Goal: Task Accomplishment & Management: Use online tool/utility

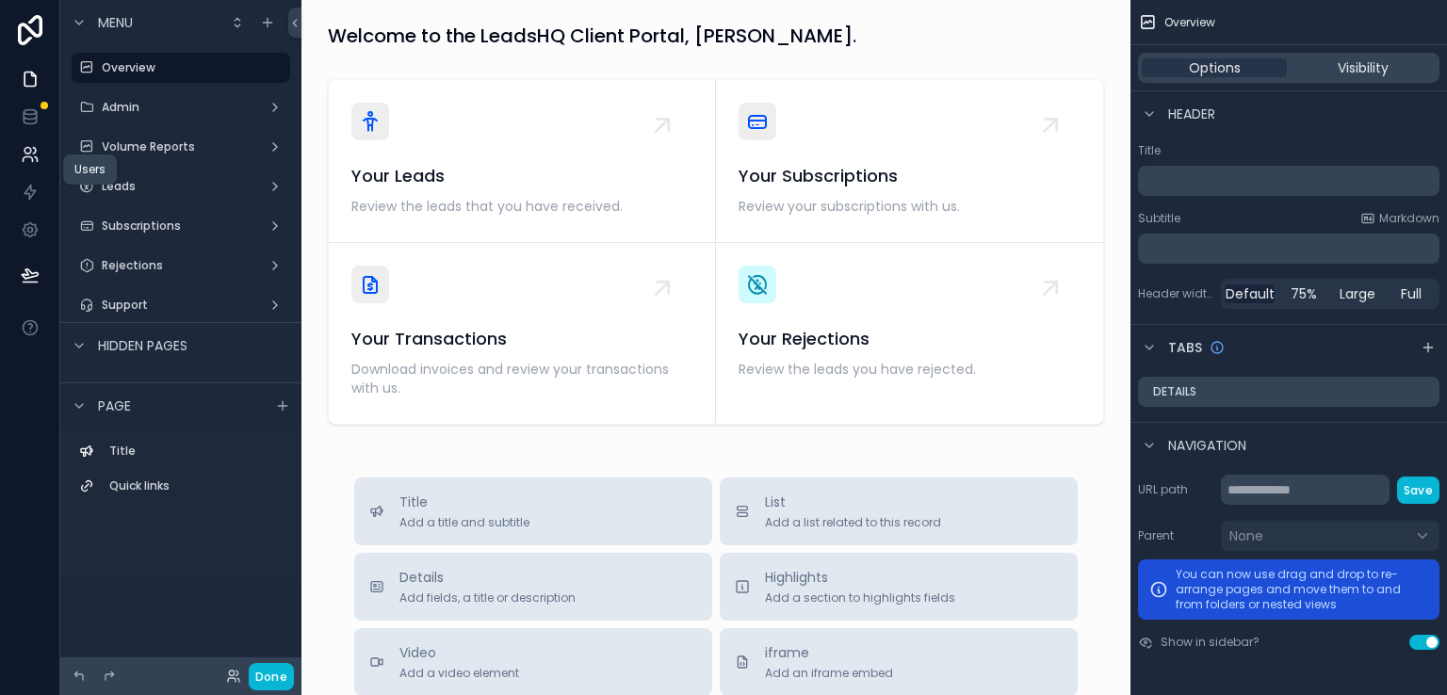
click at [37, 156] on icon at bounding box center [30, 154] width 19 height 19
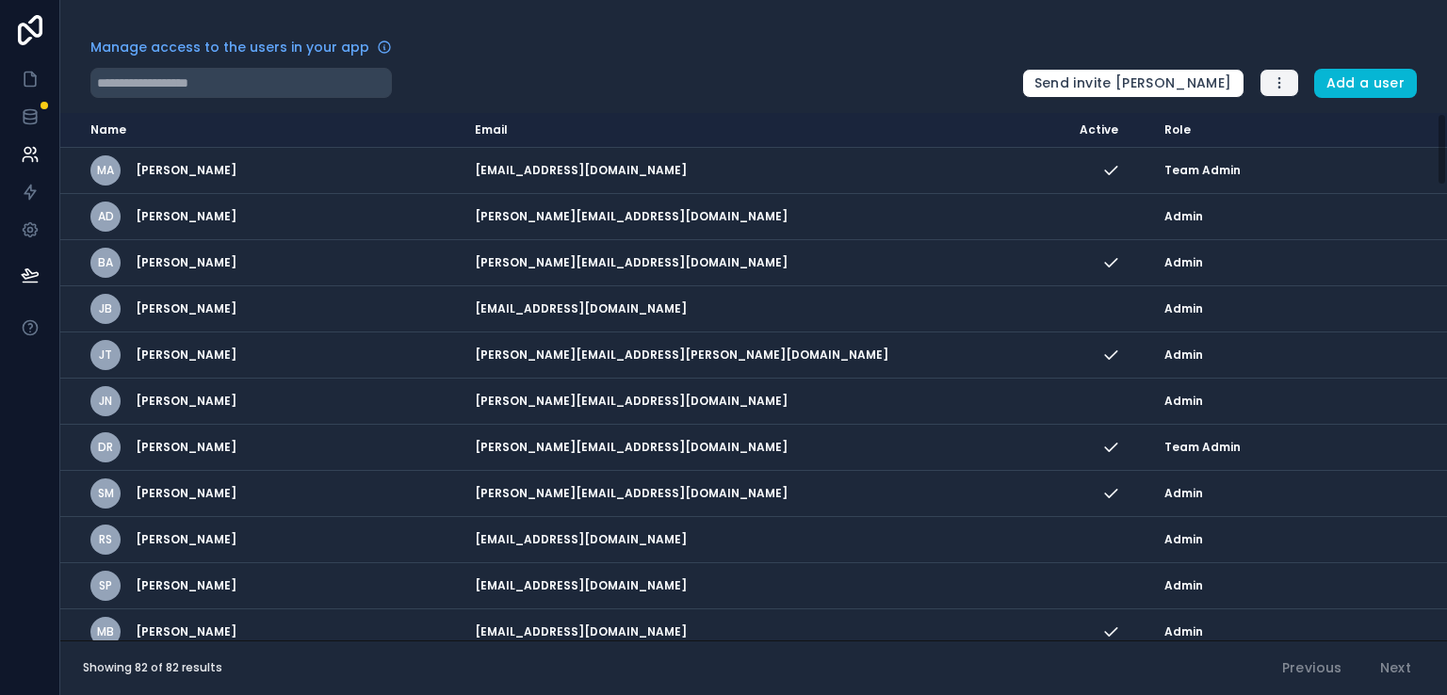
click at [1291, 90] on button "button" at bounding box center [1279, 83] width 40 height 28
click at [863, 58] on div "Manage access to the users in your app" at bounding box center [548, 53] width 916 height 30
click at [267, 88] on input "text" at bounding box center [240, 83] width 301 height 30
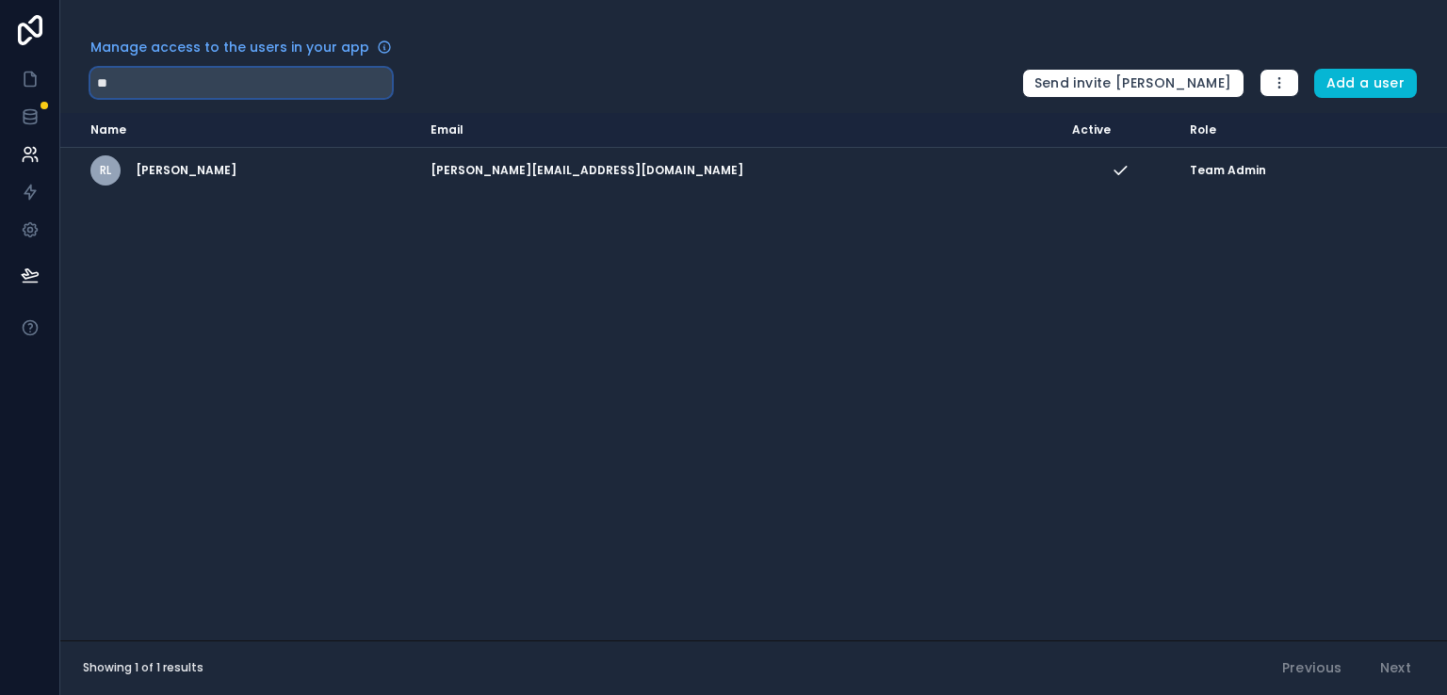
type input "*"
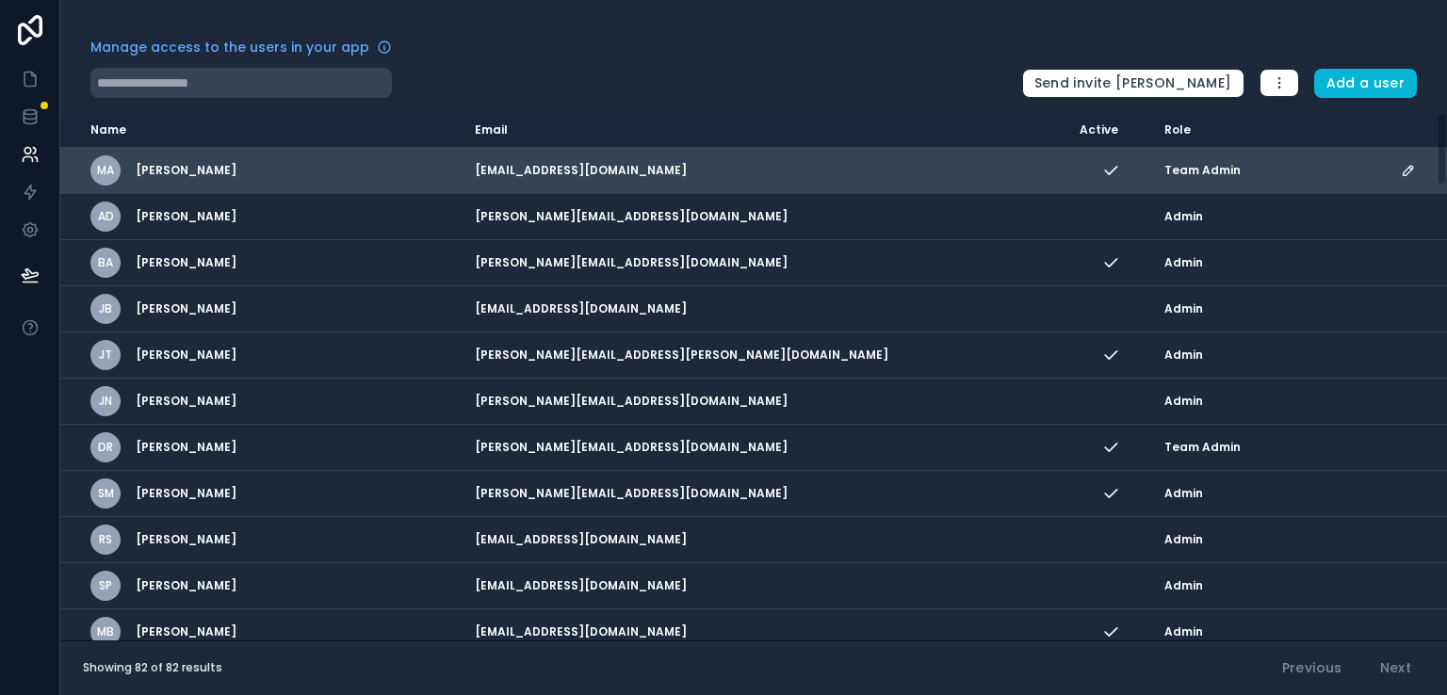
click at [291, 162] on div "MA Matthew Asimus" at bounding box center [271, 170] width 362 height 30
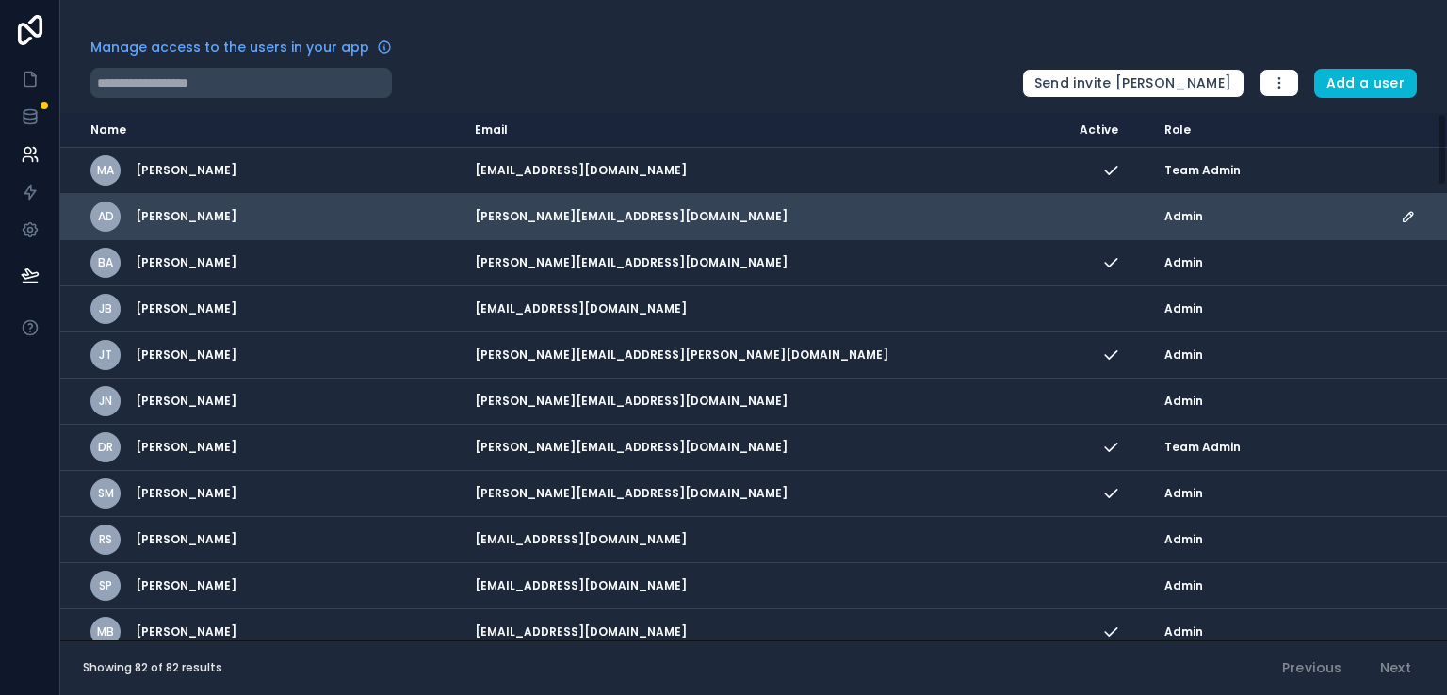
click at [307, 211] on div "AD Andrew Damianou" at bounding box center [271, 217] width 362 height 30
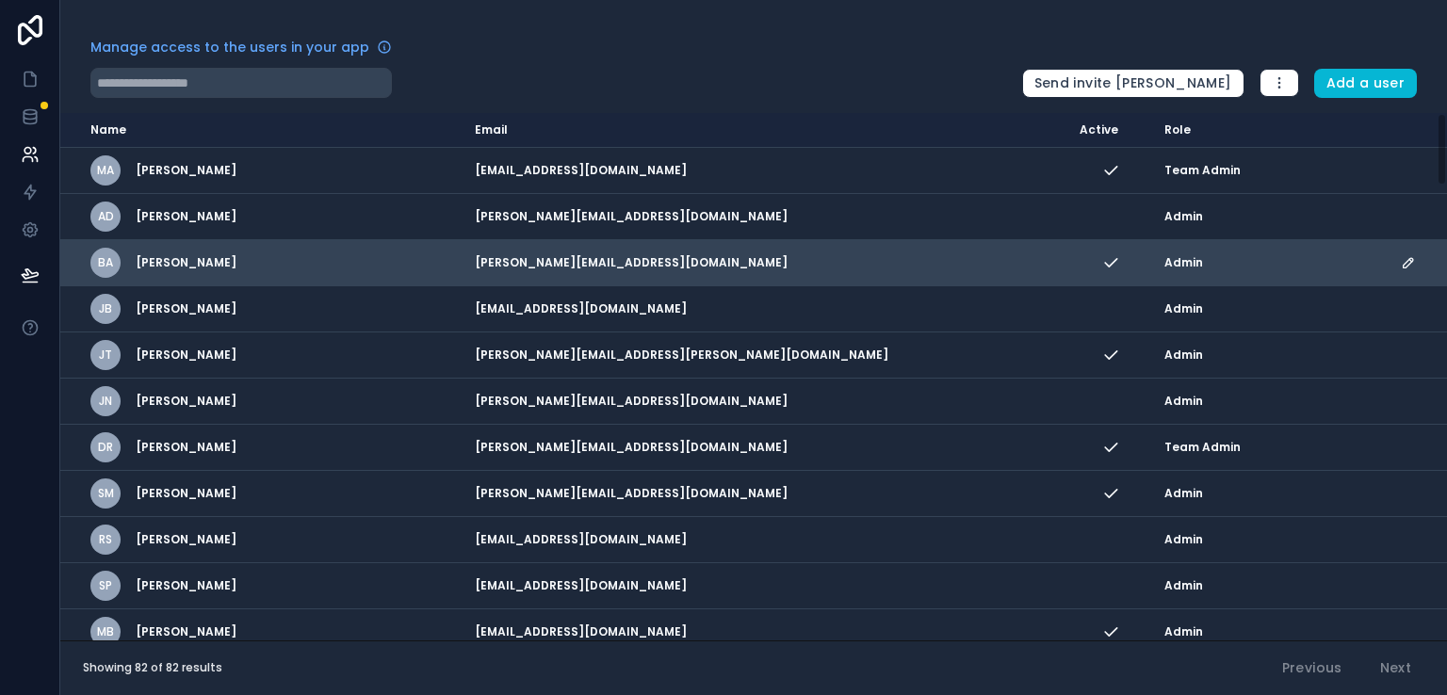
click at [318, 271] on div "BA Bryan Adams" at bounding box center [271, 263] width 362 height 30
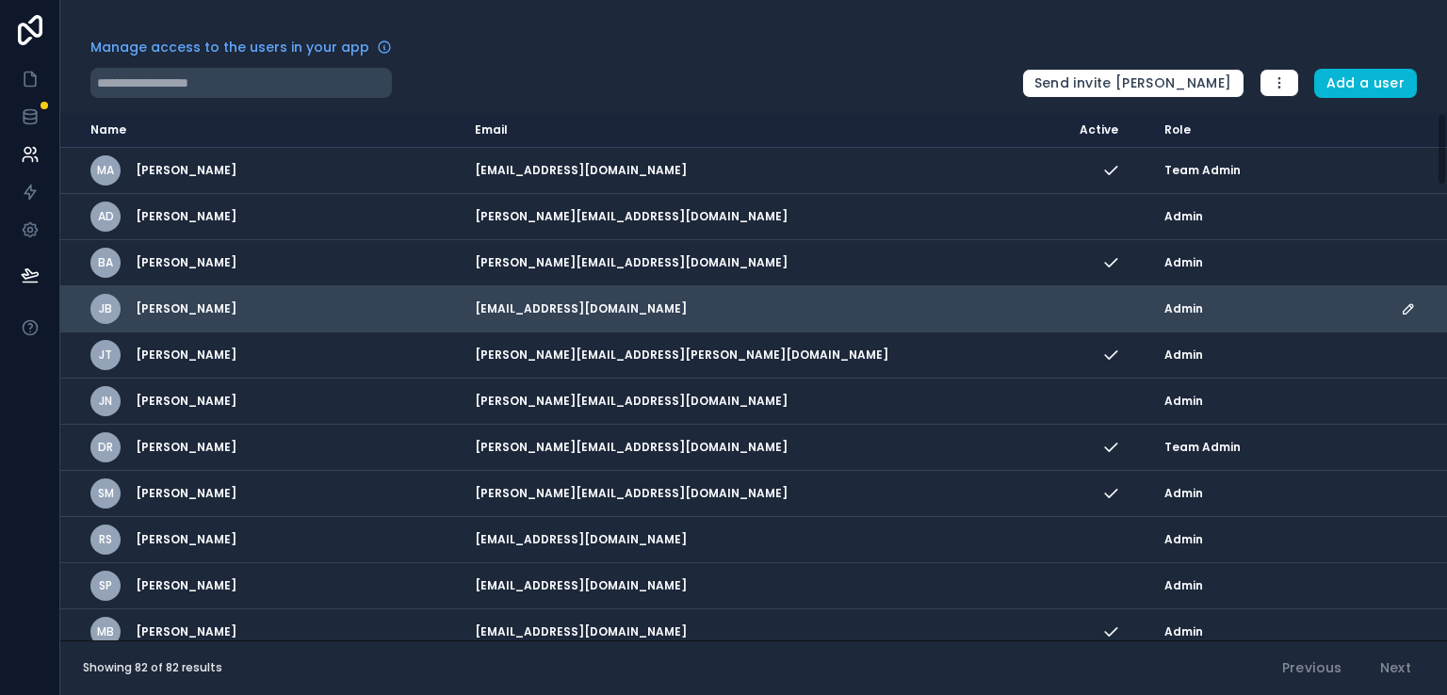
click at [321, 313] on div "JB Jack Buttner" at bounding box center [271, 309] width 362 height 30
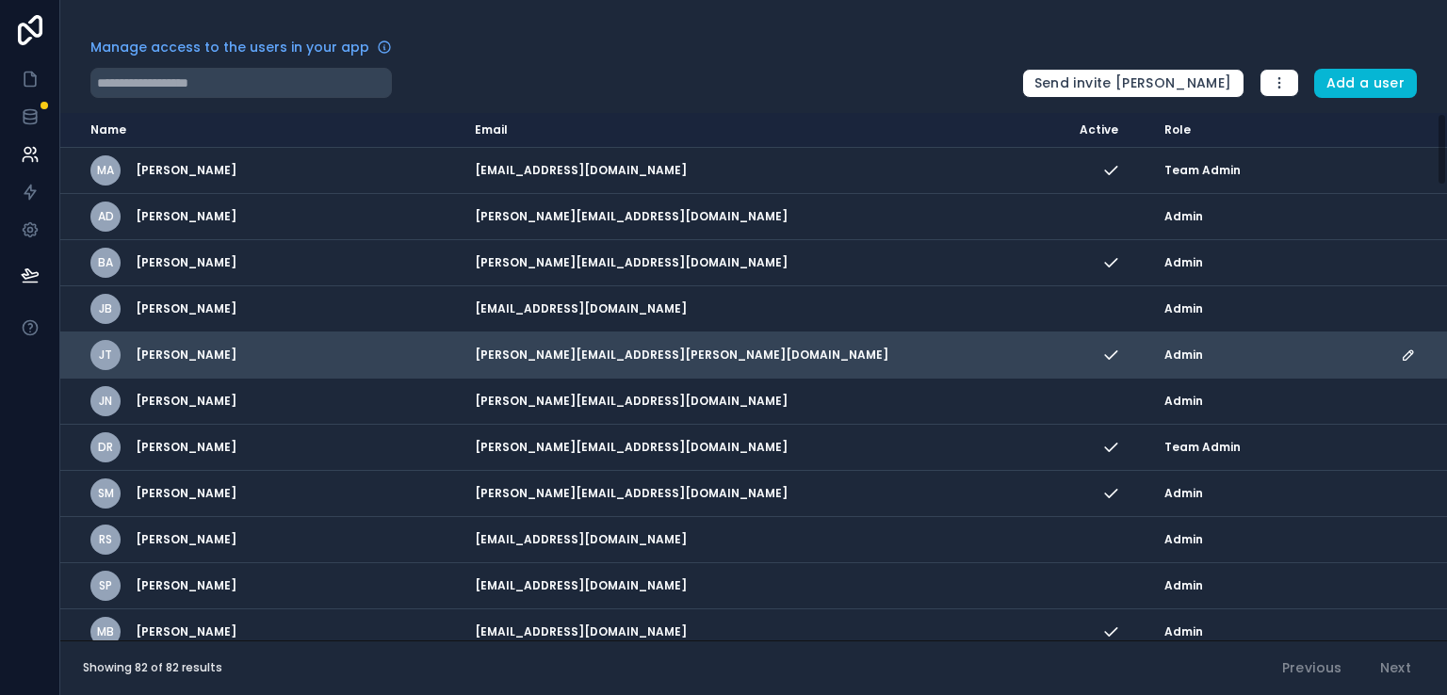
click at [329, 342] on div "JT Joel Togo" at bounding box center [271, 355] width 362 height 30
click at [1209, 369] on td "Admin" at bounding box center [1271, 355] width 236 height 46
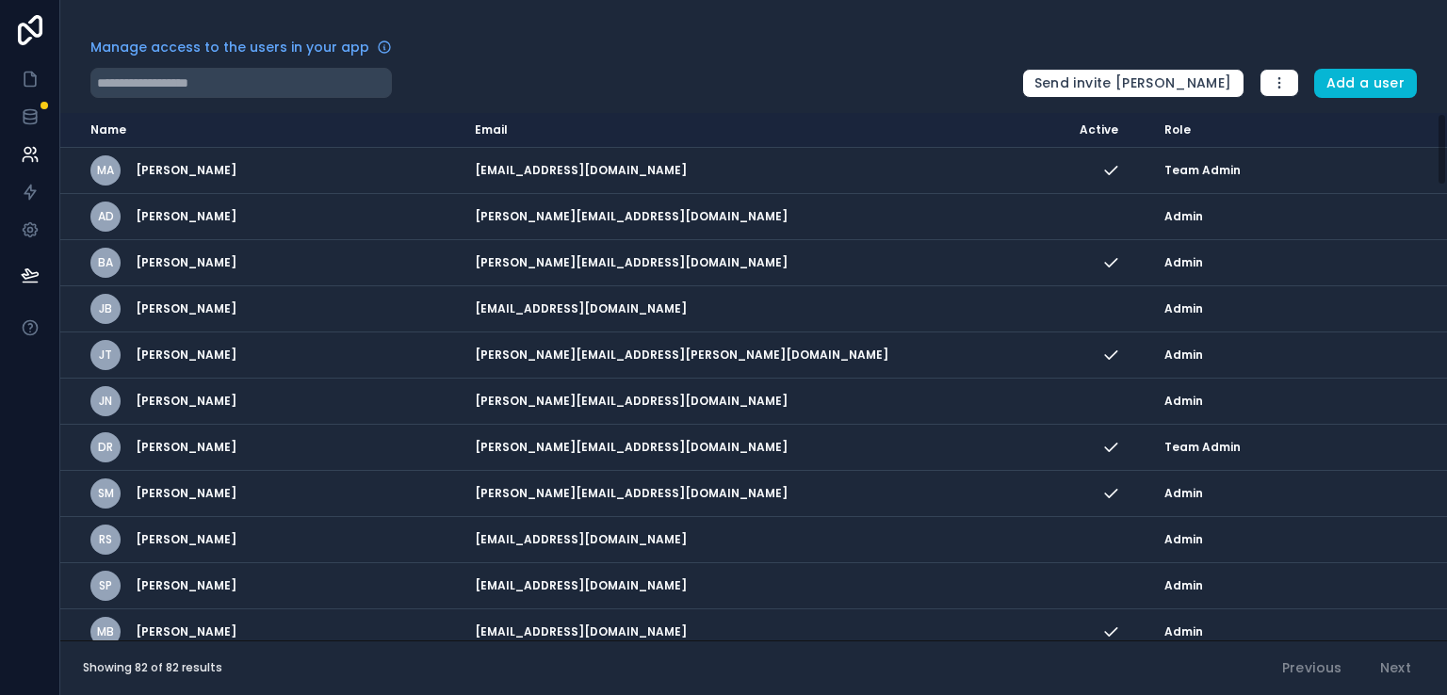
click at [546, 81] on div at bounding box center [548, 83] width 916 height 30
click at [28, 159] on icon at bounding box center [30, 154] width 19 height 19
click at [29, 114] on icon at bounding box center [30, 112] width 12 height 5
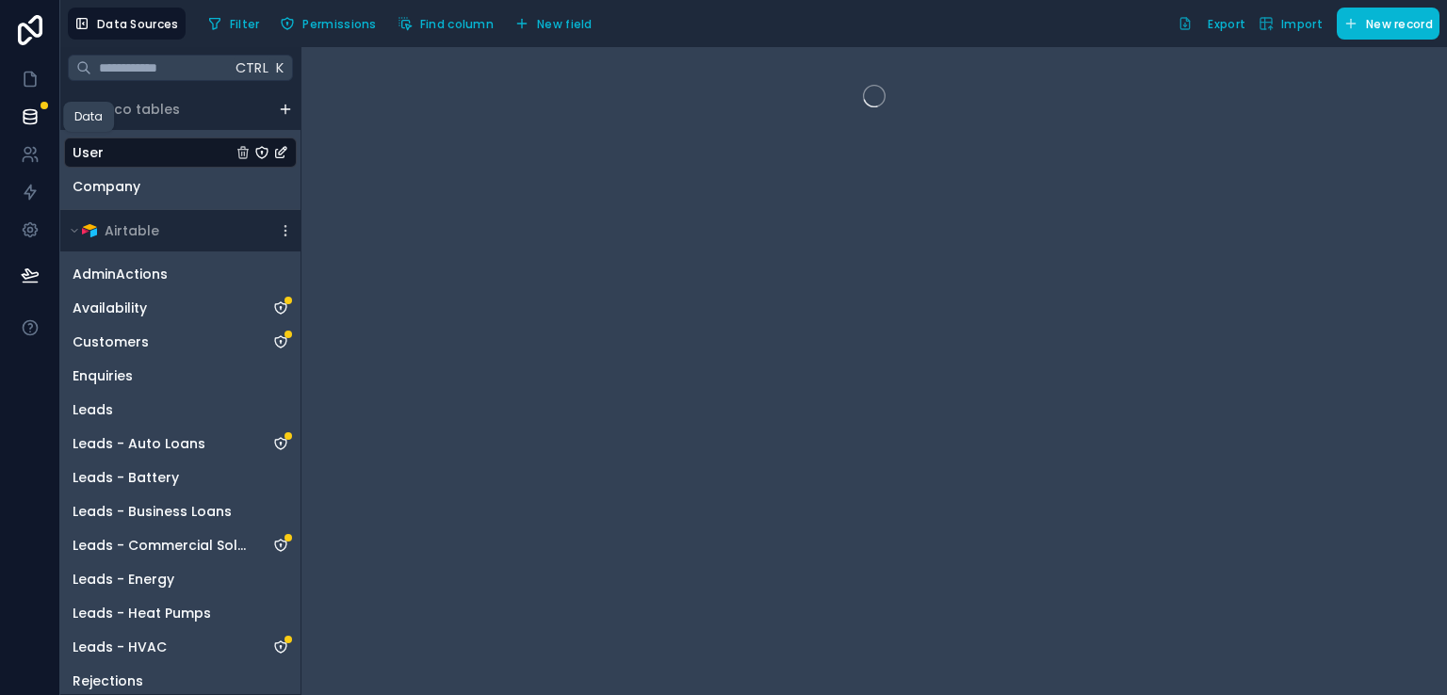
click at [29, 114] on icon at bounding box center [30, 112] width 12 height 5
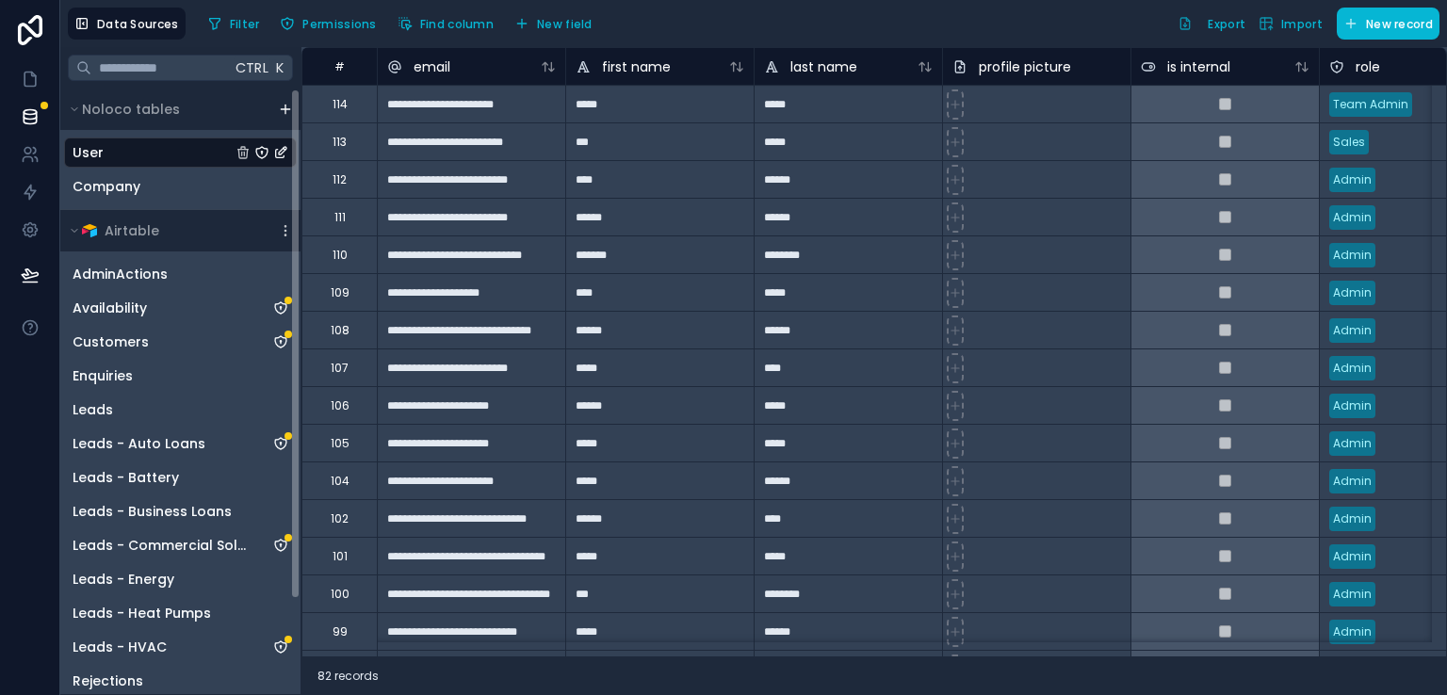
click at [139, 156] on div "User" at bounding box center [180, 153] width 233 height 30
click at [1195, 20] on button "Export" at bounding box center [1211, 24] width 81 height 32
click at [834, 8] on div "Filter Permissions Find column New field Export Import New record" at bounding box center [820, 24] width 1238 height 32
click at [23, 24] on icon at bounding box center [30, 30] width 24 height 30
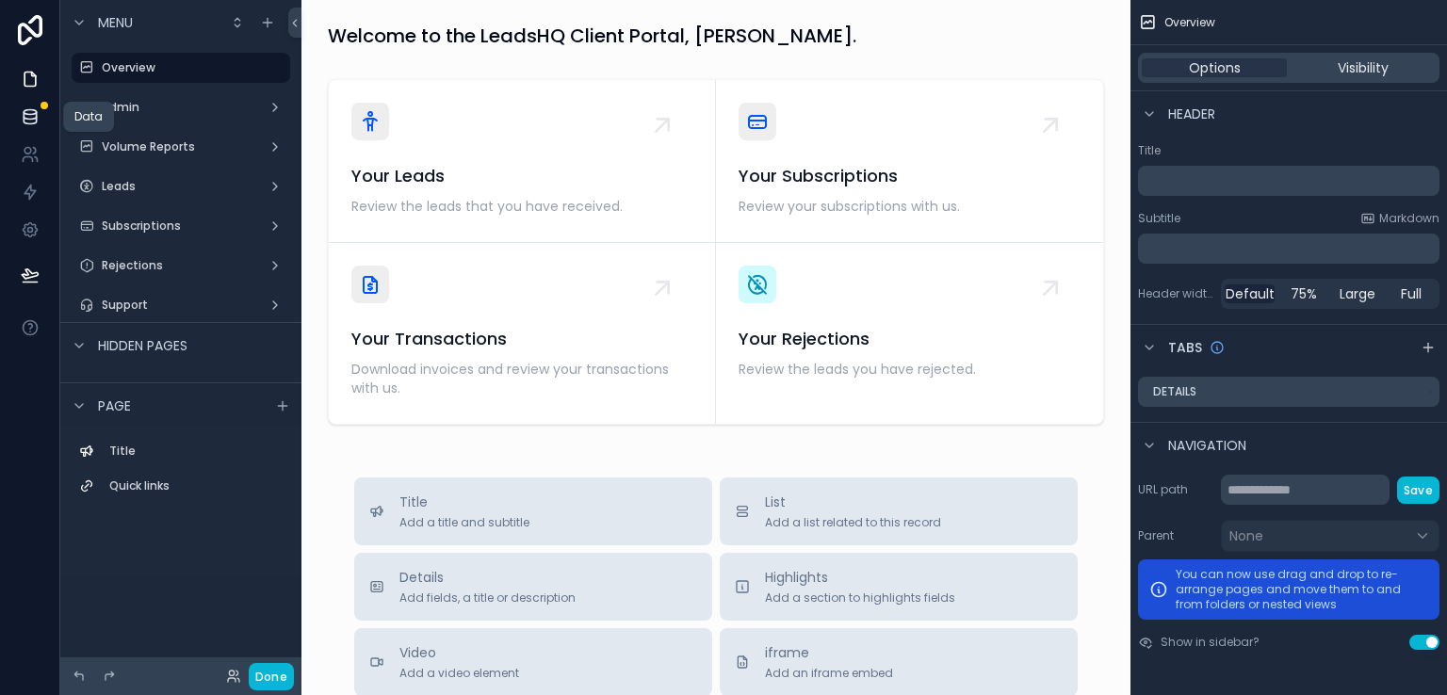
click at [36, 122] on icon at bounding box center [30, 116] width 19 height 19
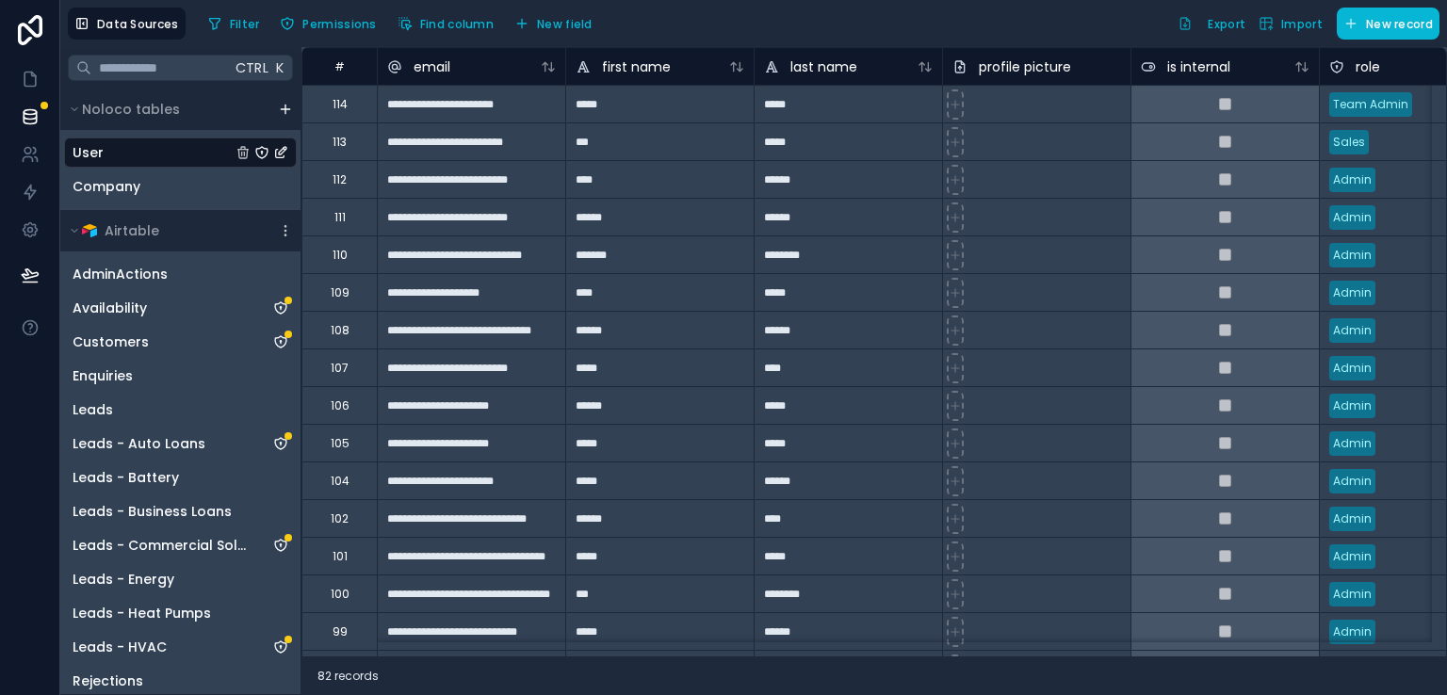
click at [411, 146] on div "**********" at bounding box center [471, 141] width 188 height 38
click at [411, 146] on input "**********" at bounding box center [471, 141] width 187 height 37
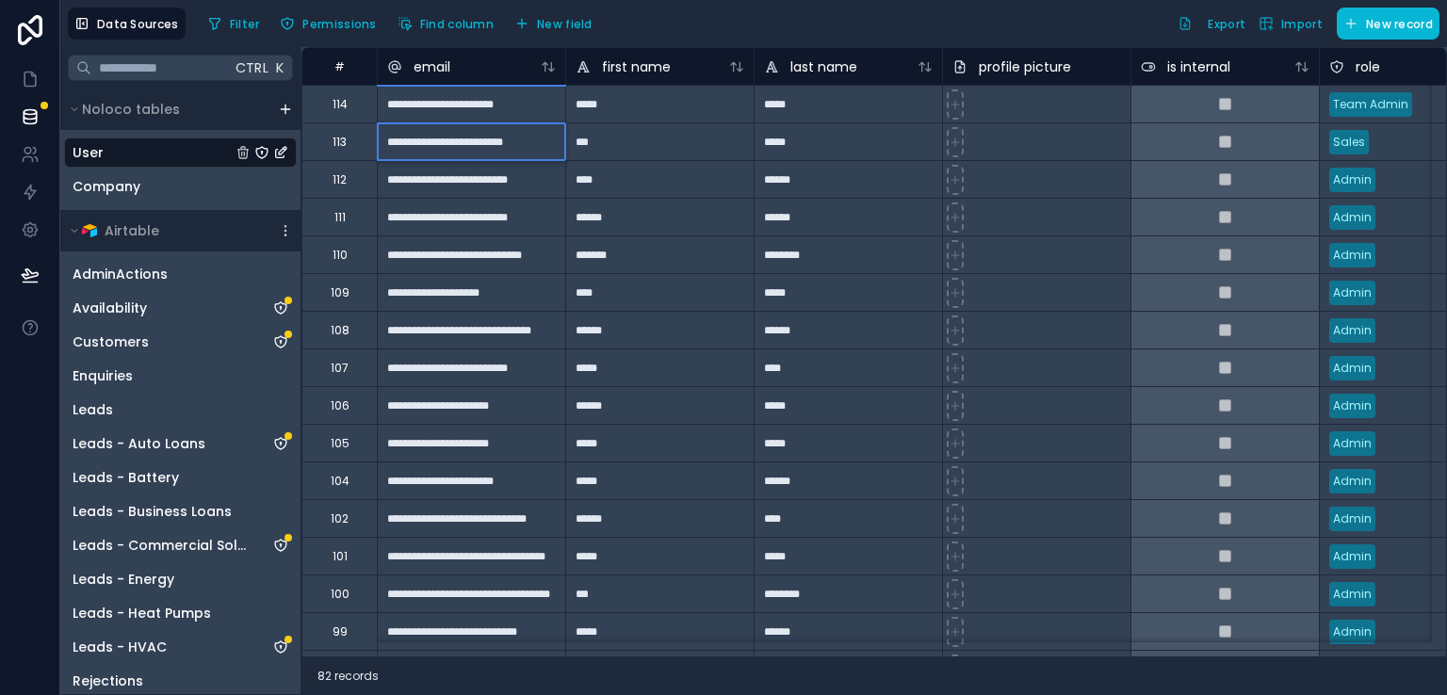
click at [411, 146] on input "**********" at bounding box center [471, 141] width 187 height 37
click at [448, 173] on div "**********" at bounding box center [471, 179] width 188 height 38
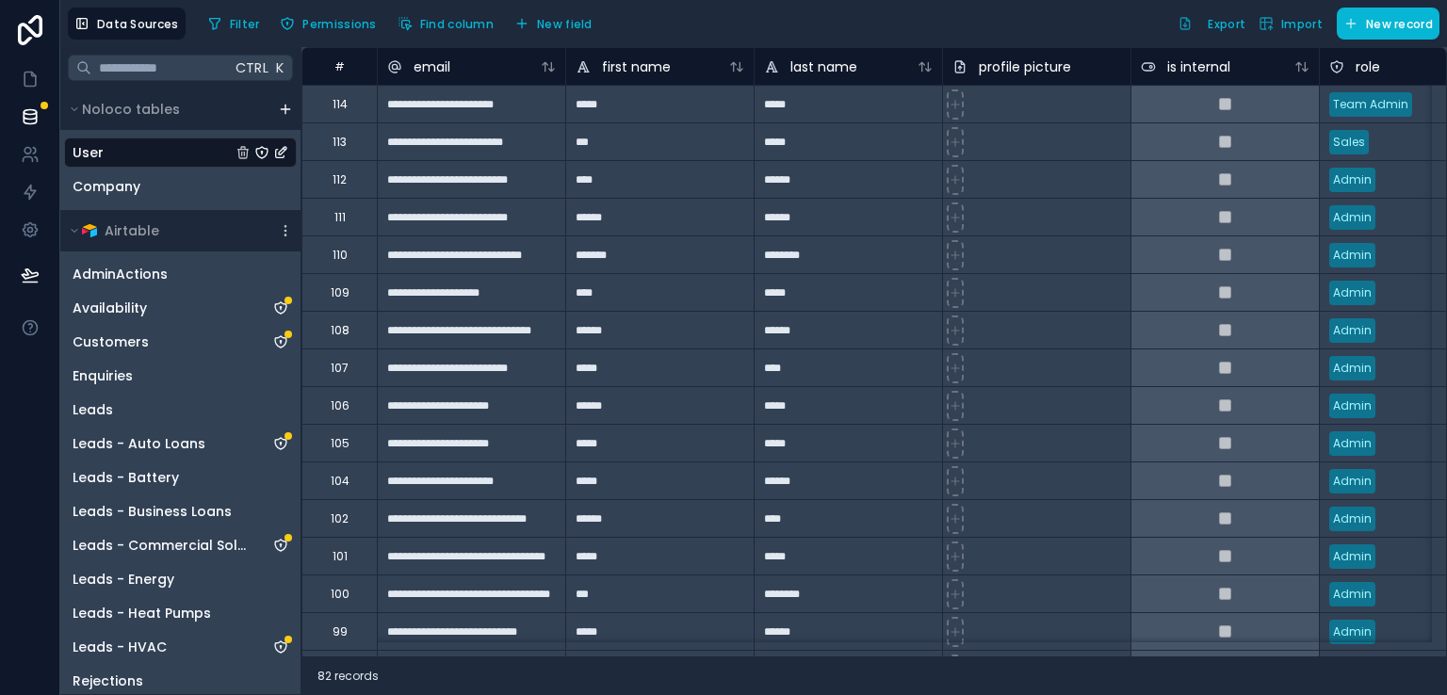
click at [689, 3] on div "Data Sources Filter Permissions Find column New field Export Import New record" at bounding box center [753, 23] width 1386 height 47
click at [1101, 38] on div "Filter Permissions Find column New field Export Import New record" at bounding box center [820, 24] width 1238 height 32
click at [484, 283] on div "**********" at bounding box center [471, 292] width 188 height 38
click at [27, 112] on icon at bounding box center [30, 116] width 19 height 19
click at [30, 118] on icon at bounding box center [30, 116] width 12 height 8
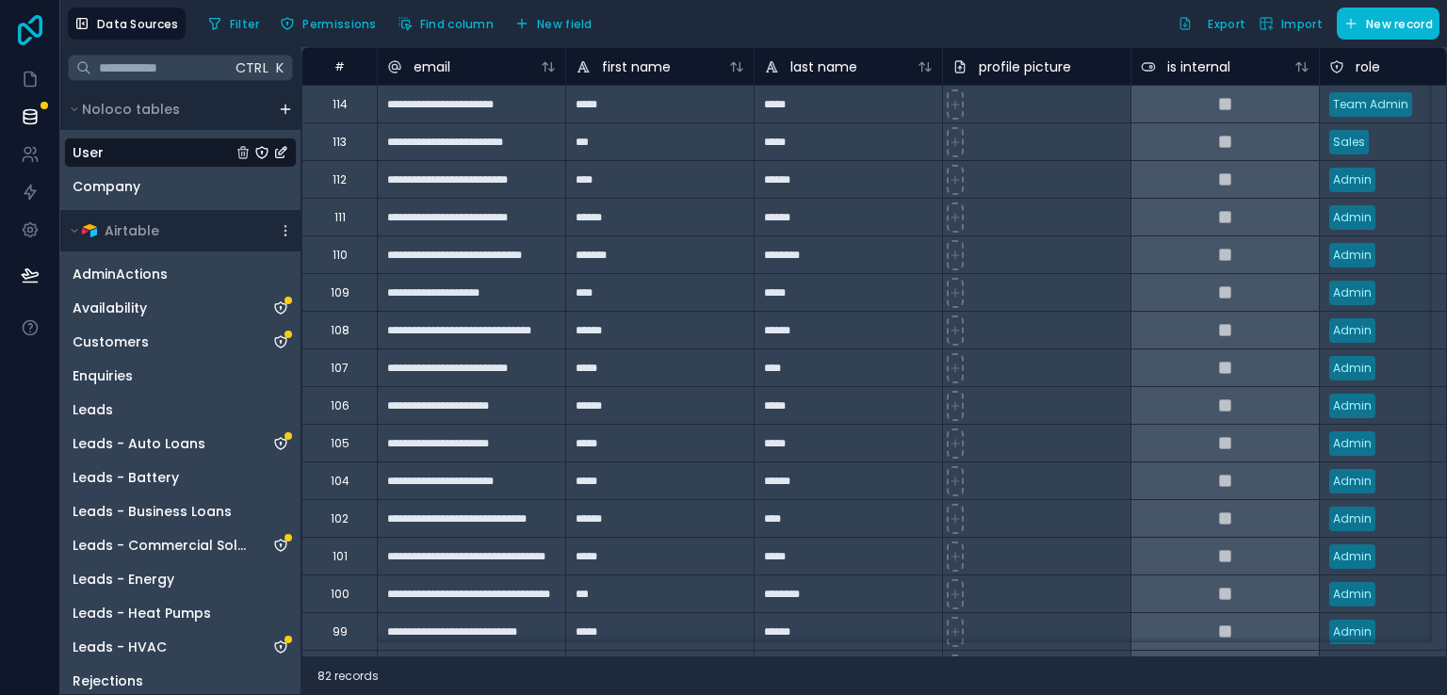
click at [33, 33] on icon at bounding box center [30, 30] width 24 height 30
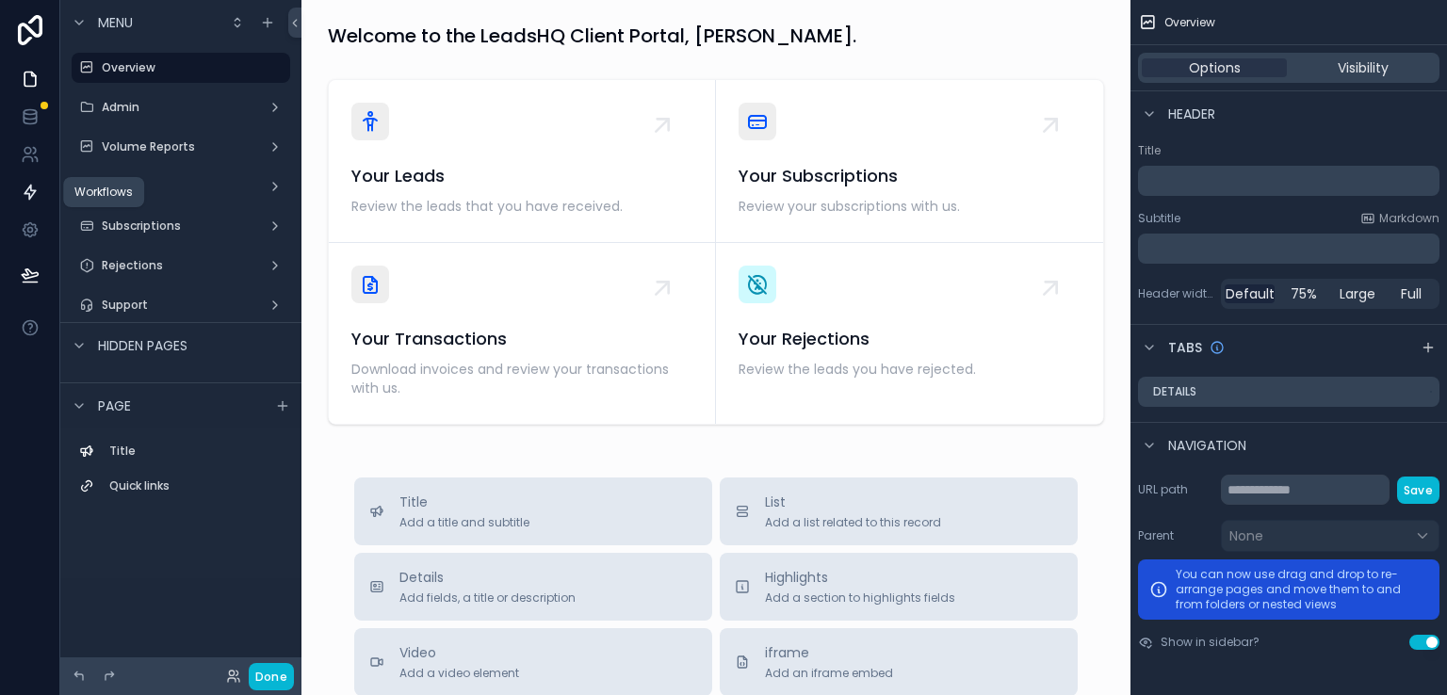
click at [26, 209] on link at bounding box center [29, 192] width 59 height 38
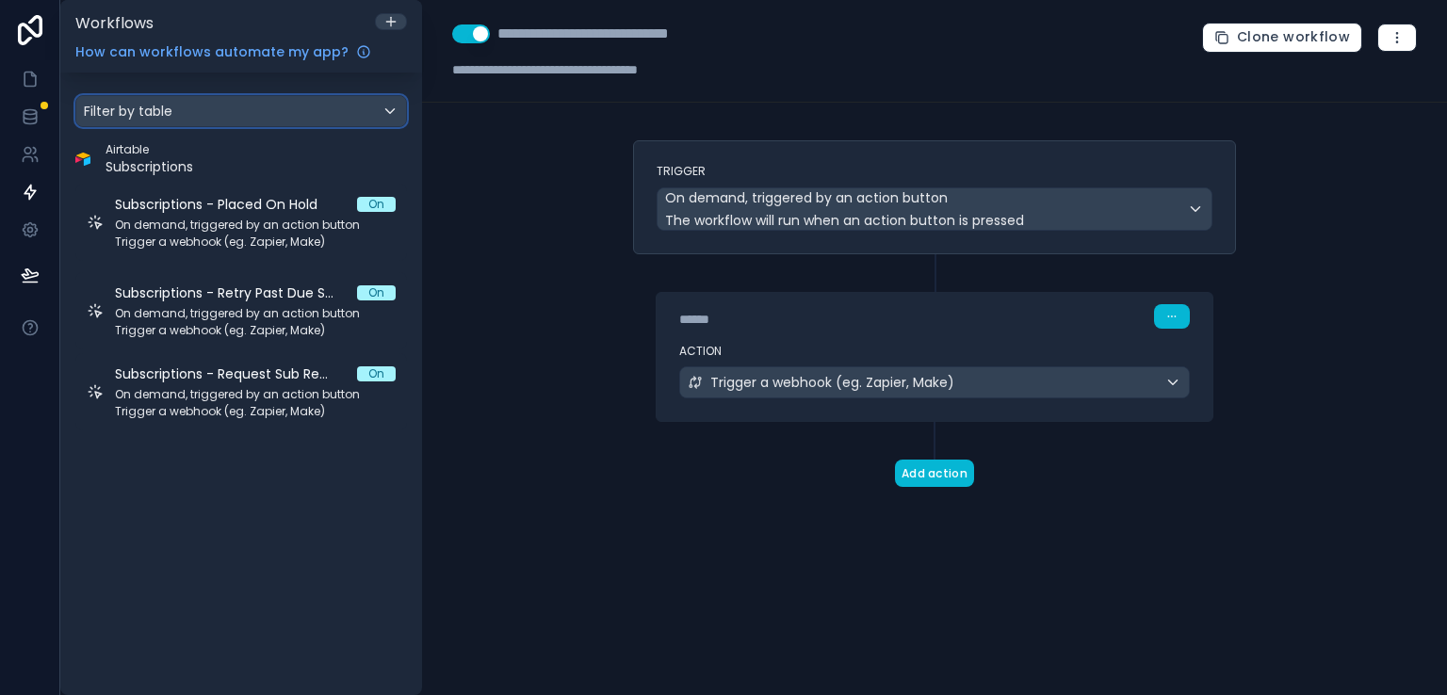
click at [348, 110] on div "Filter by table" at bounding box center [241, 111] width 330 height 30
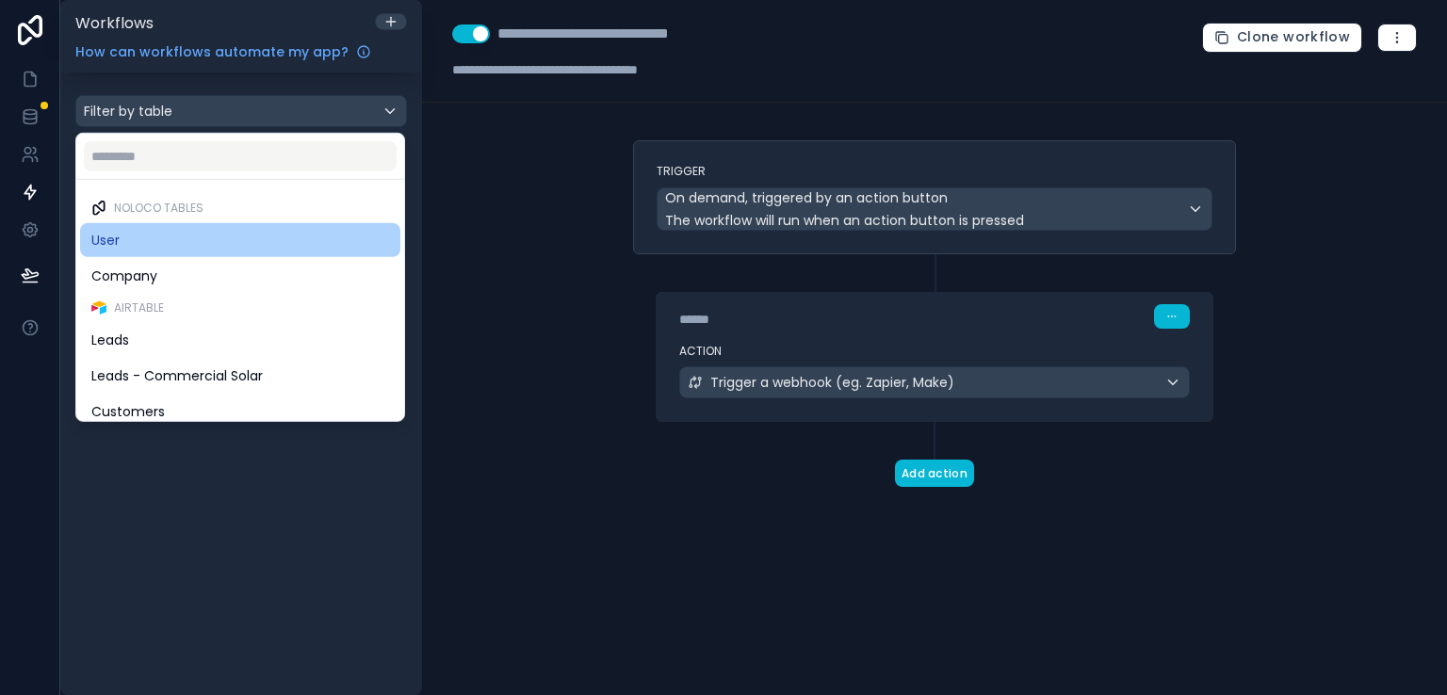
click at [230, 250] on div "User" at bounding box center [240, 240] width 298 height 23
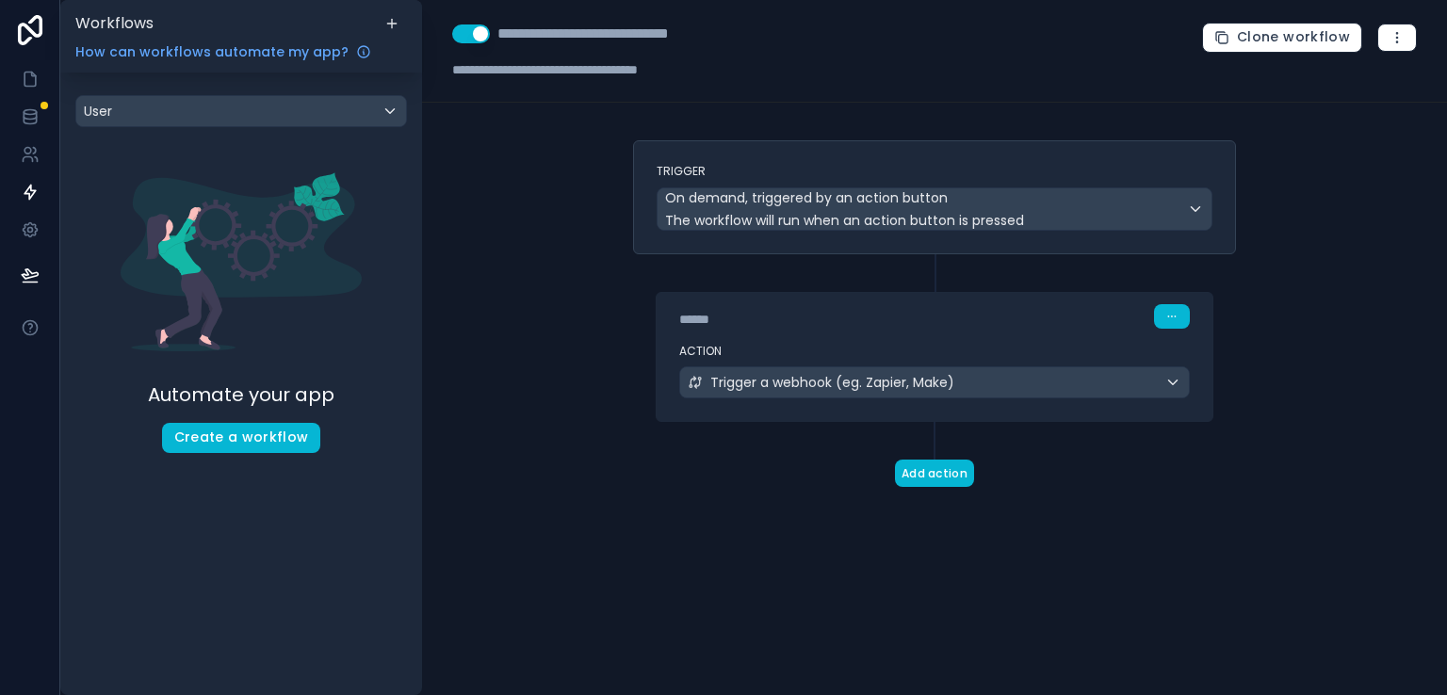
click at [588, 216] on div "**********" at bounding box center [934, 347] width 1025 height 695
click at [298, 444] on button "Create a workflow" at bounding box center [241, 438] width 159 height 30
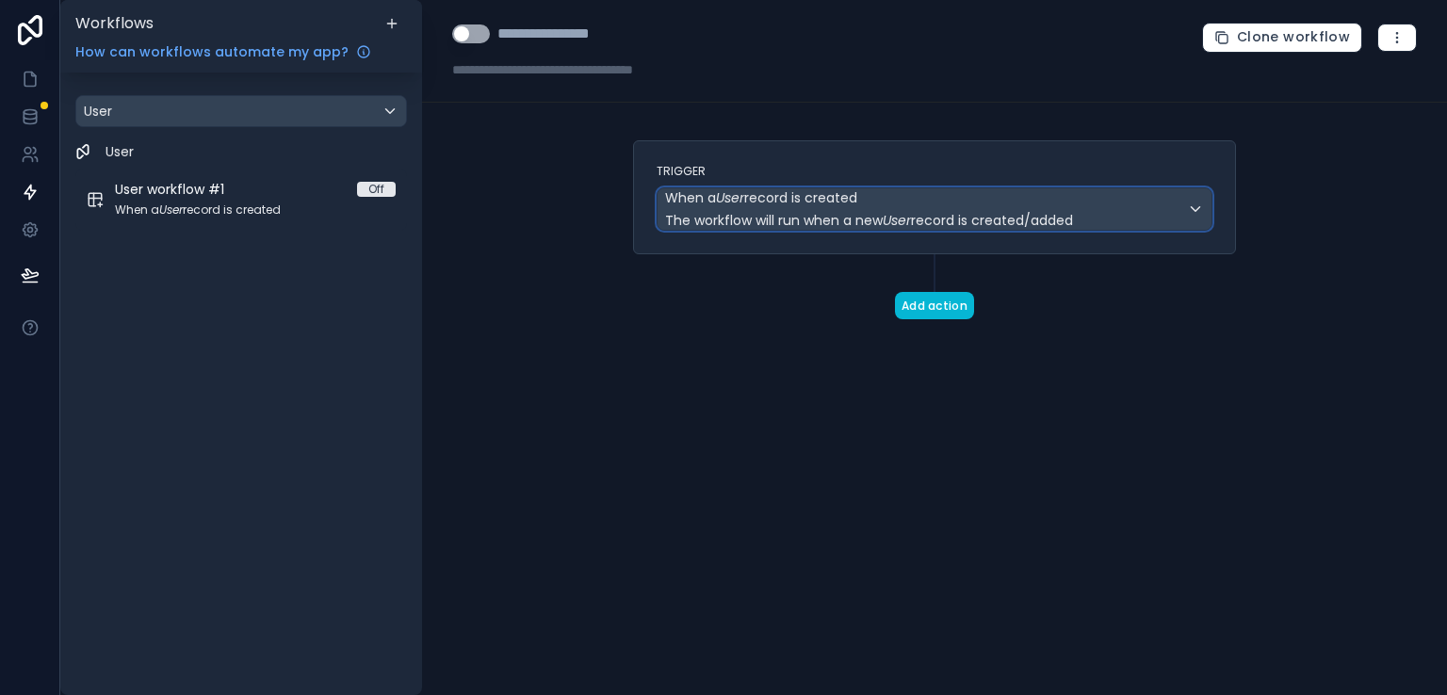
click at [859, 212] on span "The workflow will run when a new User record is created/added" at bounding box center [869, 220] width 408 height 19
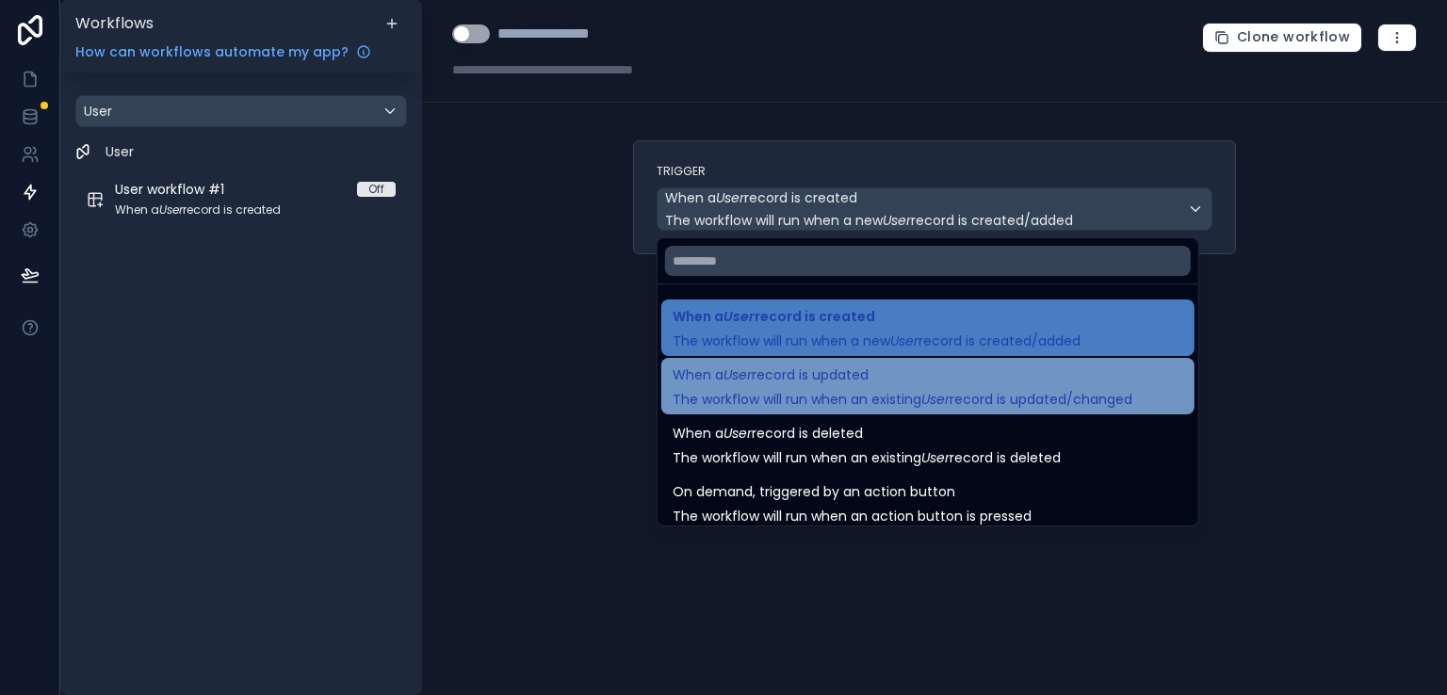
click at [1056, 385] on div "When a User record is updated The workflow will run when an existing User recor…" at bounding box center [902, 386] width 460 height 45
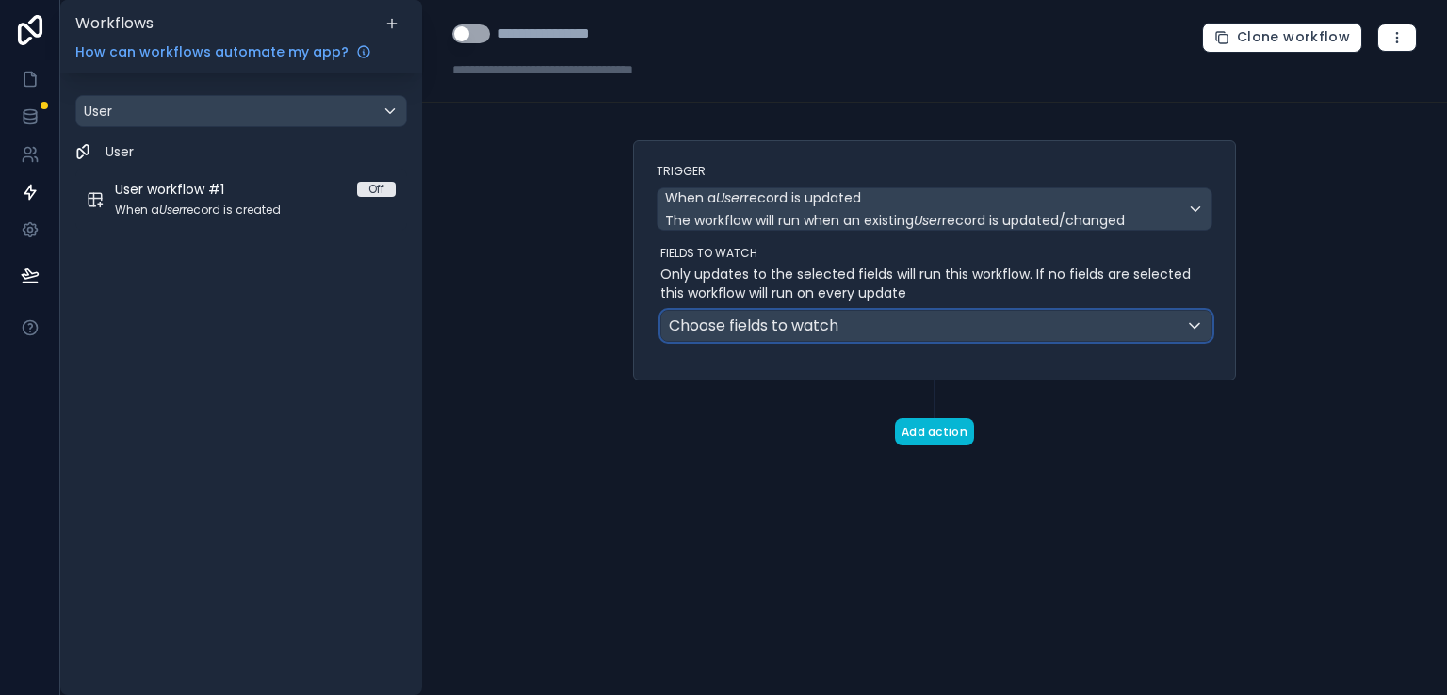
click at [1099, 325] on div "Choose fields to watch" at bounding box center [936, 326] width 550 height 30
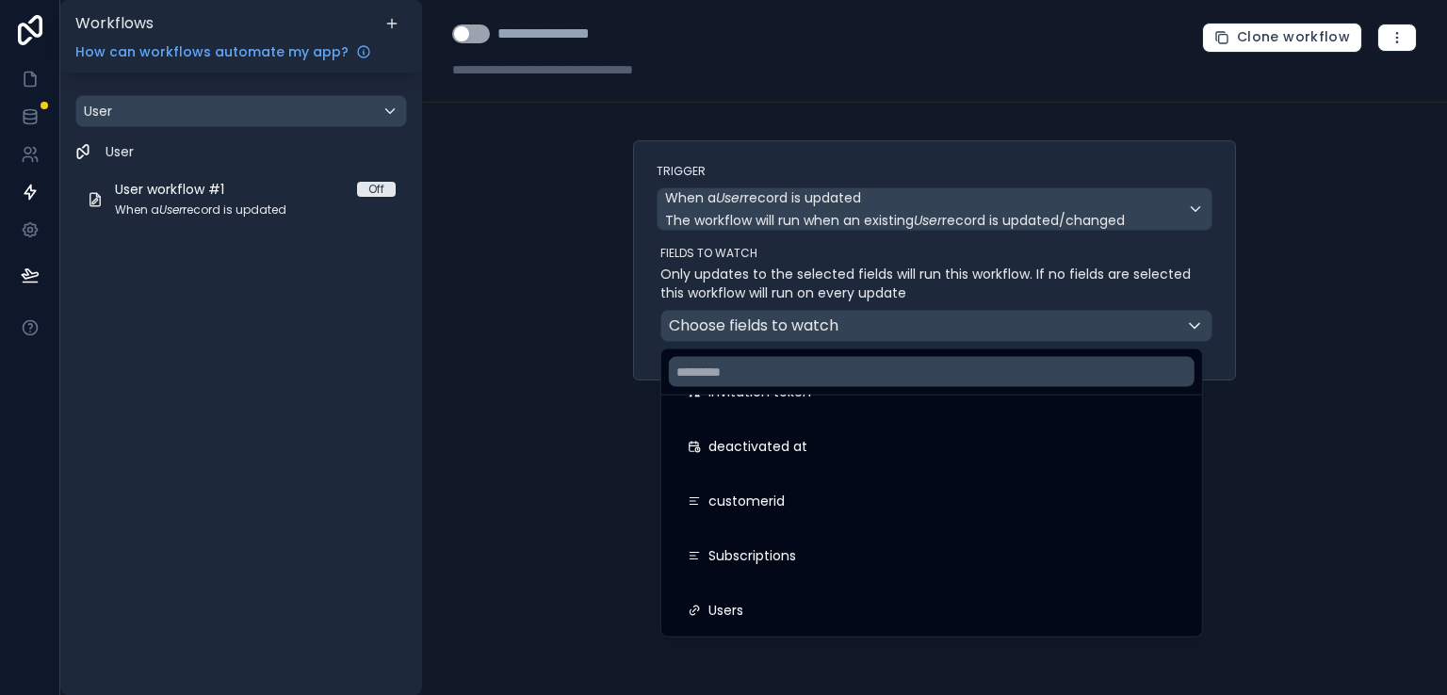
scroll to position [377, 0]
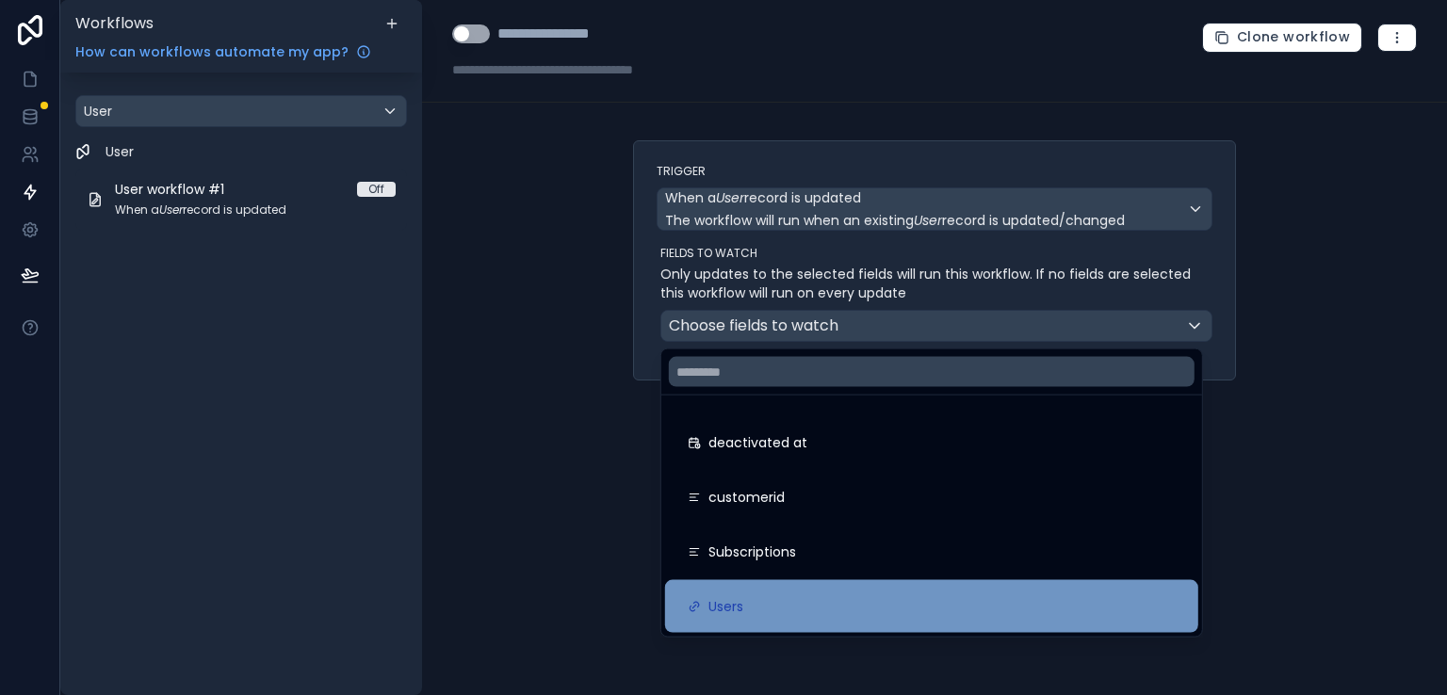
click at [1002, 621] on div "Users" at bounding box center [931, 606] width 533 height 53
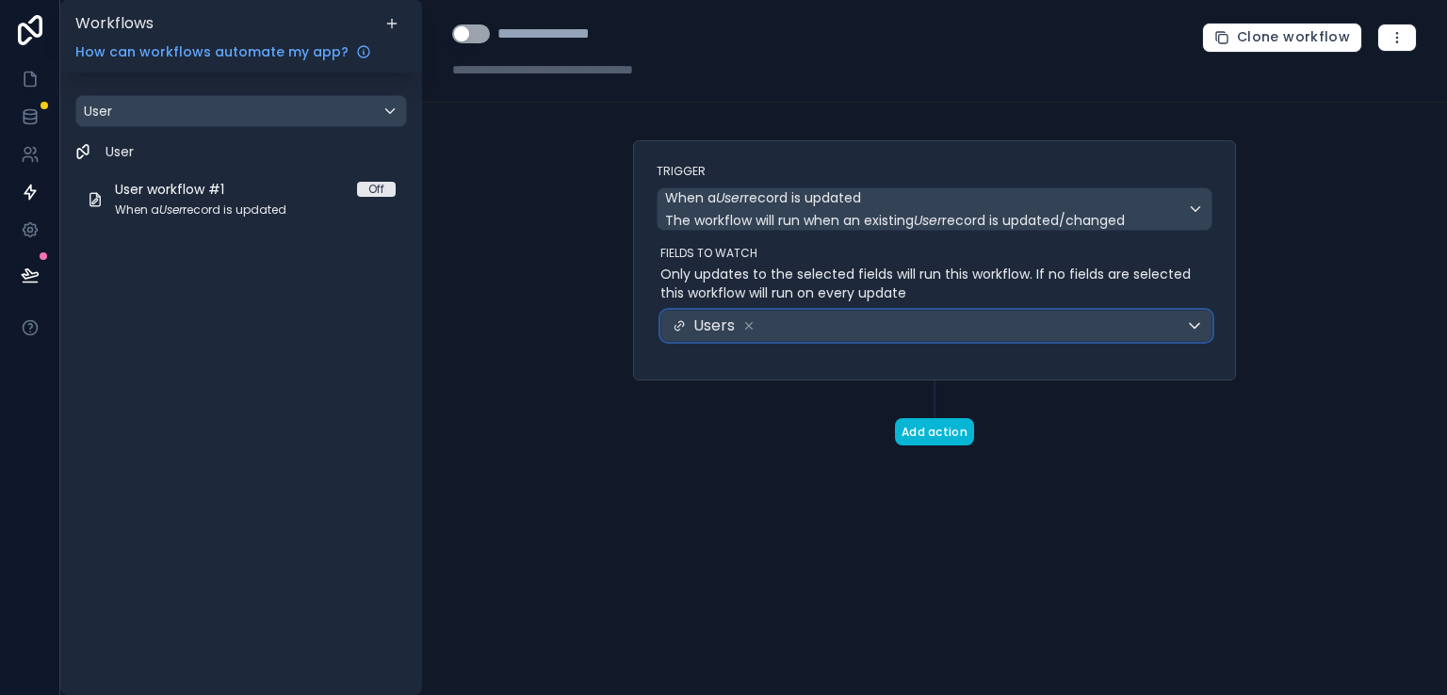
click at [1192, 329] on div "Users" at bounding box center [936, 326] width 550 height 30
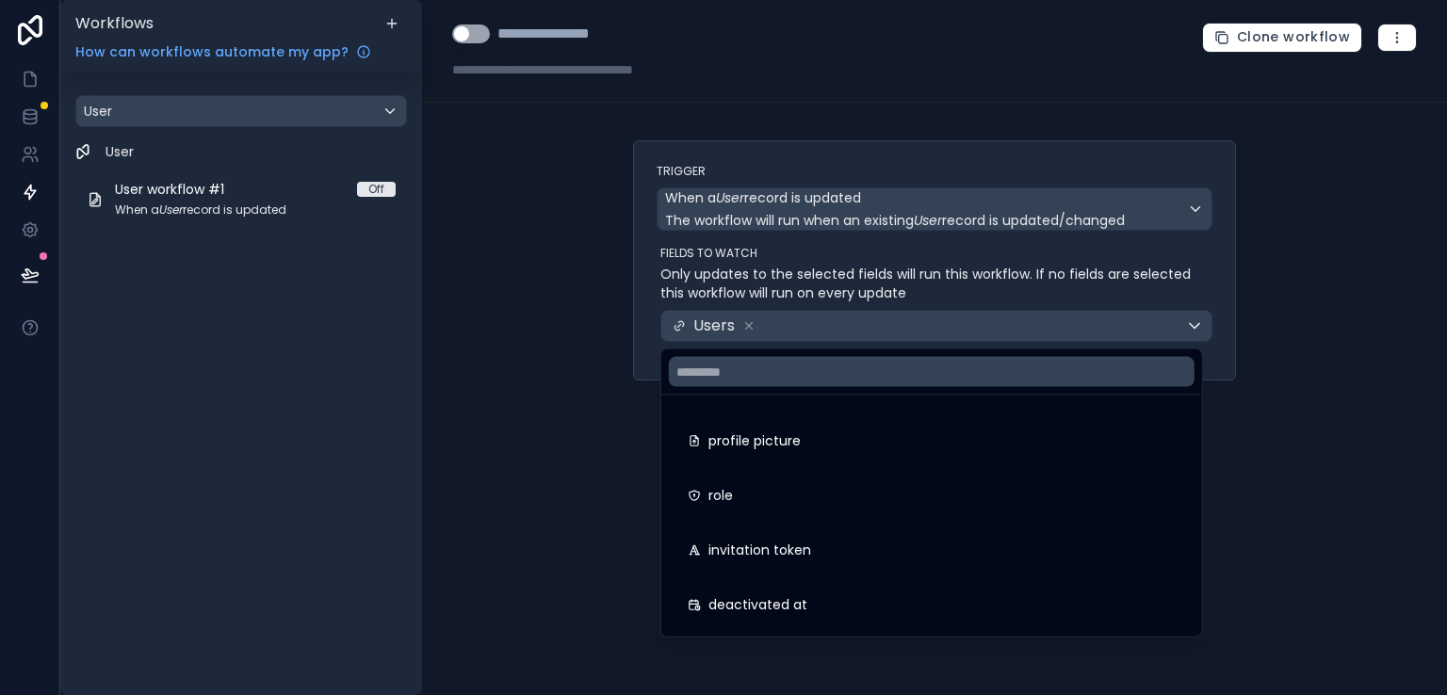
scroll to position [186, 0]
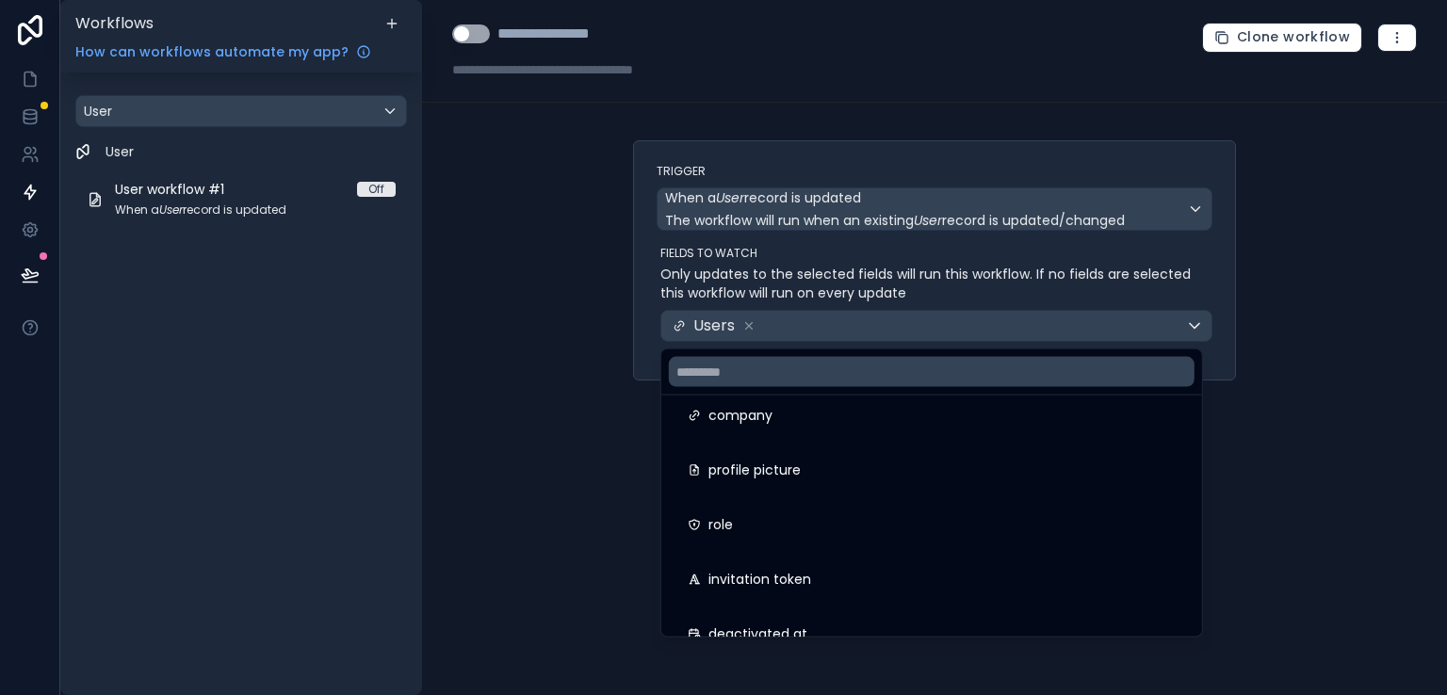
click at [1318, 481] on div at bounding box center [723, 347] width 1447 height 695
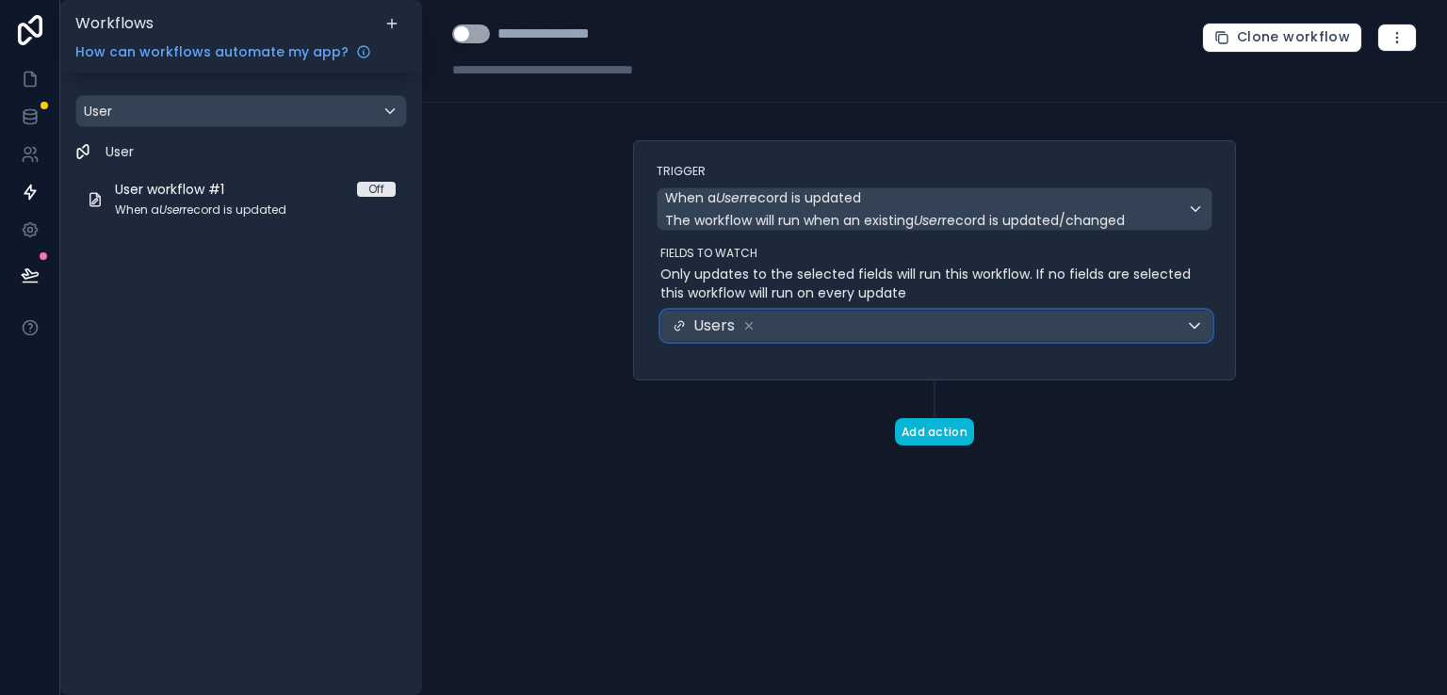
click at [791, 325] on div "Users" at bounding box center [936, 326] width 550 height 30
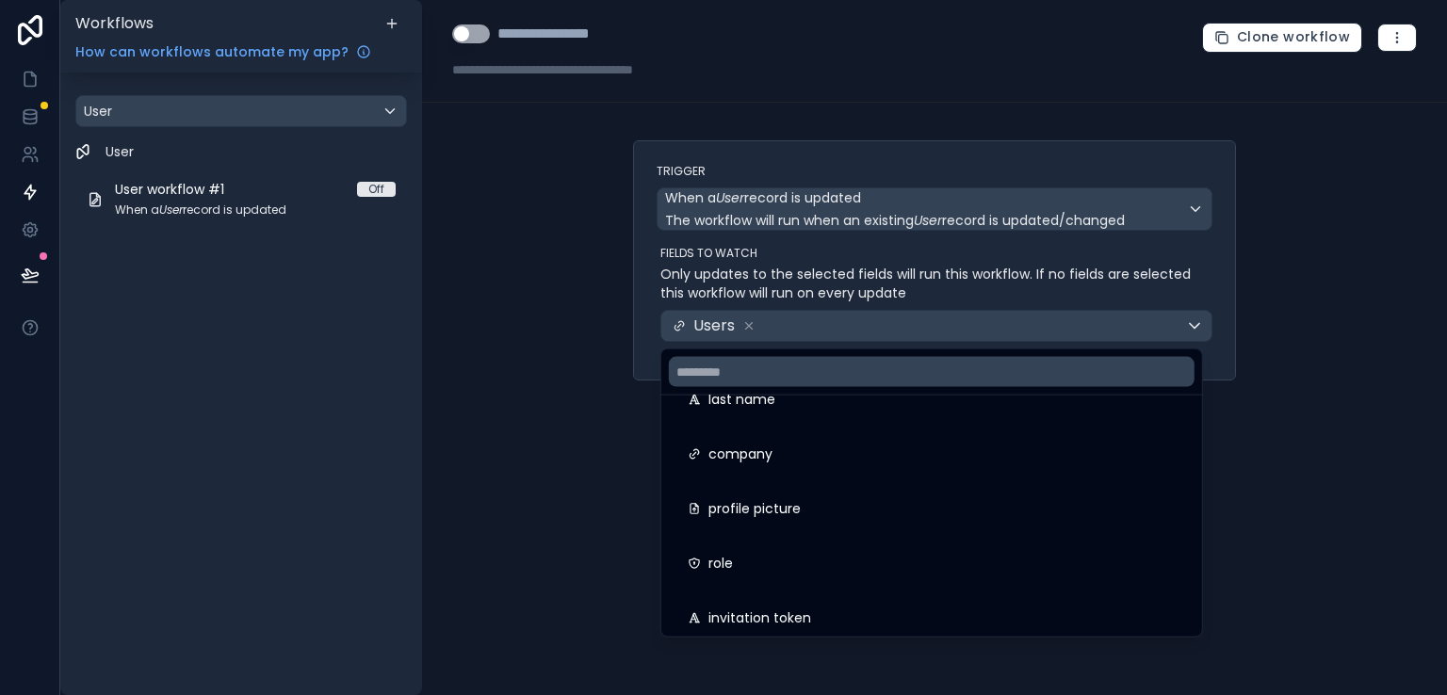
scroll to position [225, 0]
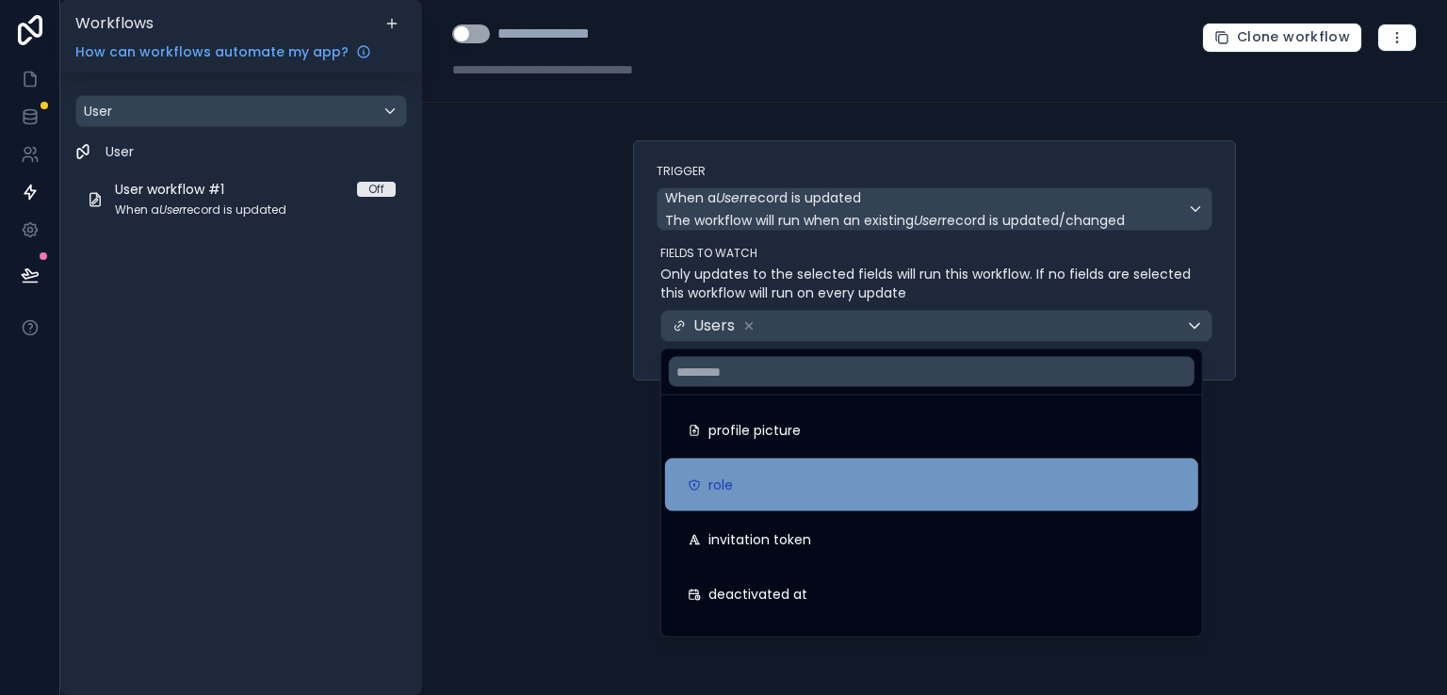
click at [974, 493] on div "role" at bounding box center [932, 485] width 488 height 23
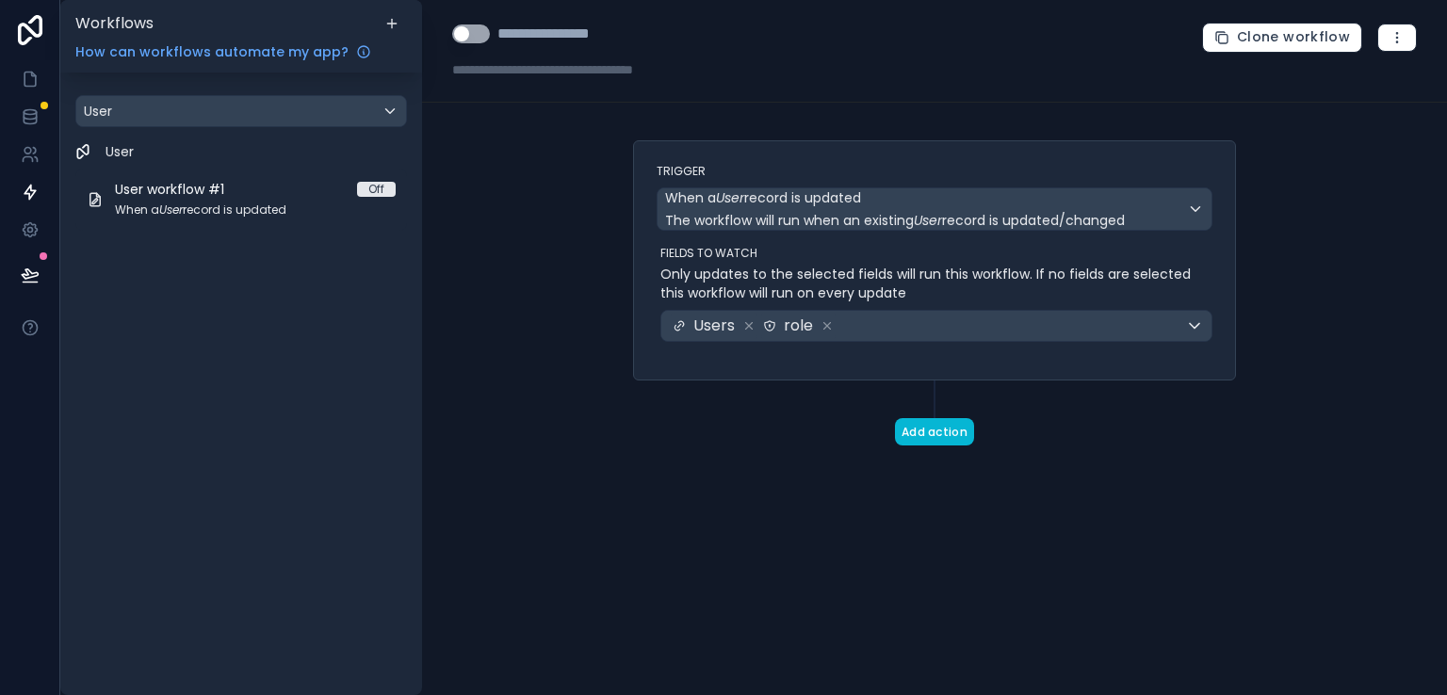
click at [1183, 480] on div "Trigger When a User record is updated The workflow will run when an existing Us…" at bounding box center [934, 322] width 633 height 365
click at [952, 424] on button "Add action" at bounding box center [934, 431] width 79 height 27
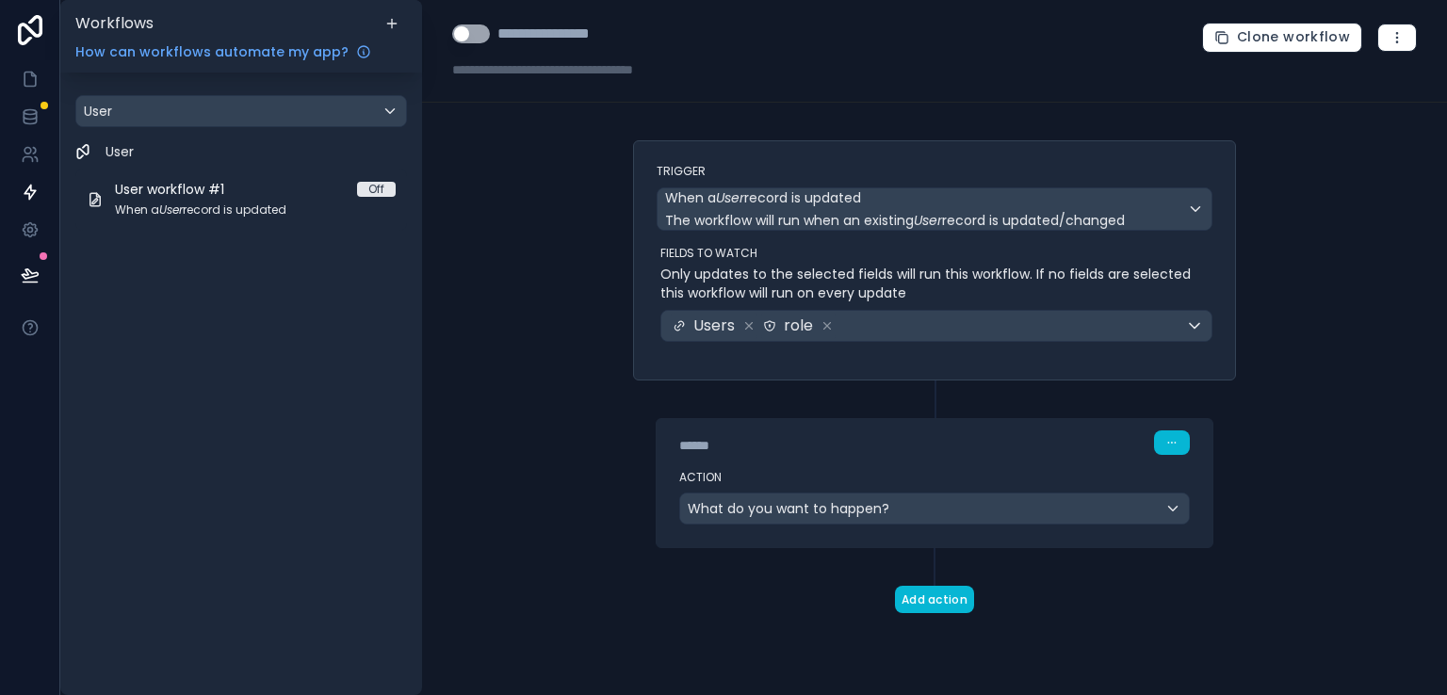
click at [959, 524] on div "Action What do you want to happen?" at bounding box center [934, 504] width 556 height 85
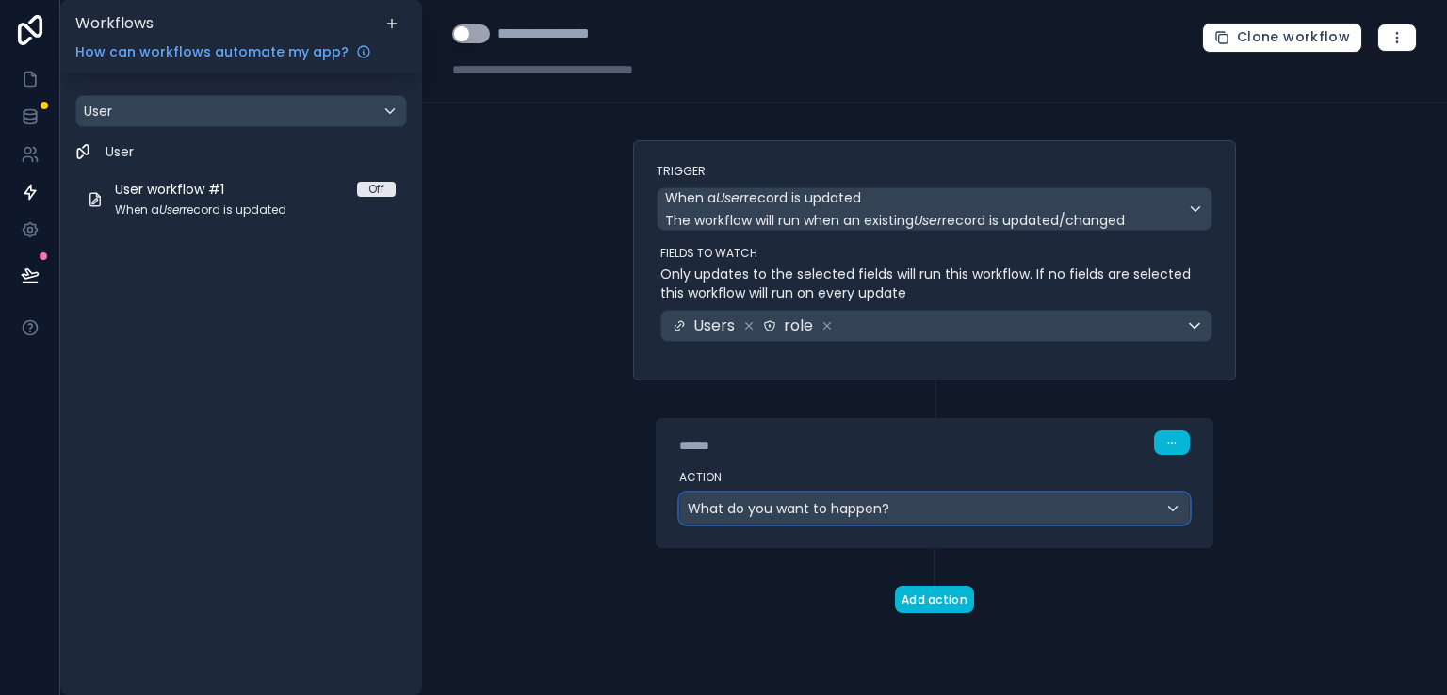
click at [969, 519] on div "What do you want to happen?" at bounding box center [934, 508] width 509 height 30
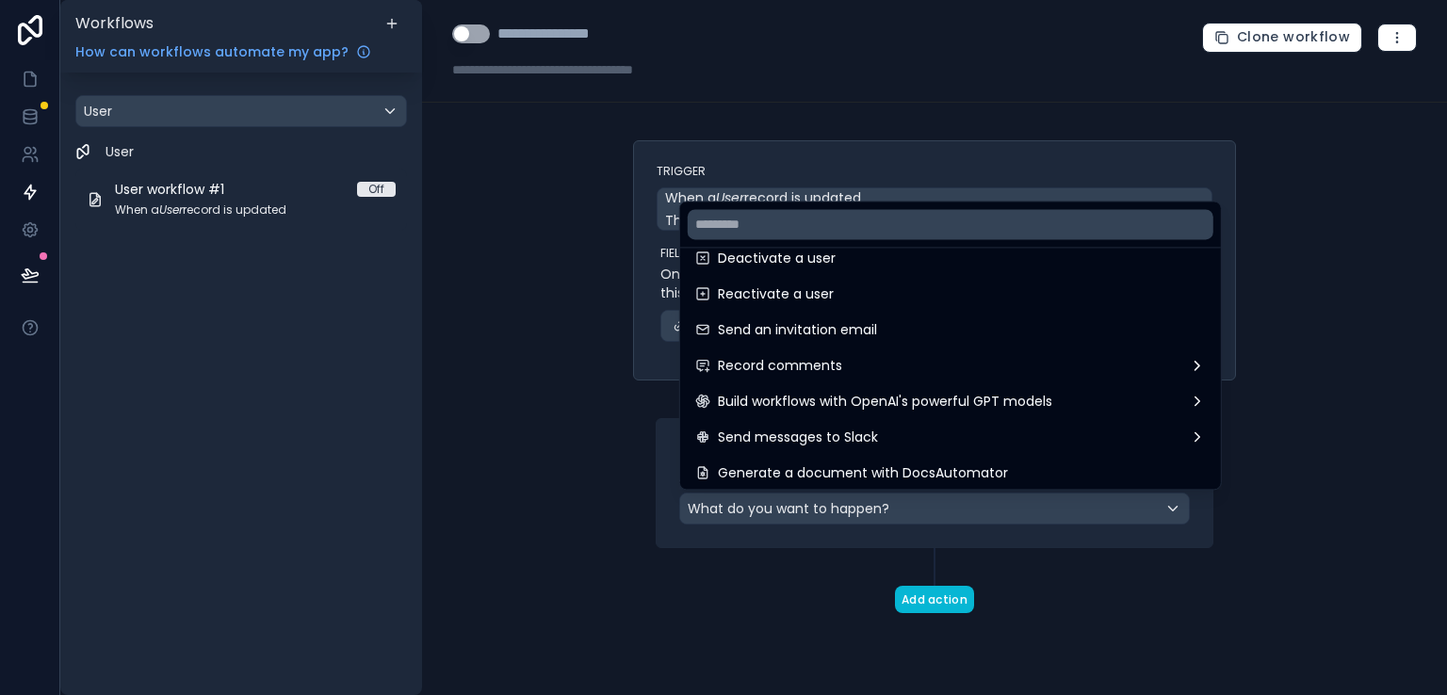
scroll to position [348, 0]
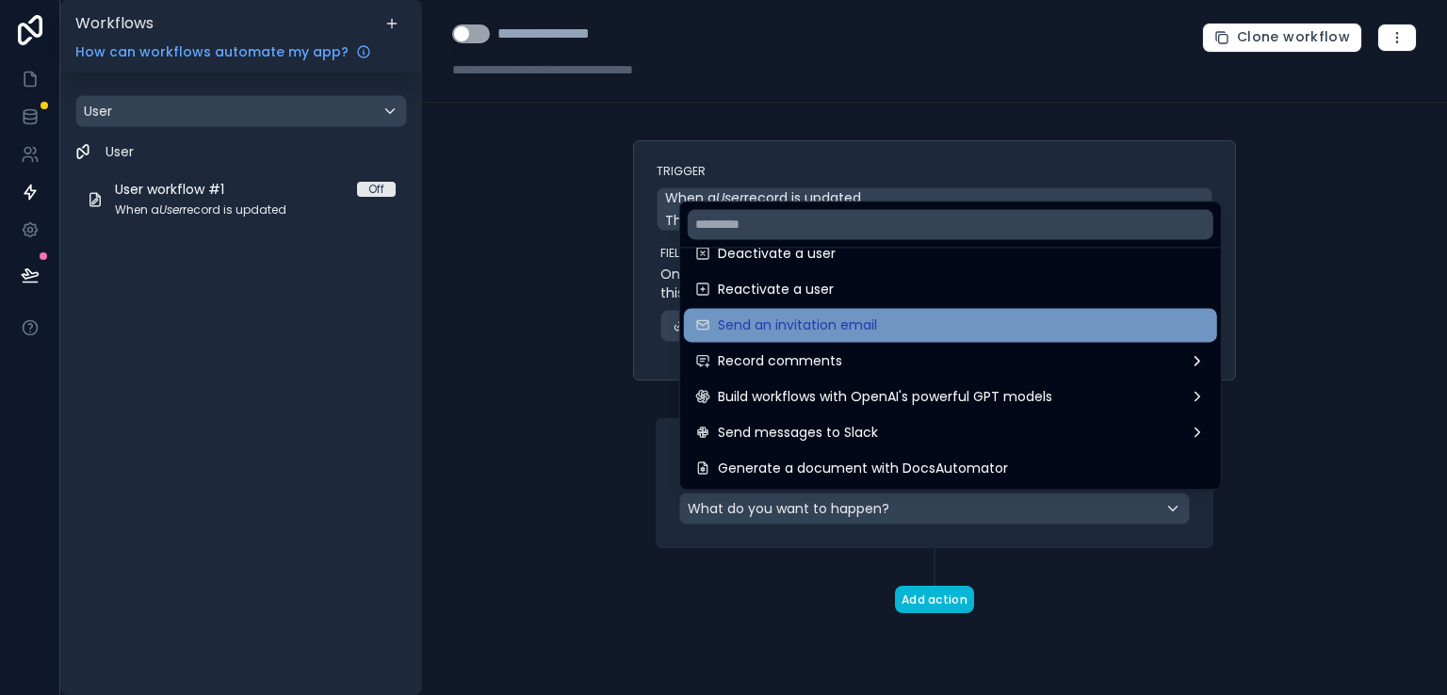
click at [887, 328] on div "Send an invitation email" at bounding box center [950, 325] width 510 height 23
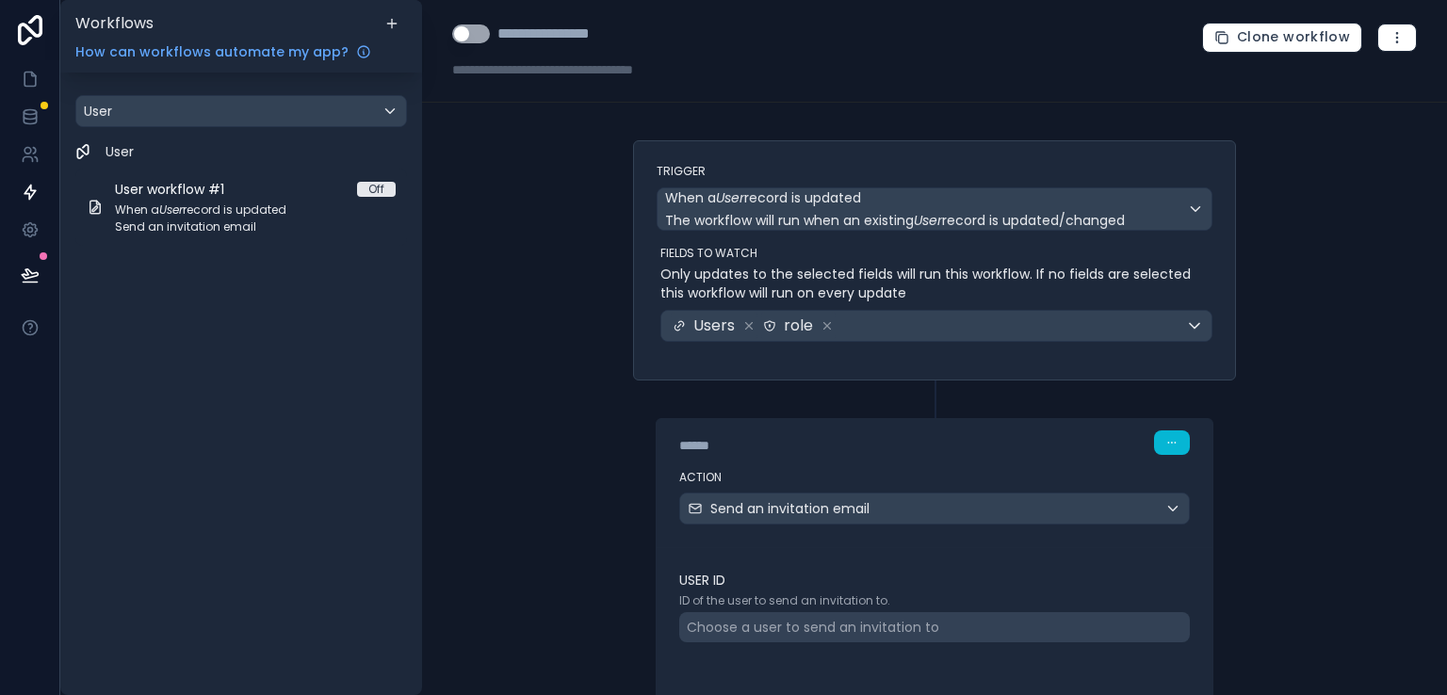
scroll to position [100, 0]
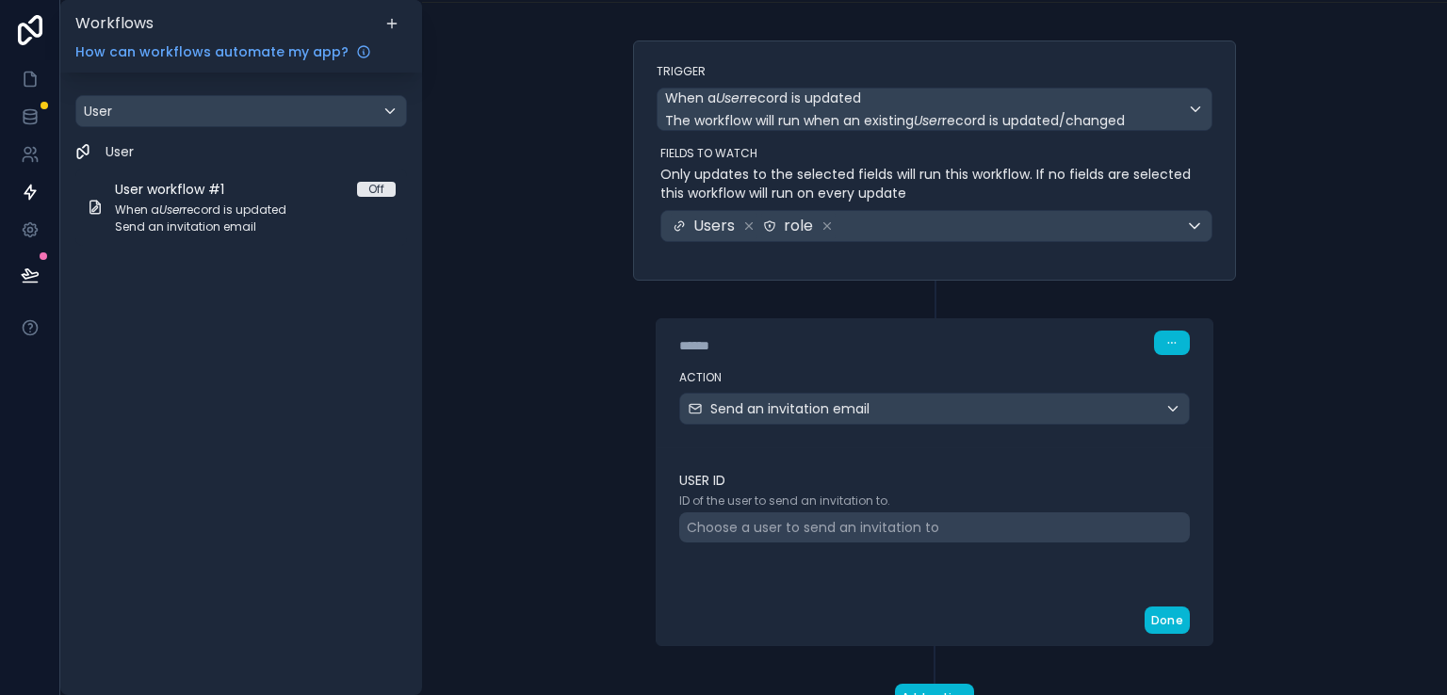
click at [956, 529] on div "Choose a user to send an invitation to" at bounding box center [934, 527] width 510 height 30
click at [1232, 493] on div "Trigger When a User record is updated The workflow will run when an existing Us…" at bounding box center [934, 405] width 633 height 731
click at [742, 229] on icon at bounding box center [748, 225] width 13 height 13
click at [724, 525] on div "Choose a user to send an invitation to" at bounding box center [813, 527] width 252 height 19
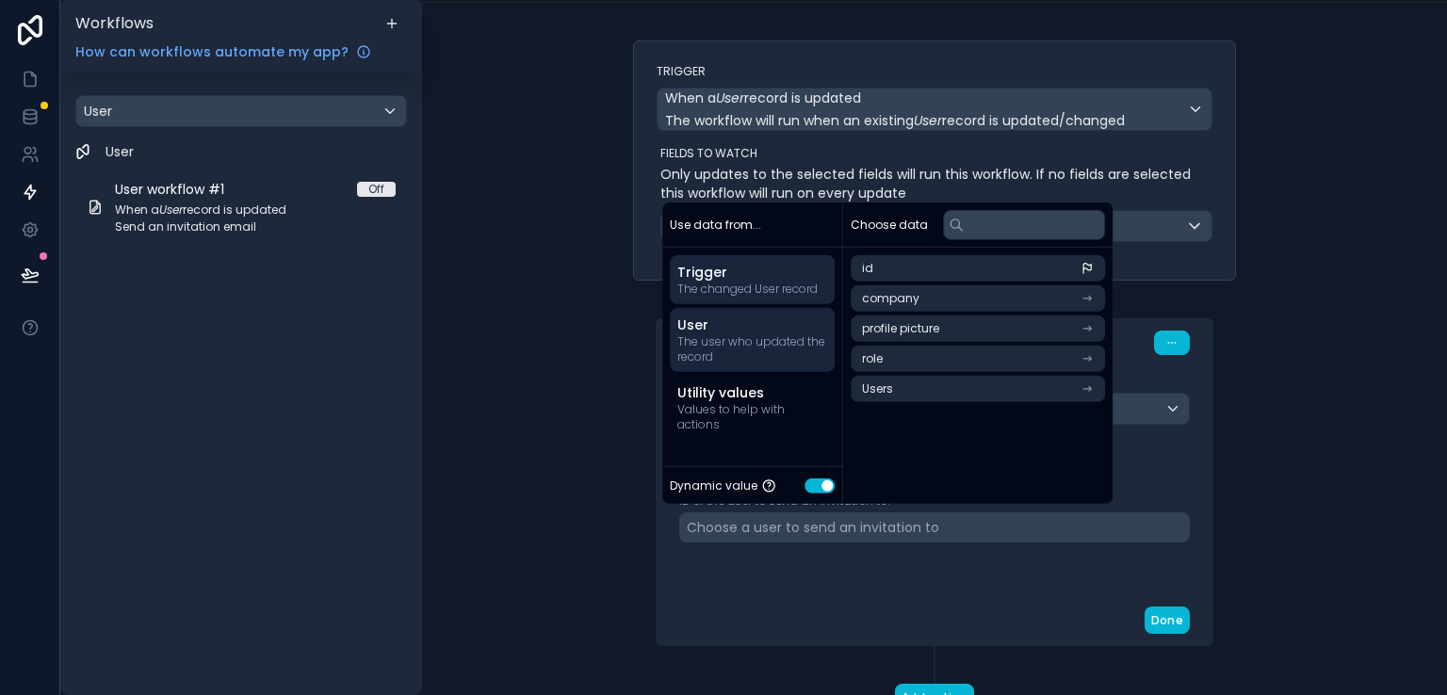
click at [741, 363] on span "The user who updated the record" at bounding box center [752, 349] width 150 height 30
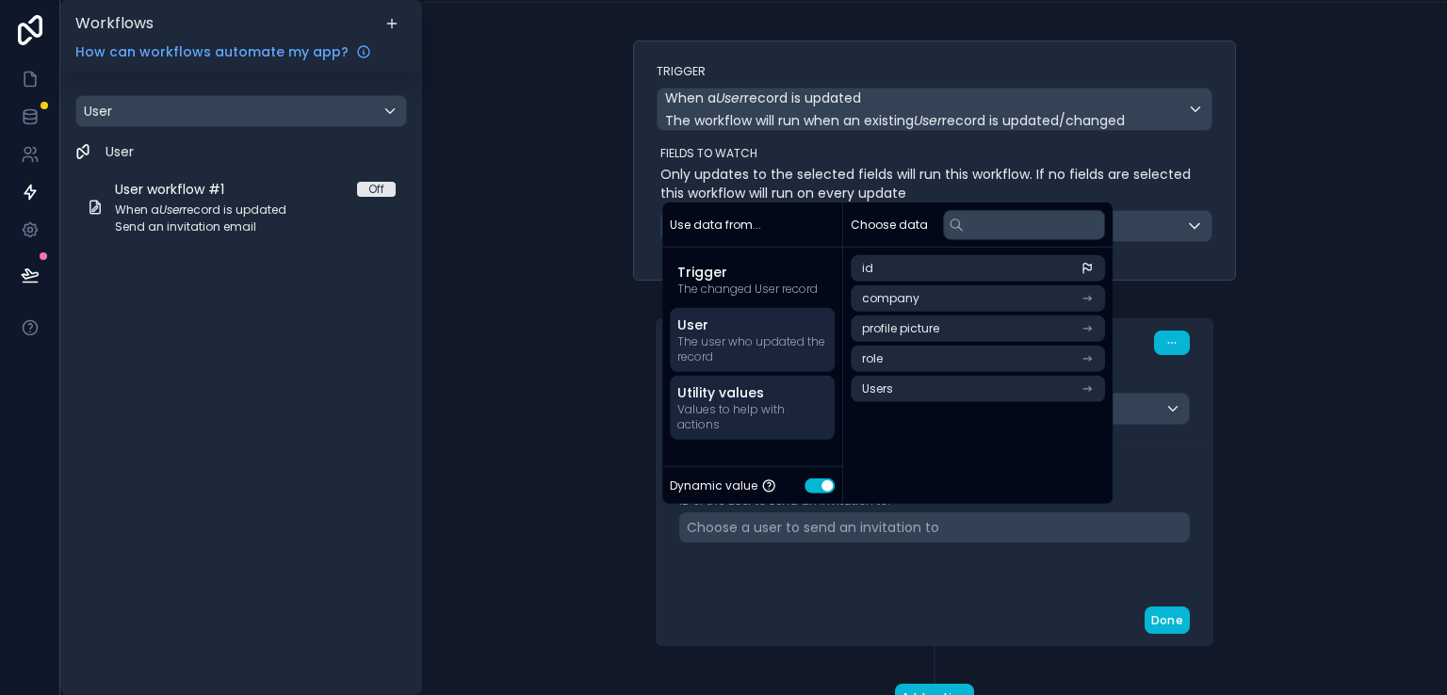
click at [731, 423] on span "Values to help with actions" at bounding box center [752, 417] width 150 height 30
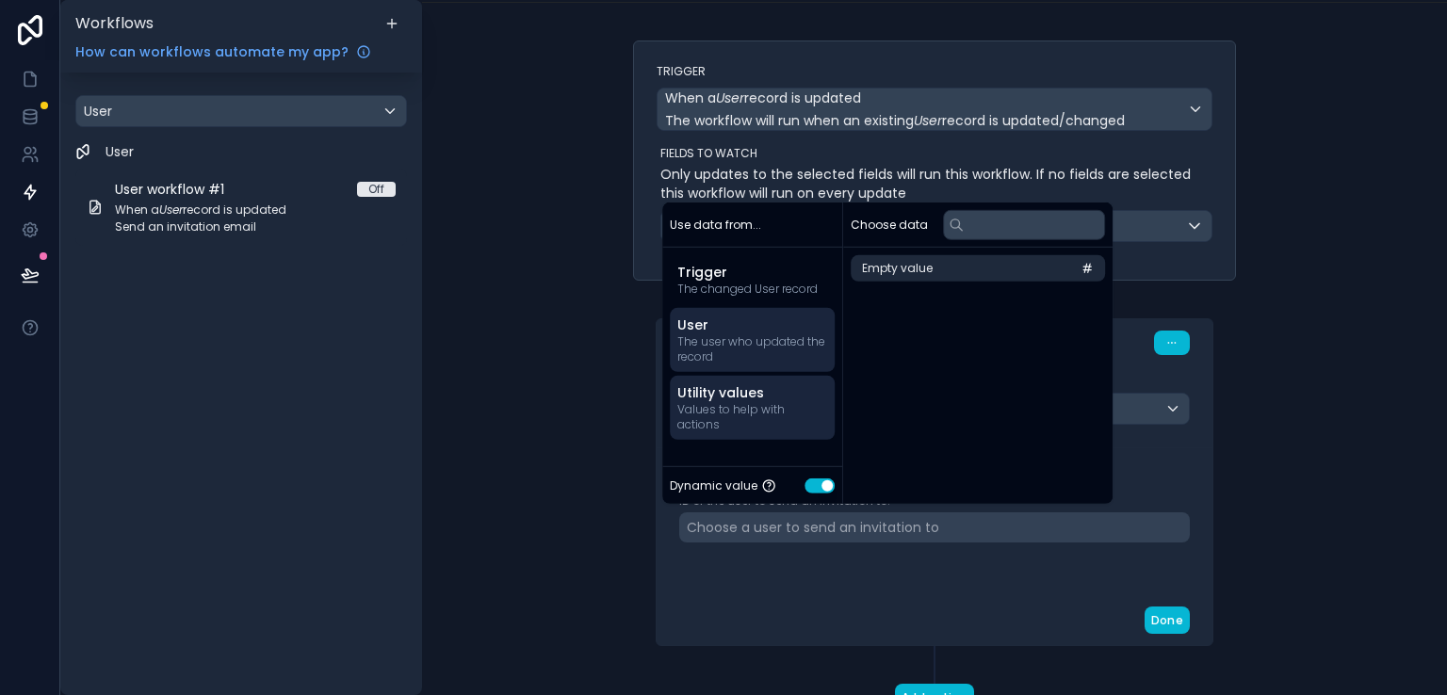
click at [734, 363] on span "The user who updated the record" at bounding box center [752, 349] width 150 height 30
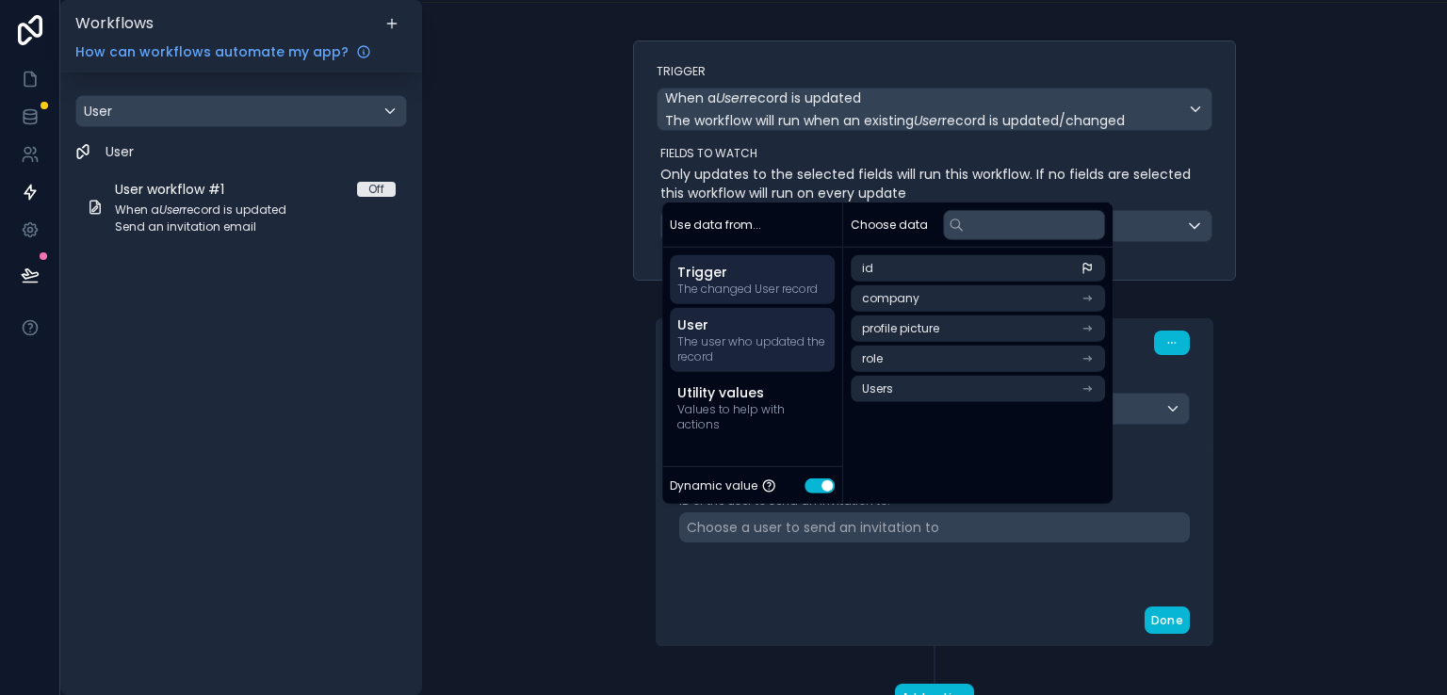
click at [742, 282] on span "The changed User record" at bounding box center [752, 289] width 150 height 15
click at [1220, 345] on div "****** Step 1 Action Send an invitation email User ID ID of the user to send an…" at bounding box center [934, 463] width 603 height 365
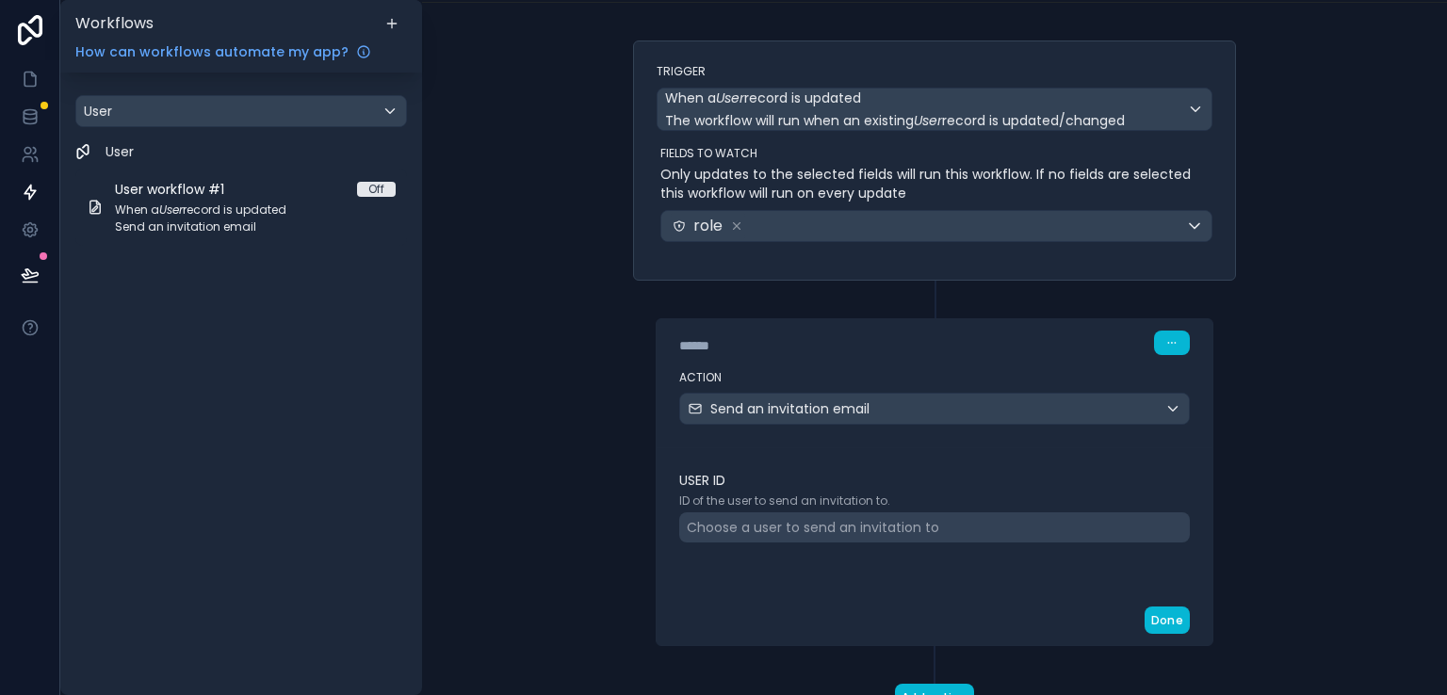
click at [1010, 538] on div "Choose a user to send an invitation to" at bounding box center [934, 527] width 510 height 30
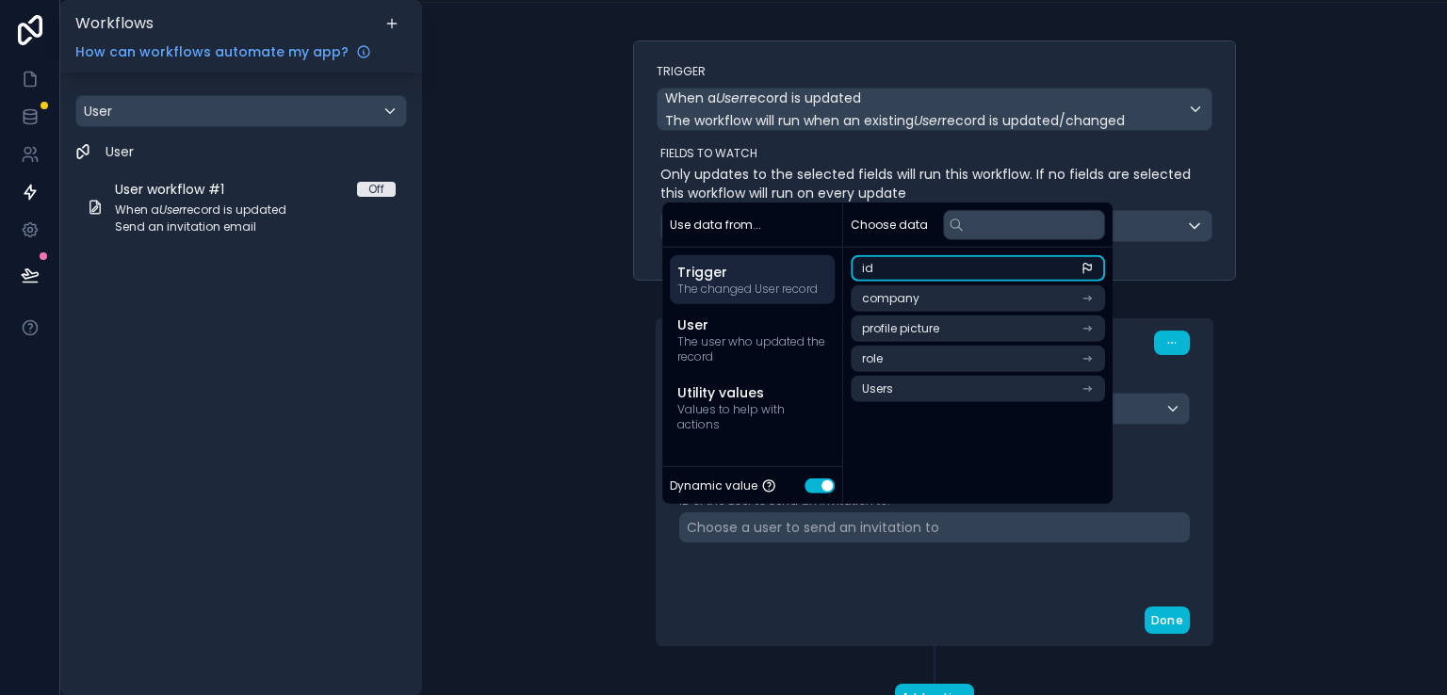
click at [996, 279] on li "id" at bounding box center [977, 268] width 254 height 26
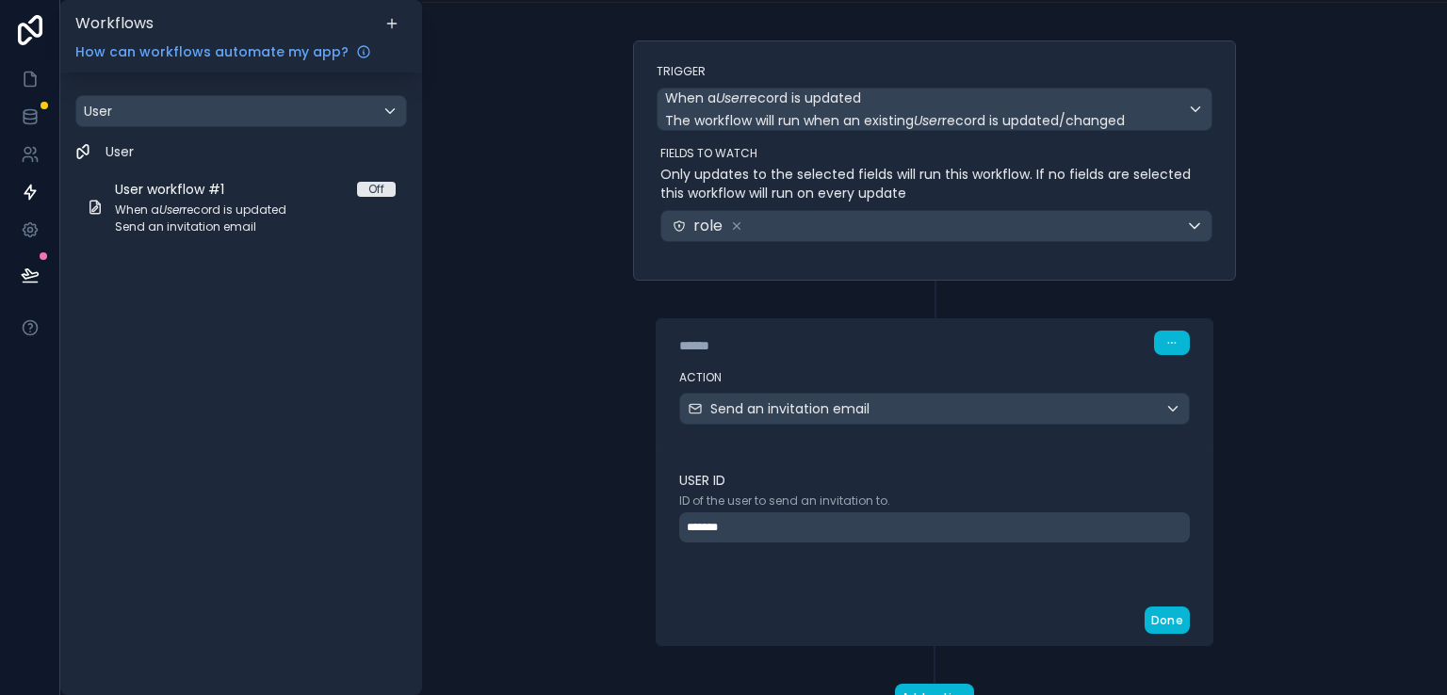
click at [916, 605] on div "Done" at bounding box center [934, 620] width 556 height 50
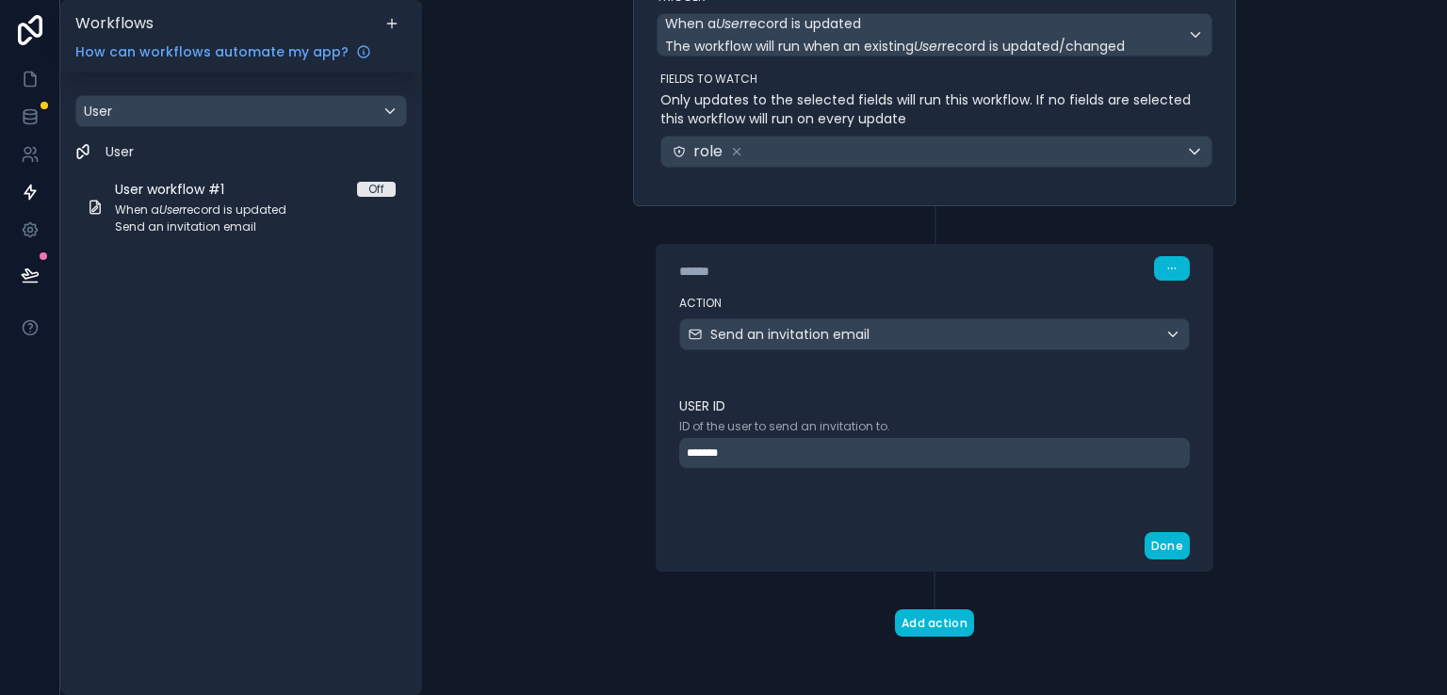
scroll to position [0, 0]
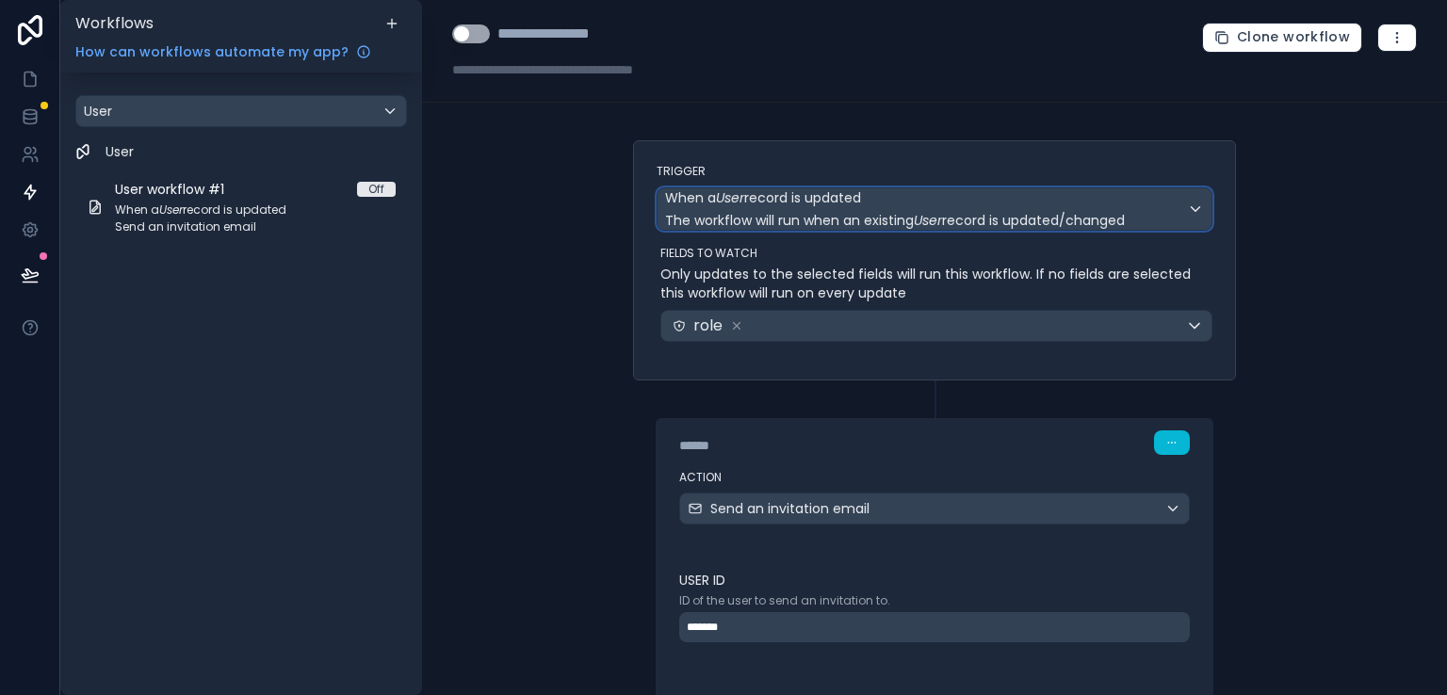
click at [1187, 218] on div "When a User record is updated The workflow will run when an existing User recor…" at bounding box center [934, 208] width 554 height 41
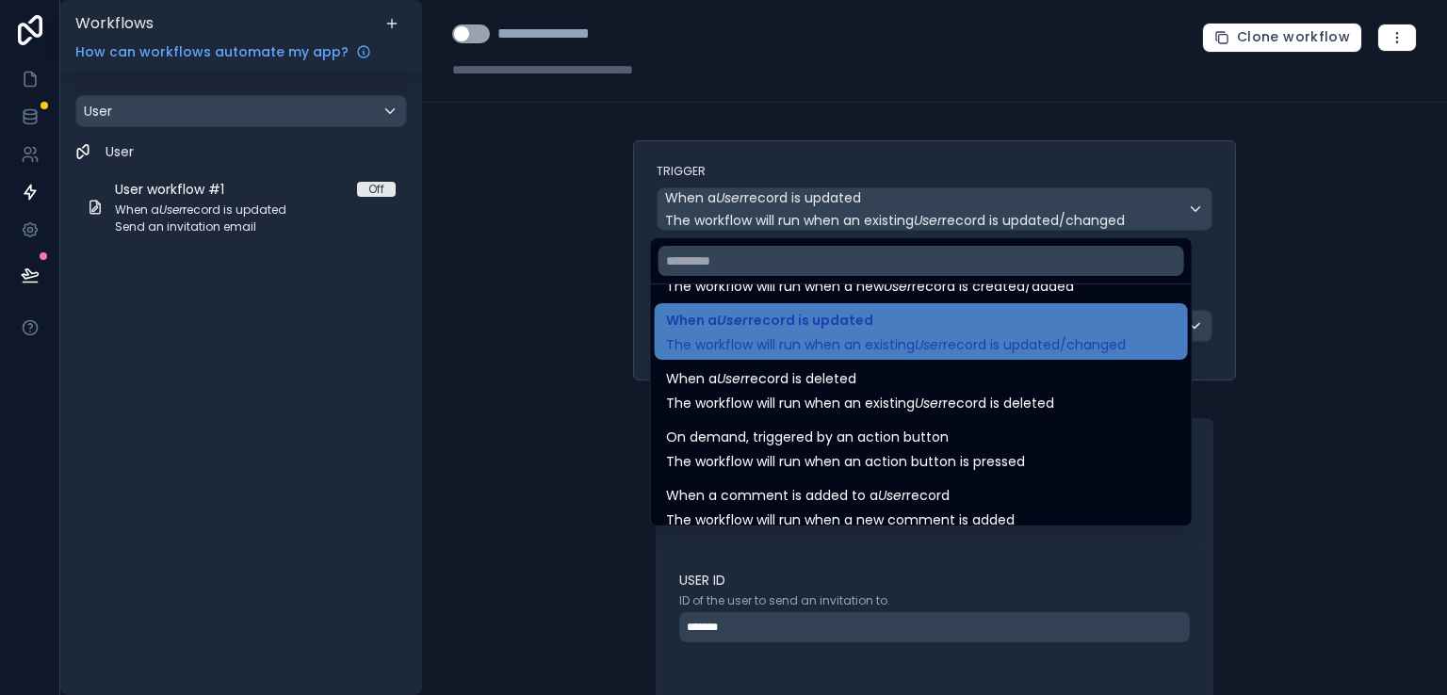
scroll to position [68, 0]
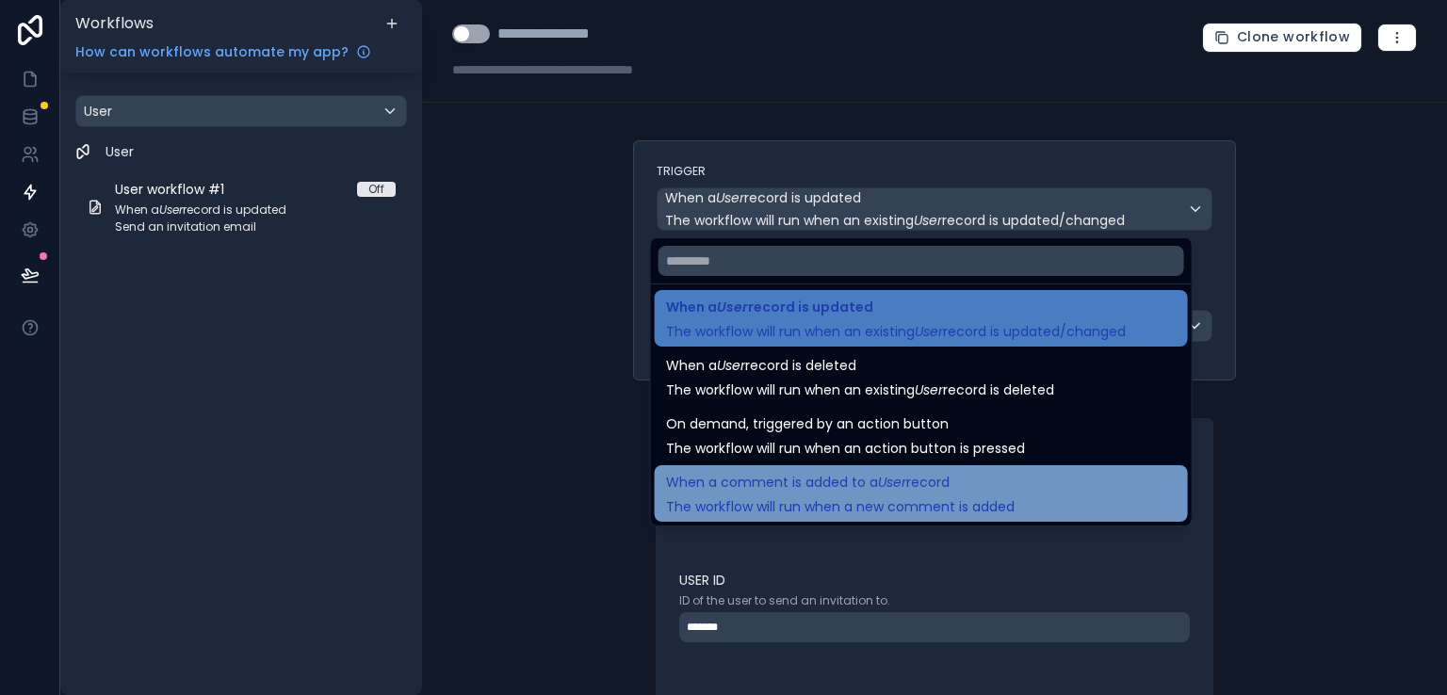
click at [1048, 502] on div "When a comment is added to a User record The workflow will run when a new comme…" at bounding box center [921, 493] width 510 height 45
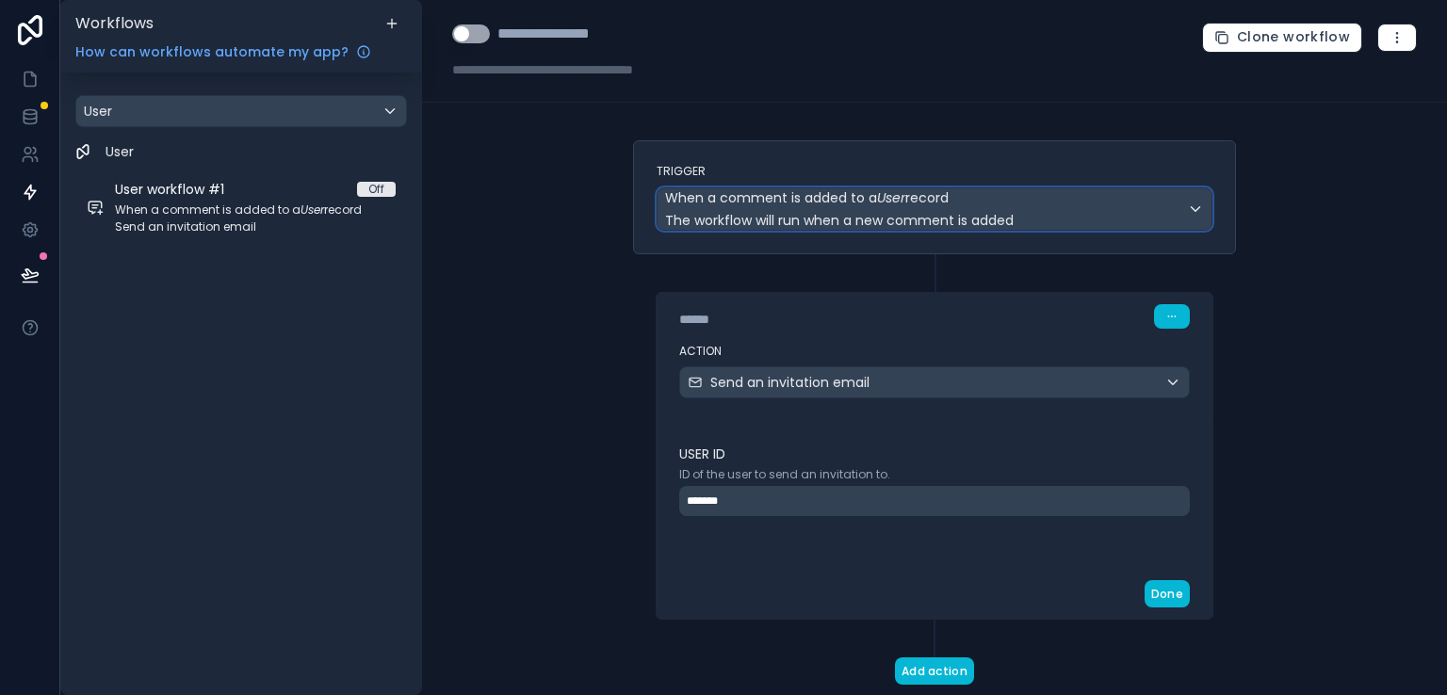
click at [1128, 214] on div "When a comment is added to a User record The workflow will run when a new comme…" at bounding box center [934, 208] width 554 height 41
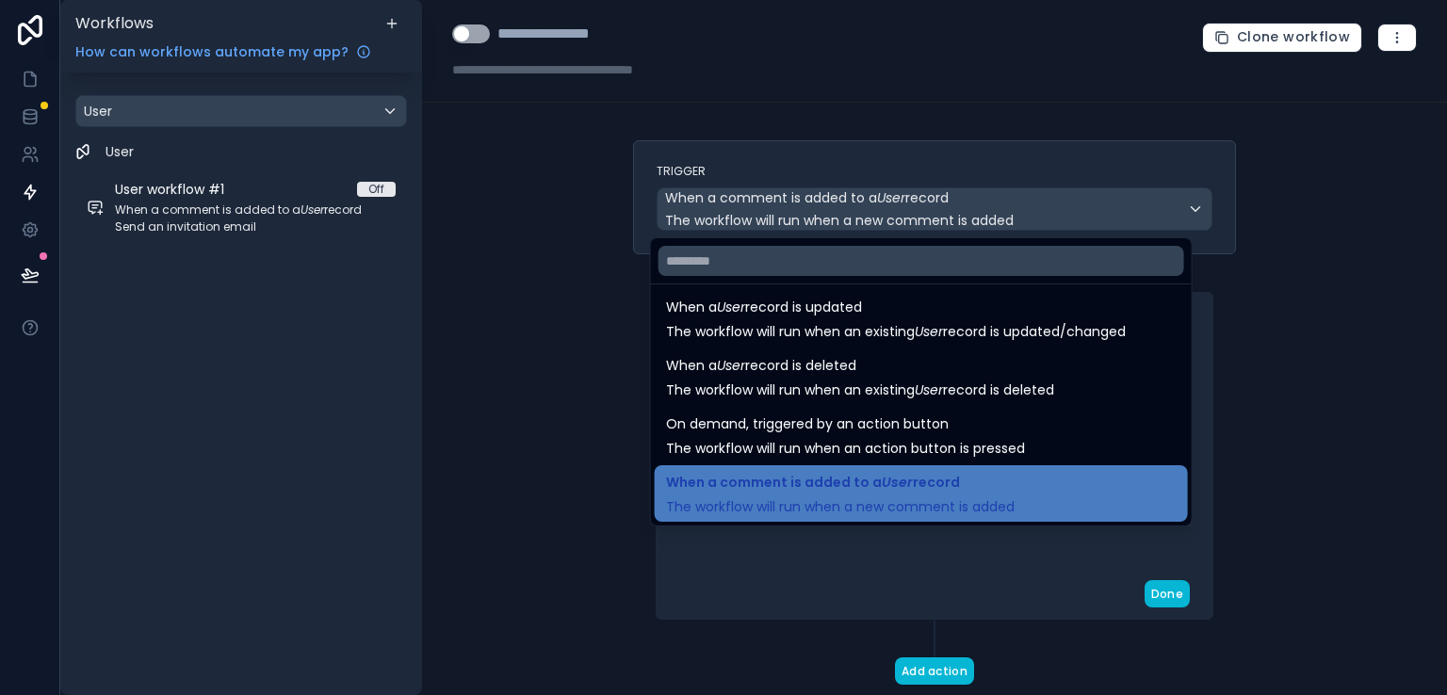
click at [1308, 464] on div at bounding box center [723, 347] width 1447 height 695
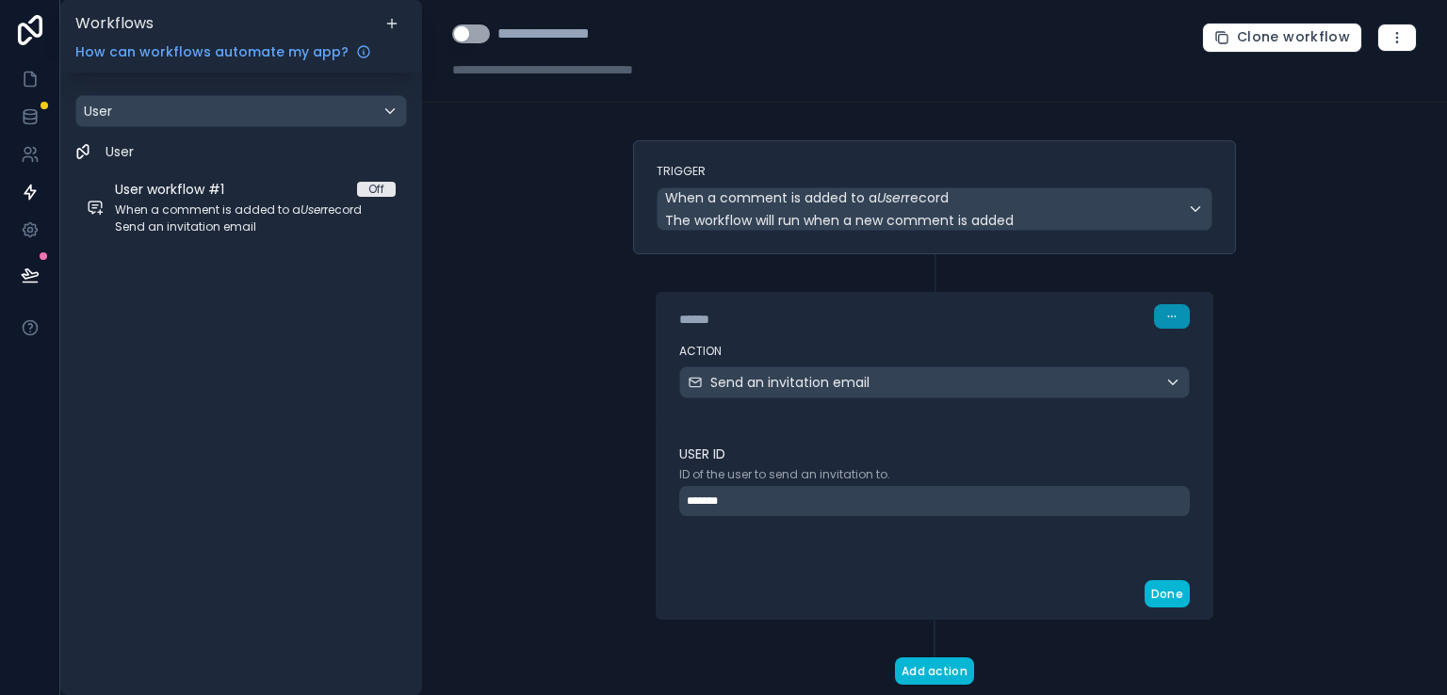
click at [1172, 316] on icon "button" at bounding box center [1172, 316] width 1 height 1
click at [1290, 325] on div "**********" at bounding box center [934, 347] width 1025 height 695
click at [1186, 213] on div "When a comment is added to a User record The workflow will run when a new comme…" at bounding box center [934, 208] width 554 height 41
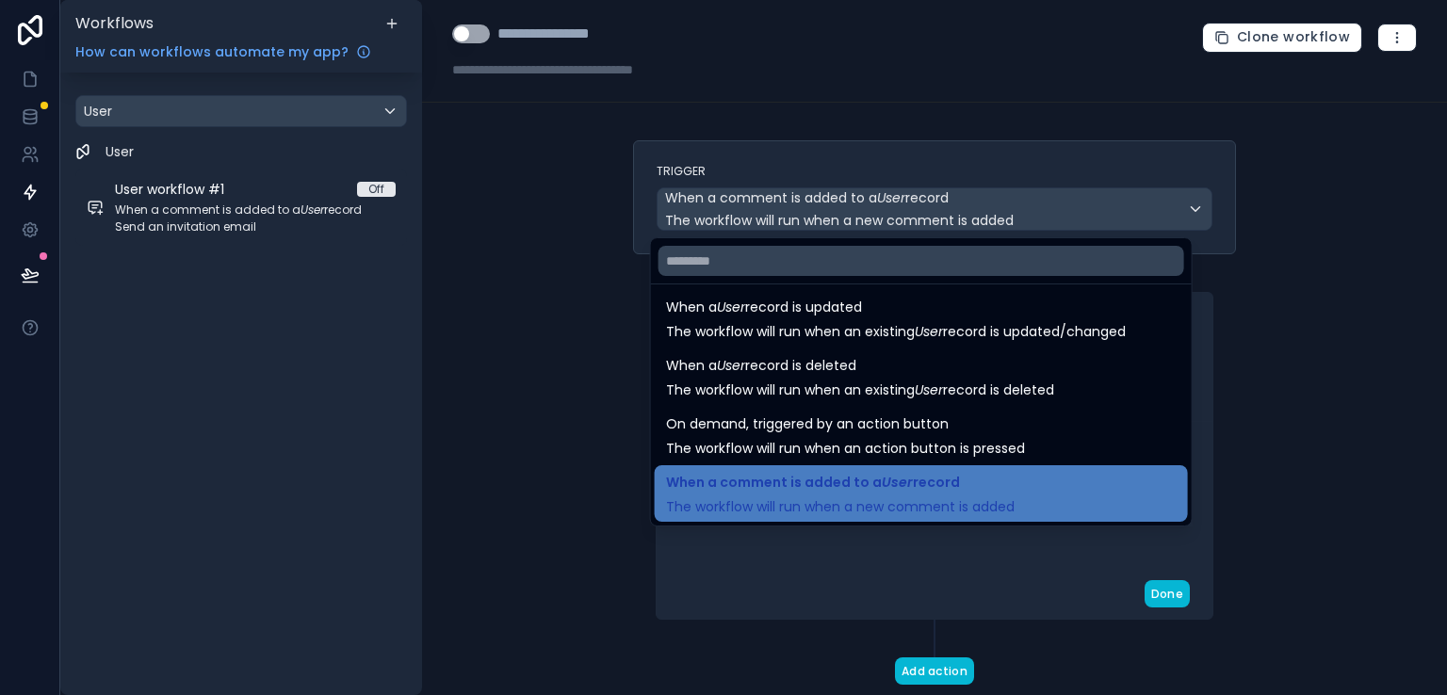
click at [1312, 269] on div at bounding box center [723, 347] width 1447 height 695
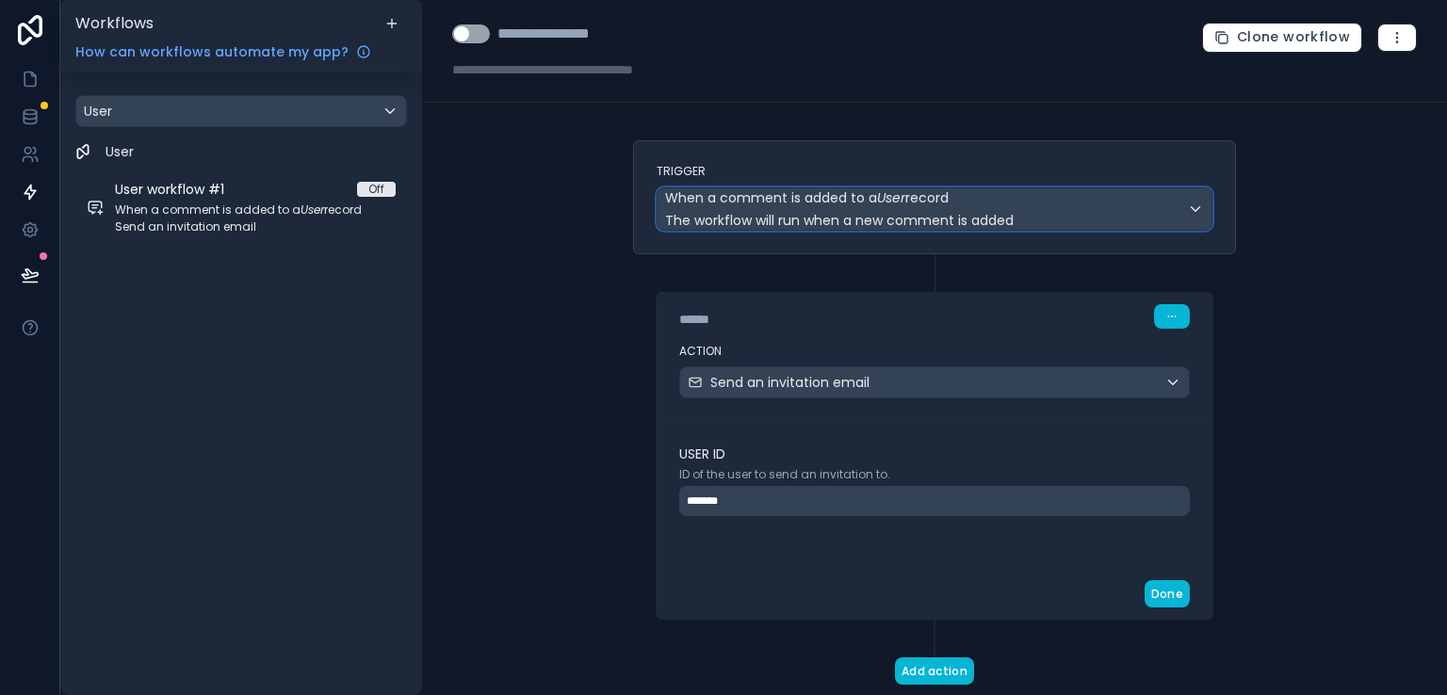
click at [1197, 216] on div "When a comment is added to a User record The workflow will run when a new comme…" at bounding box center [934, 208] width 554 height 41
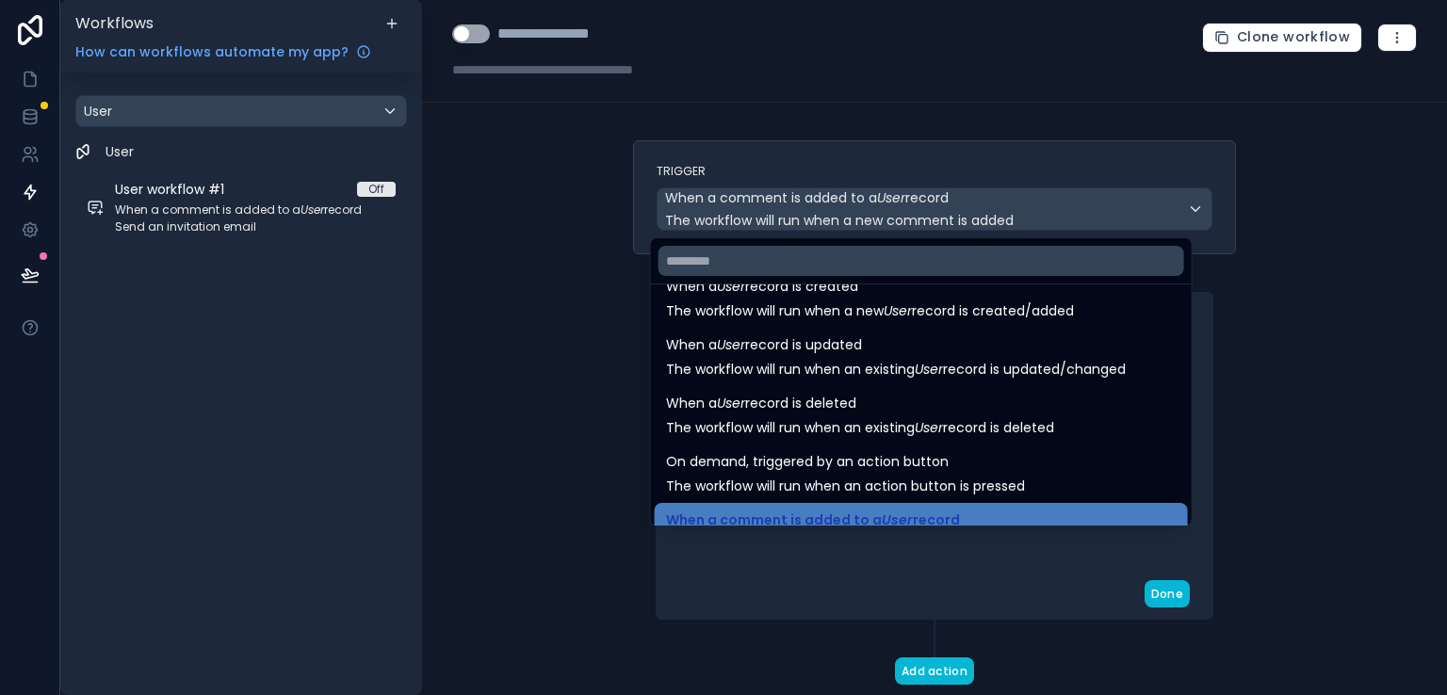
scroll to position [0, 0]
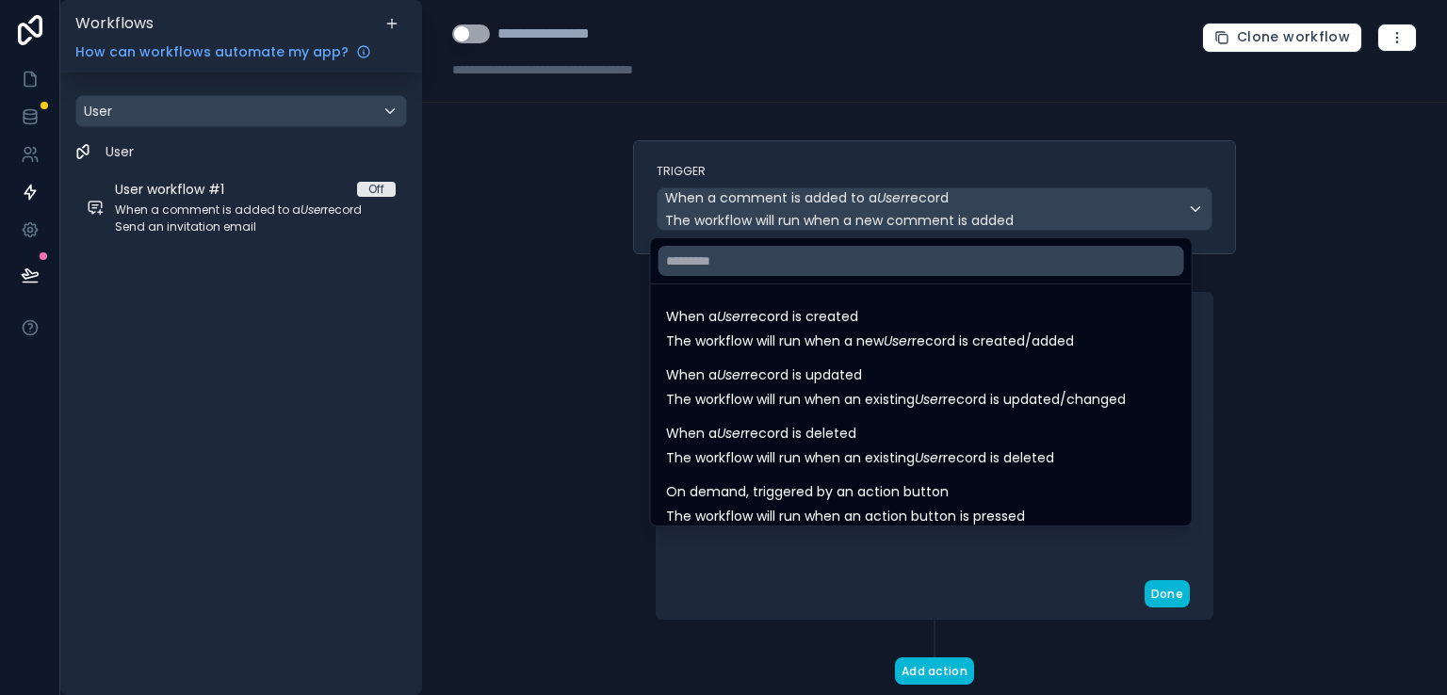
click at [1295, 302] on div at bounding box center [723, 347] width 1447 height 695
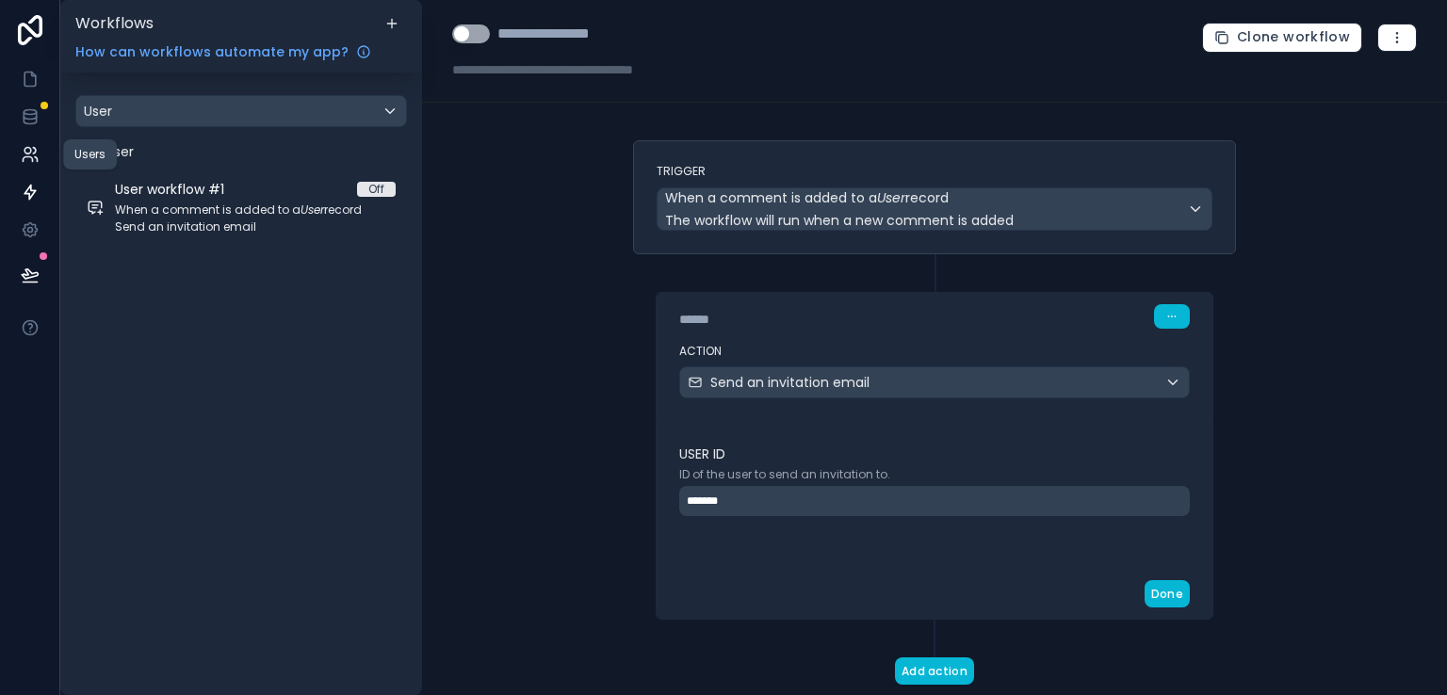
click at [30, 157] on icon at bounding box center [27, 159] width 9 height 5
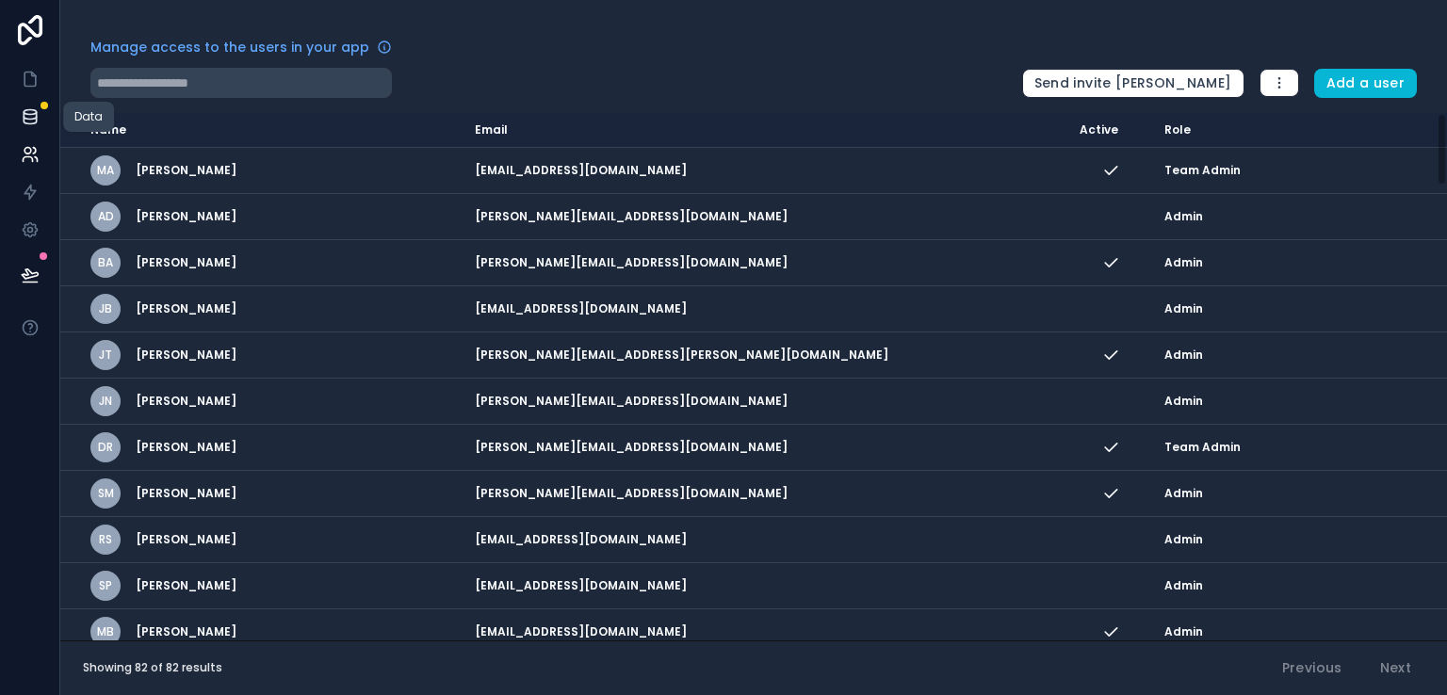
click at [27, 123] on icon at bounding box center [30, 121] width 12 height 8
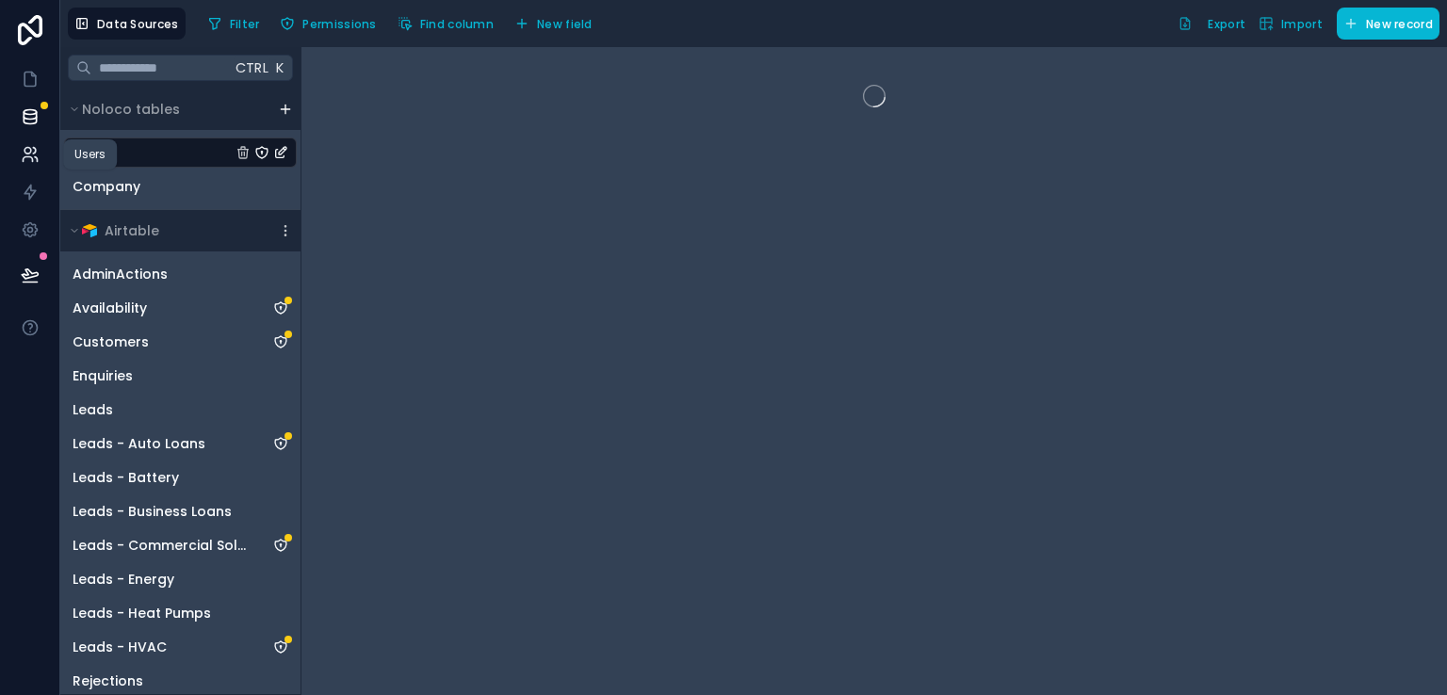
click at [28, 152] on icon at bounding box center [30, 154] width 19 height 19
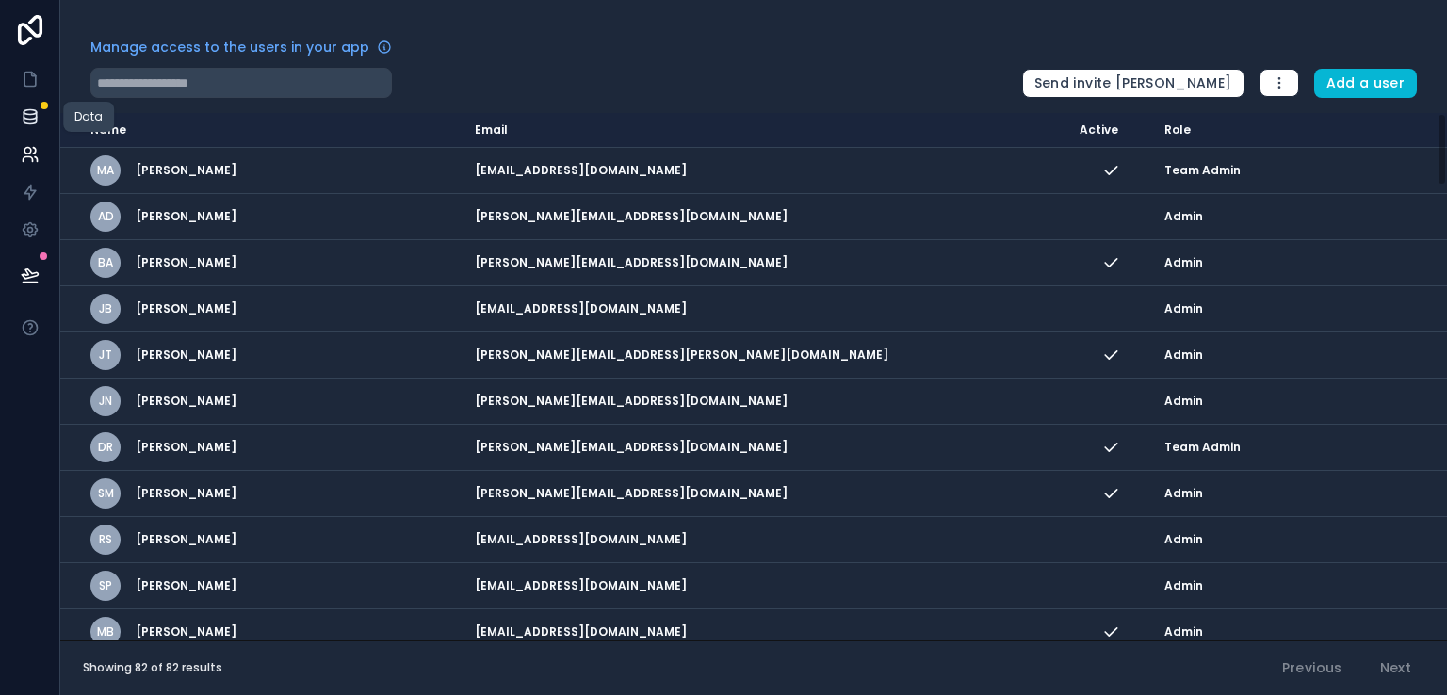
click at [22, 122] on icon at bounding box center [30, 116] width 19 height 19
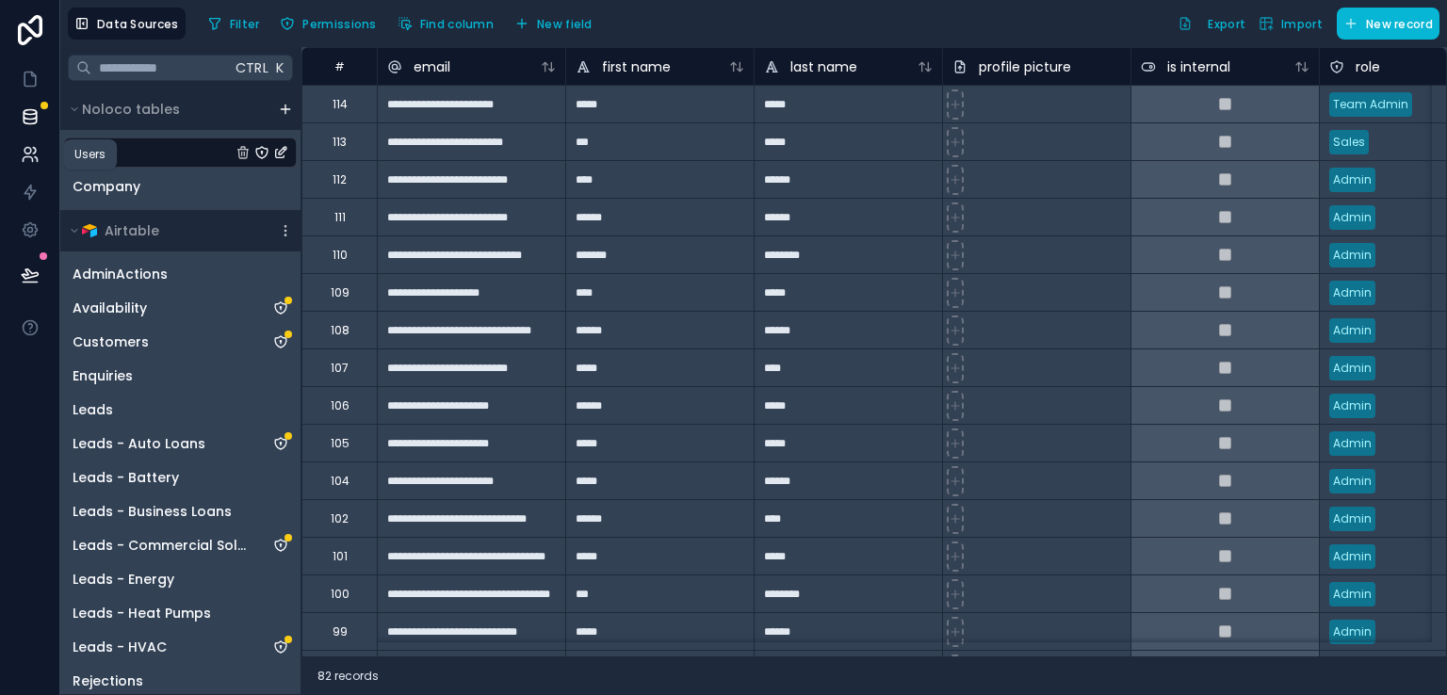
click at [37, 164] on link at bounding box center [29, 155] width 59 height 38
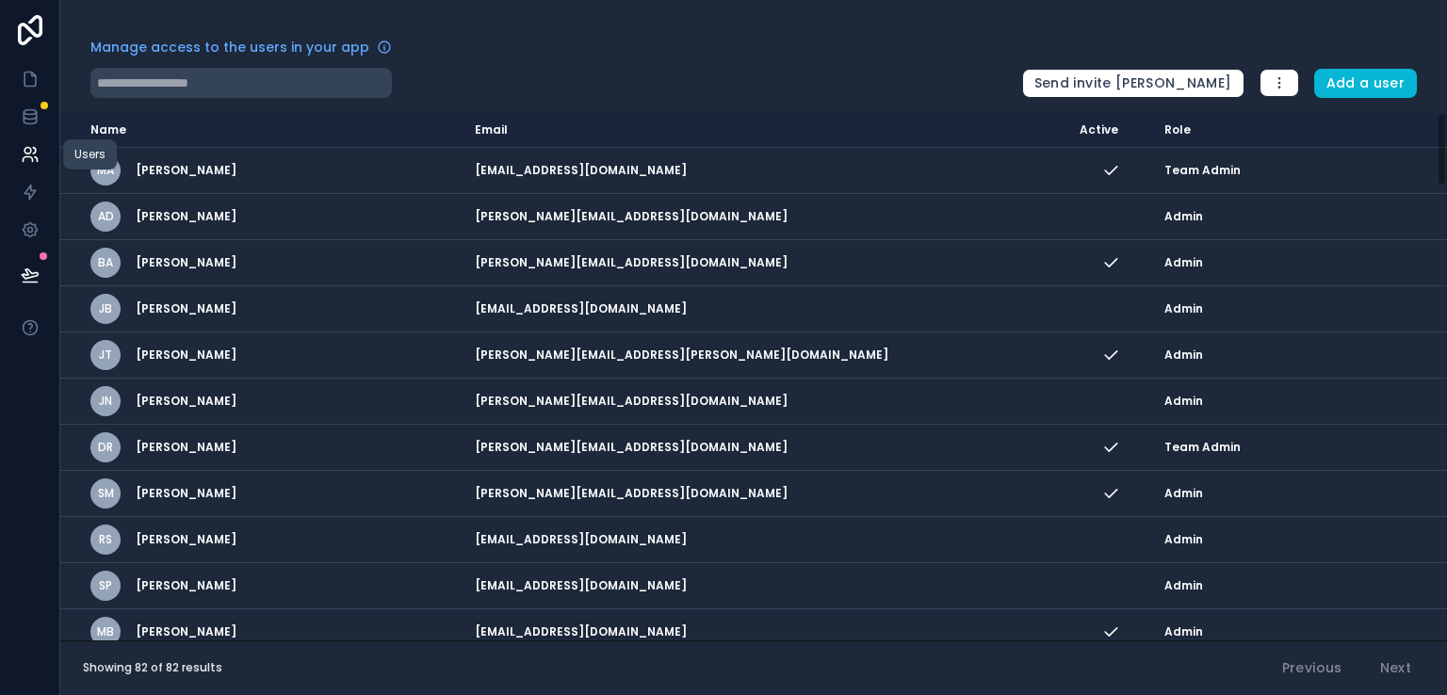
click at [30, 159] on icon at bounding box center [30, 154] width 19 height 19
click at [26, 125] on icon at bounding box center [30, 116] width 19 height 19
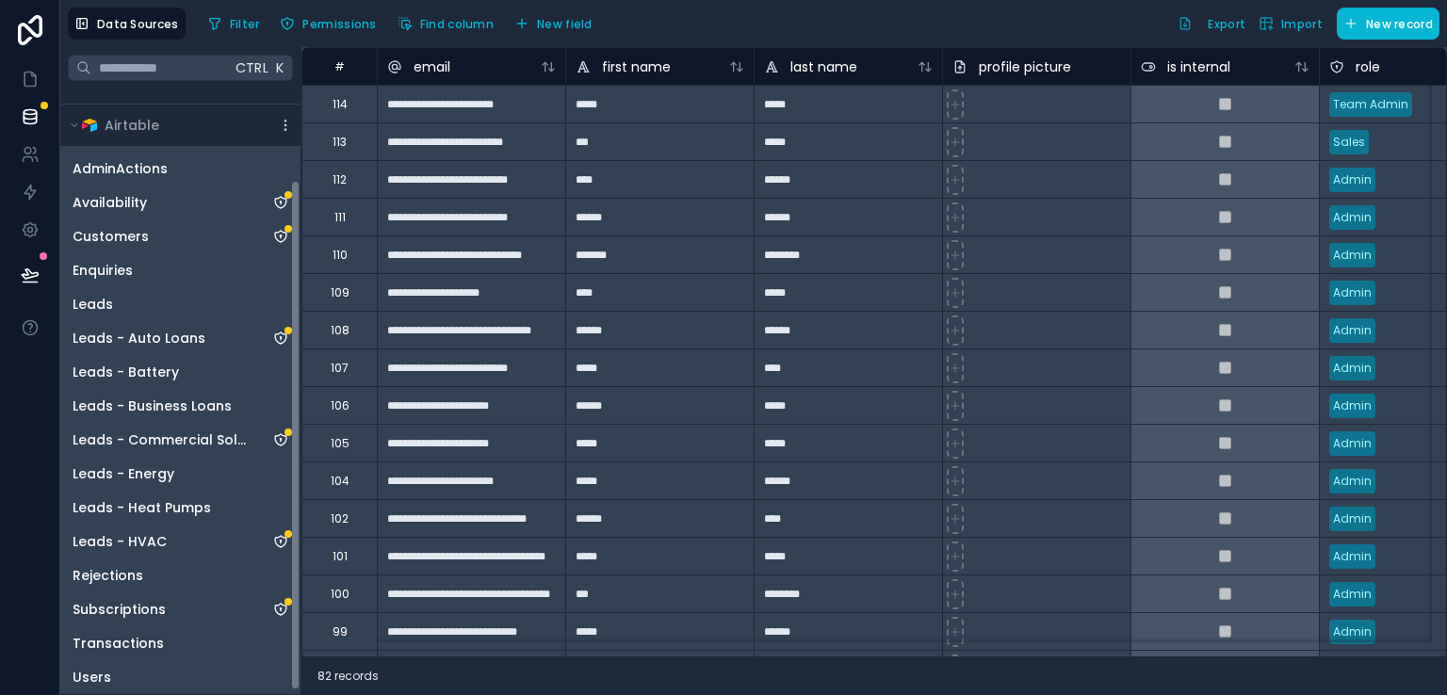
drag, startPoint x: 298, startPoint y: 332, endPoint x: 315, endPoint y: 424, distance: 93.1
click at [315, 424] on div "**********" at bounding box center [753, 371] width 1386 height 648
click at [106, 671] on span "Users" at bounding box center [92, 675] width 39 height 19
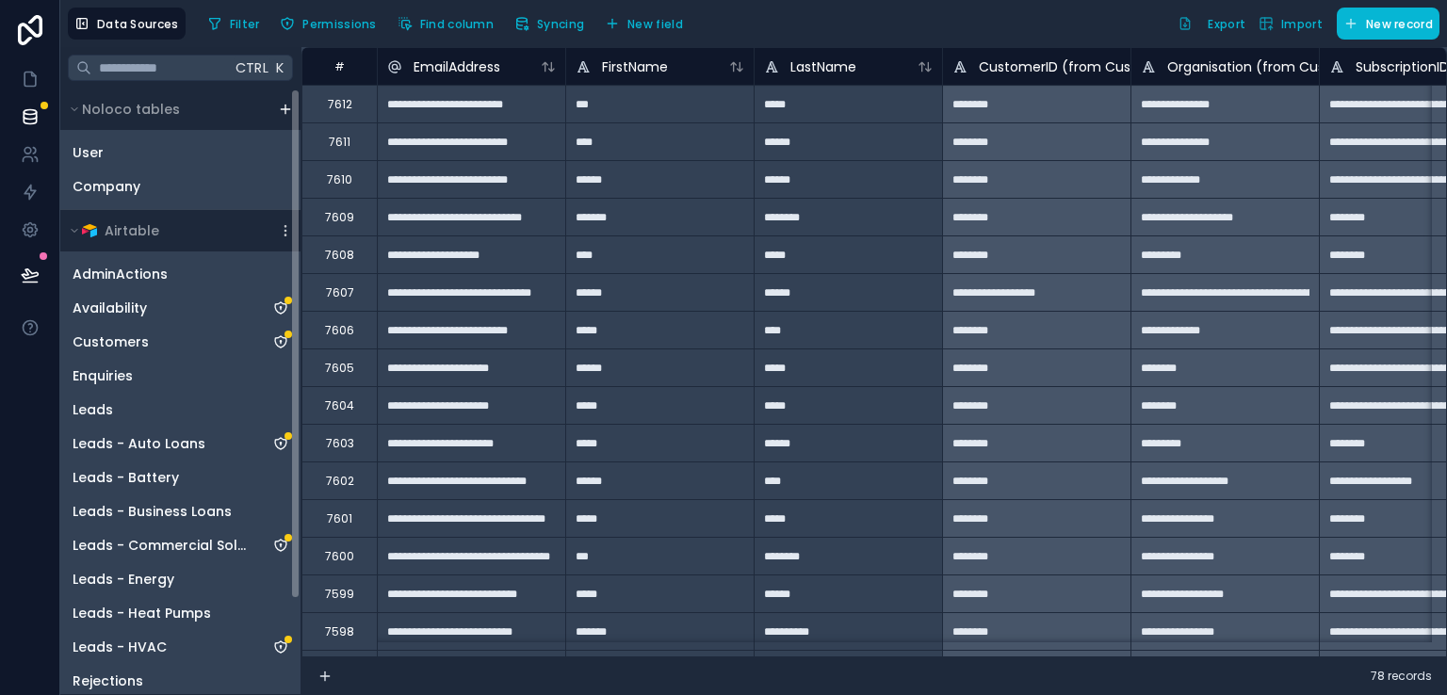
drag, startPoint x: 294, startPoint y: 287, endPoint x: 305, endPoint y: 154, distance: 134.2
click at [305, 154] on div "**********" at bounding box center [753, 371] width 1386 height 648
click at [93, 151] on span "User" at bounding box center [88, 152] width 31 height 19
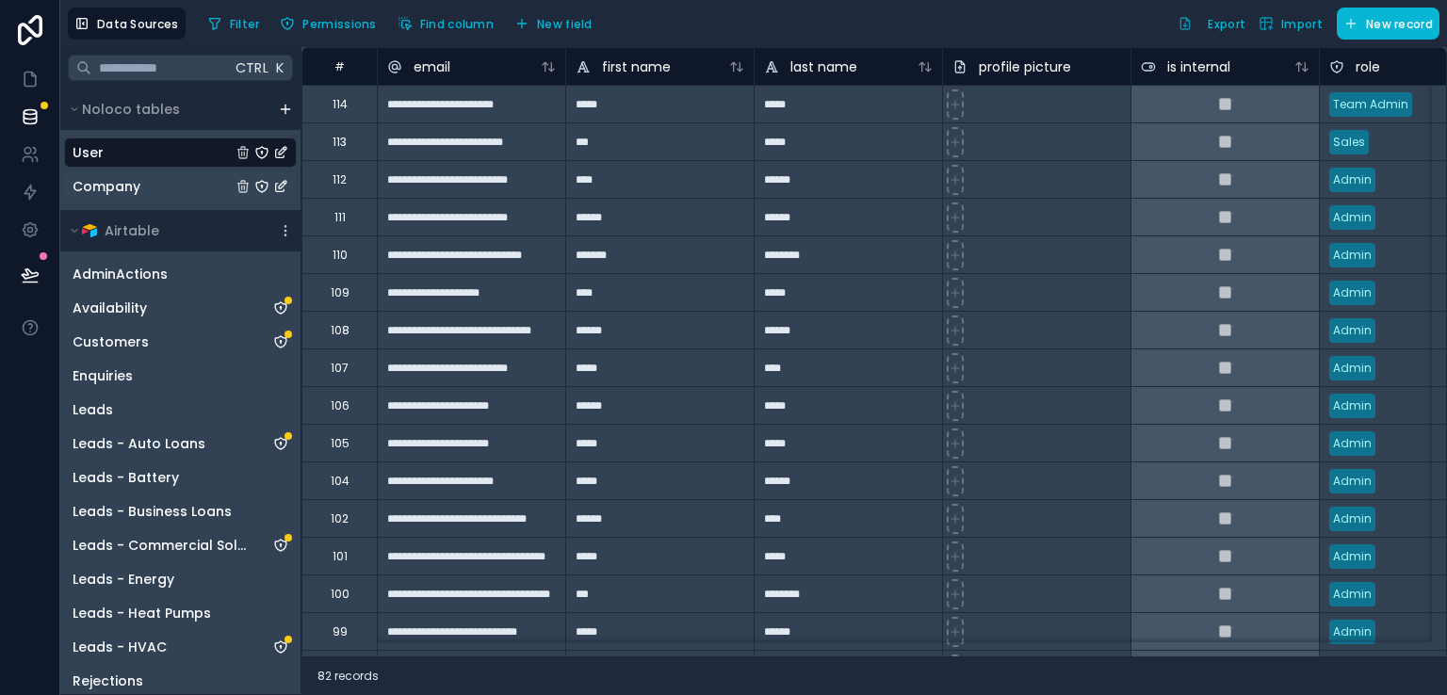
click at [154, 182] on div "Company" at bounding box center [180, 186] width 233 height 30
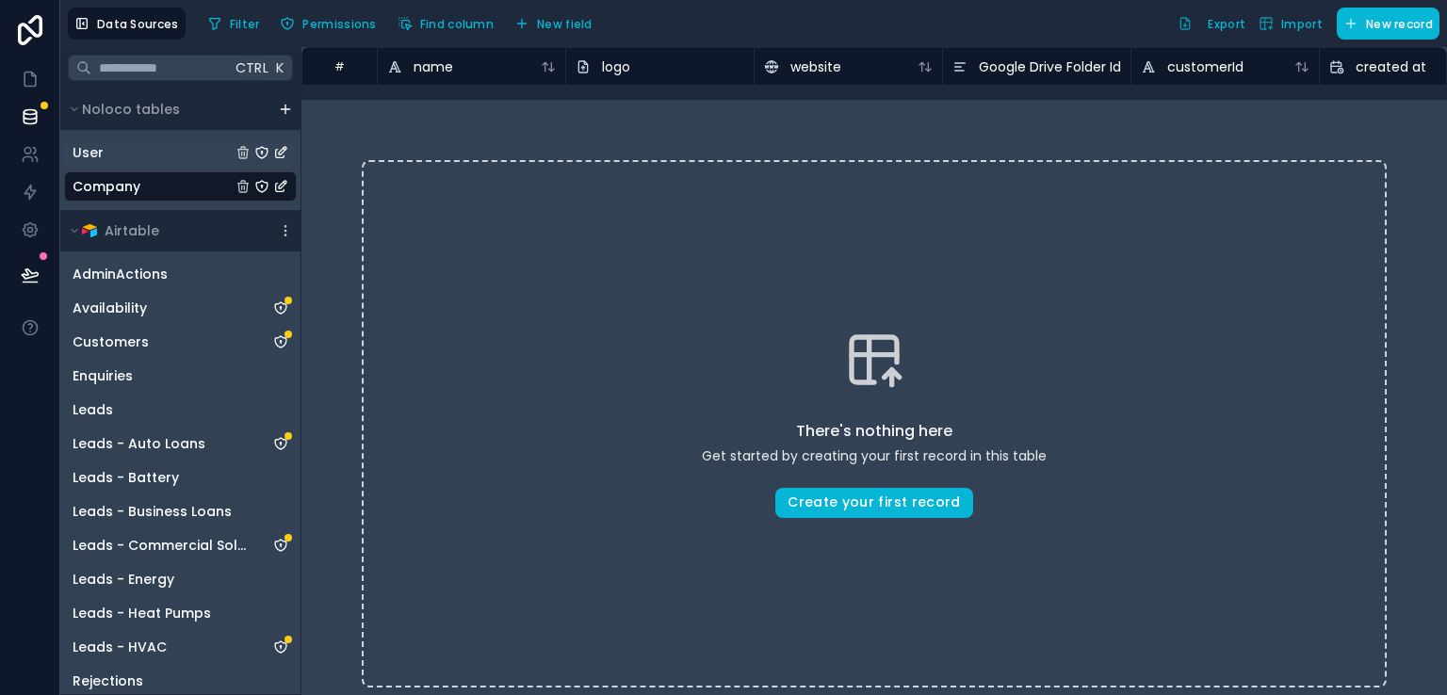
click at [138, 148] on div "User" at bounding box center [180, 153] width 233 height 30
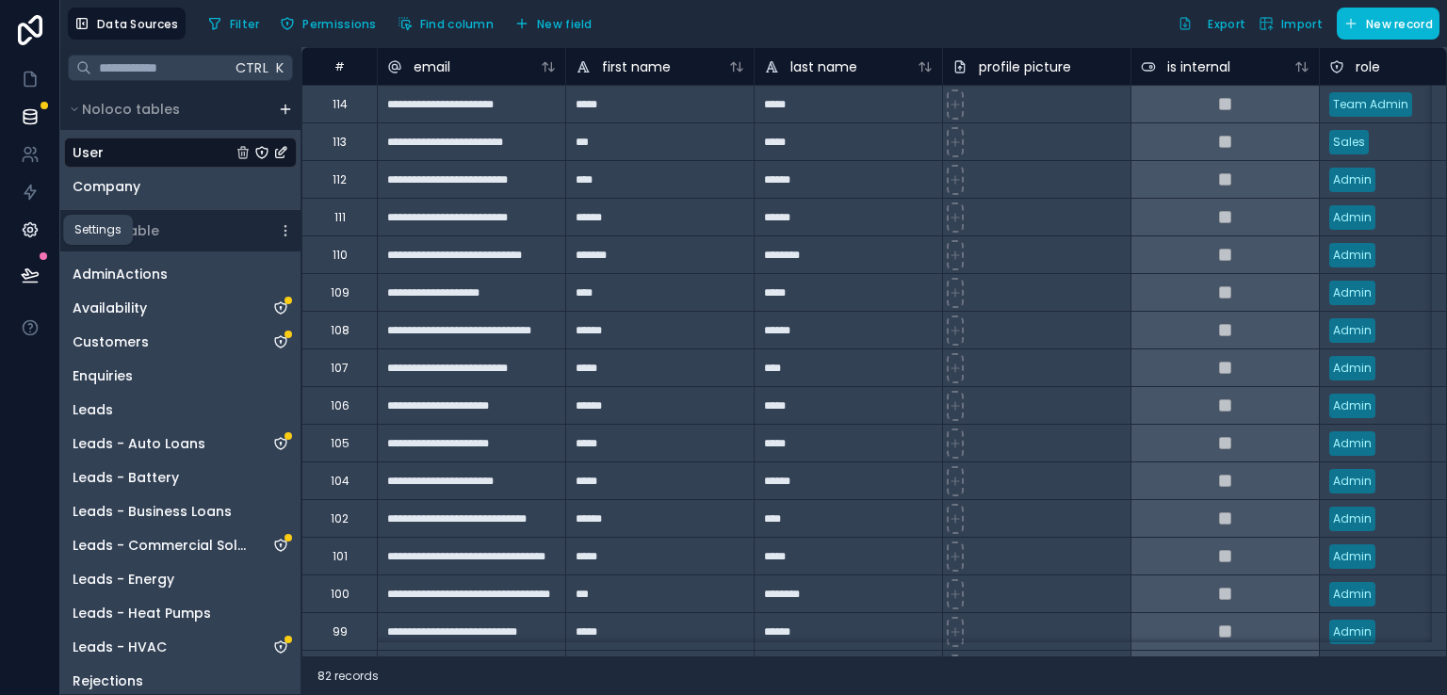
click at [23, 233] on icon at bounding box center [30, 229] width 19 height 19
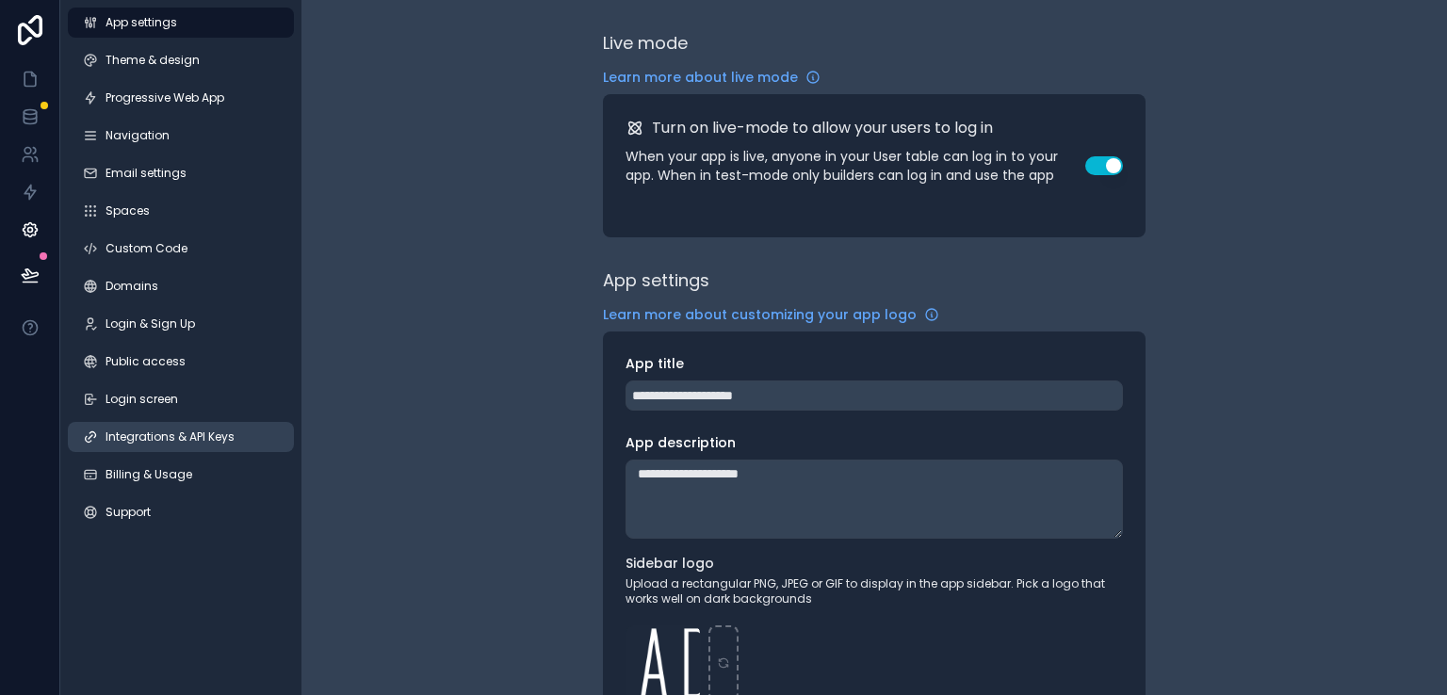
click at [158, 431] on span "Integrations & API Keys" at bounding box center [169, 436] width 129 height 15
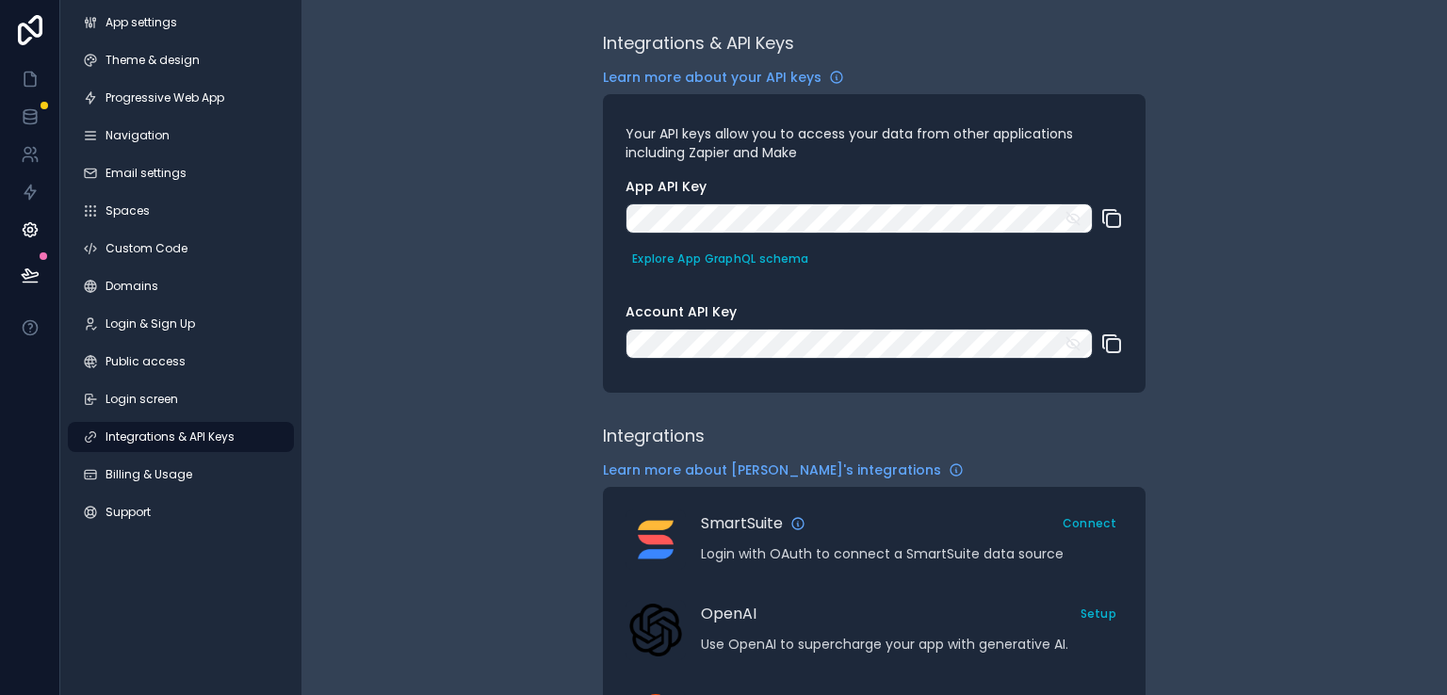
click at [1113, 220] on icon "scrollable content" at bounding box center [1111, 218] width 23 height 23
click at [1111, 341] on icon "scrollable content" at bounding box center [1111, 343] width 23 height 23
click at [30, 124] on icon at bounding box center [30, 121] width 12 height 8
